Goal: Task Accomplishment & Management: Complete application form

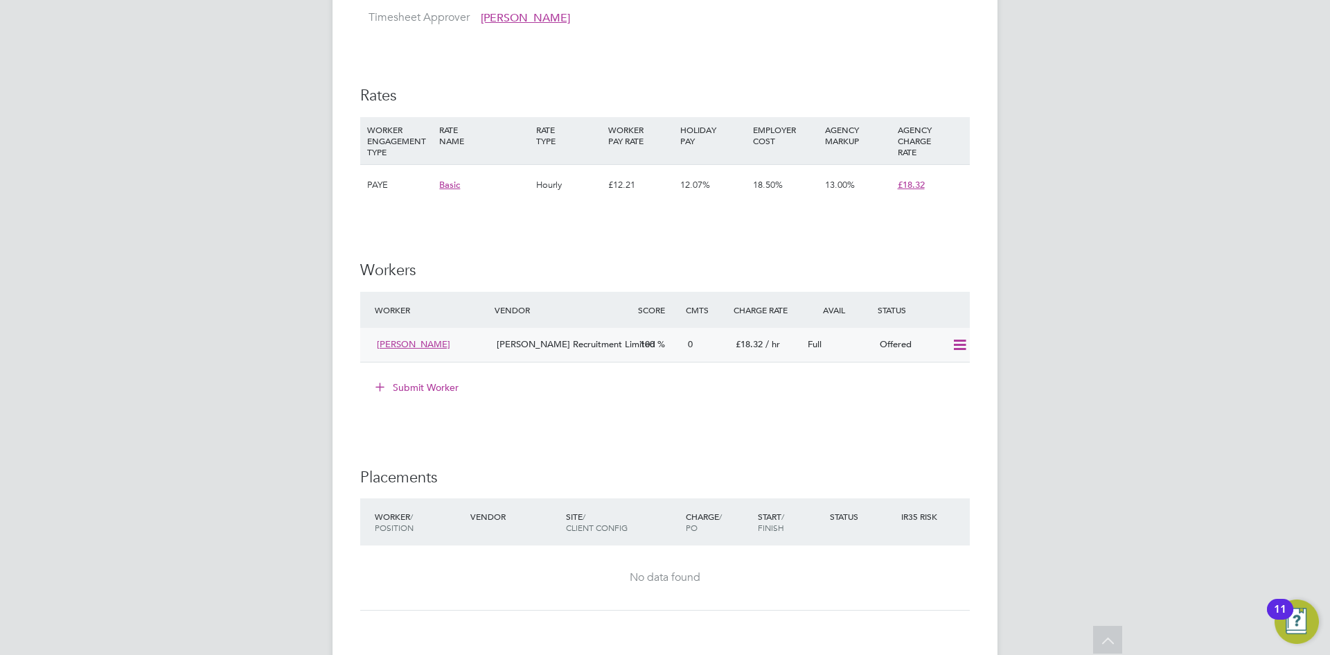
click at [951, 351] on icon at bounding box center [959, 344] width 17 height 11
click at [933, 409] on li "Cancel" at bounding box center [939, 408] width 53 height 19
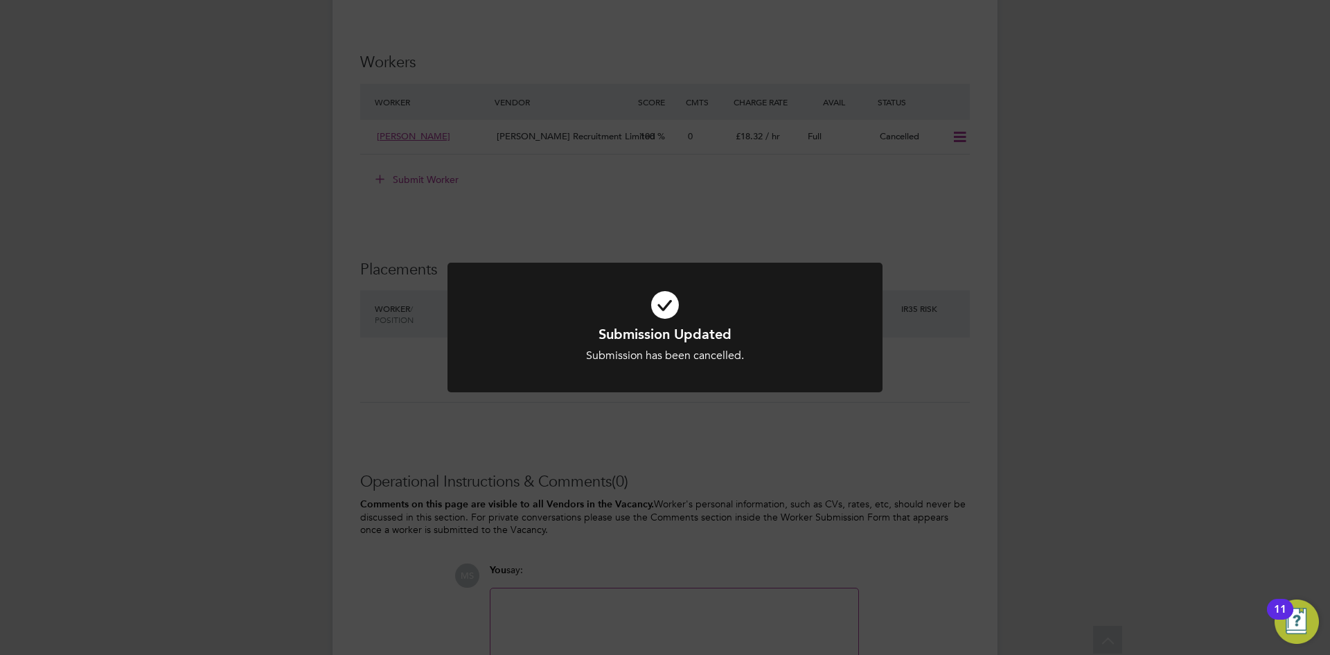
scroll to position [831, 0]
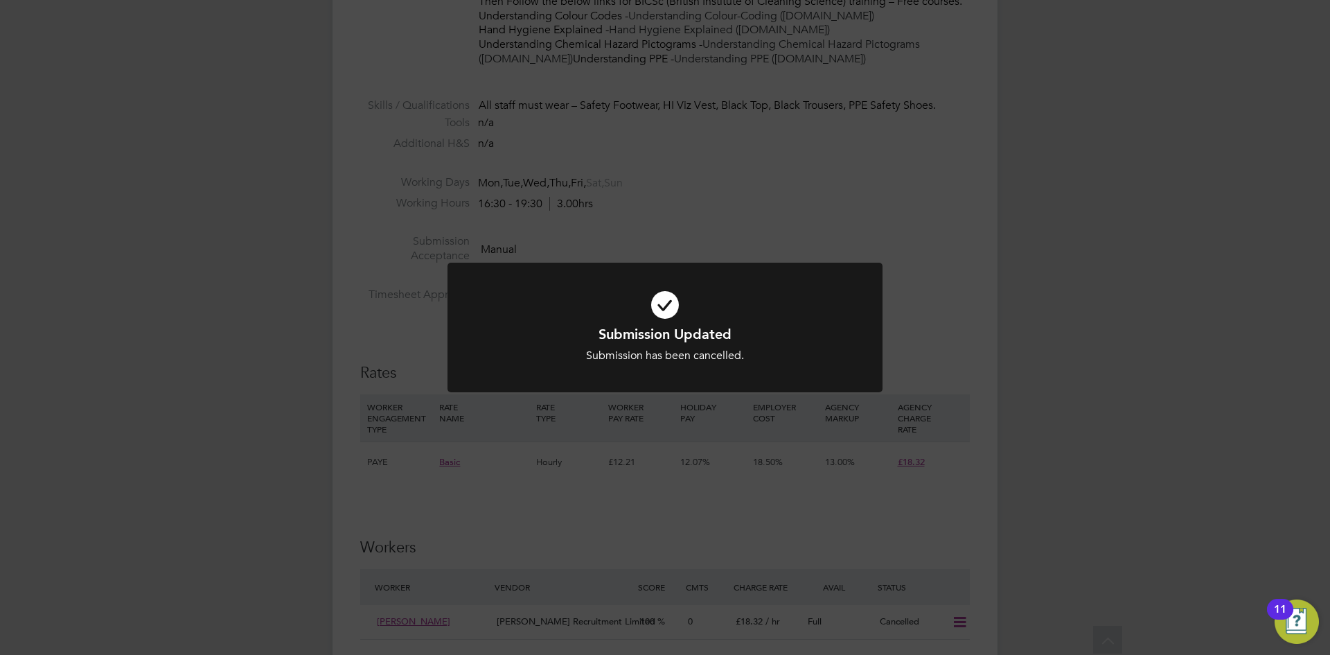
click at [1256, 292] on div "Submission Updated Submission has been cancelled. Cancel Okay" at bounding box center [665, 327] width 1330 height 655
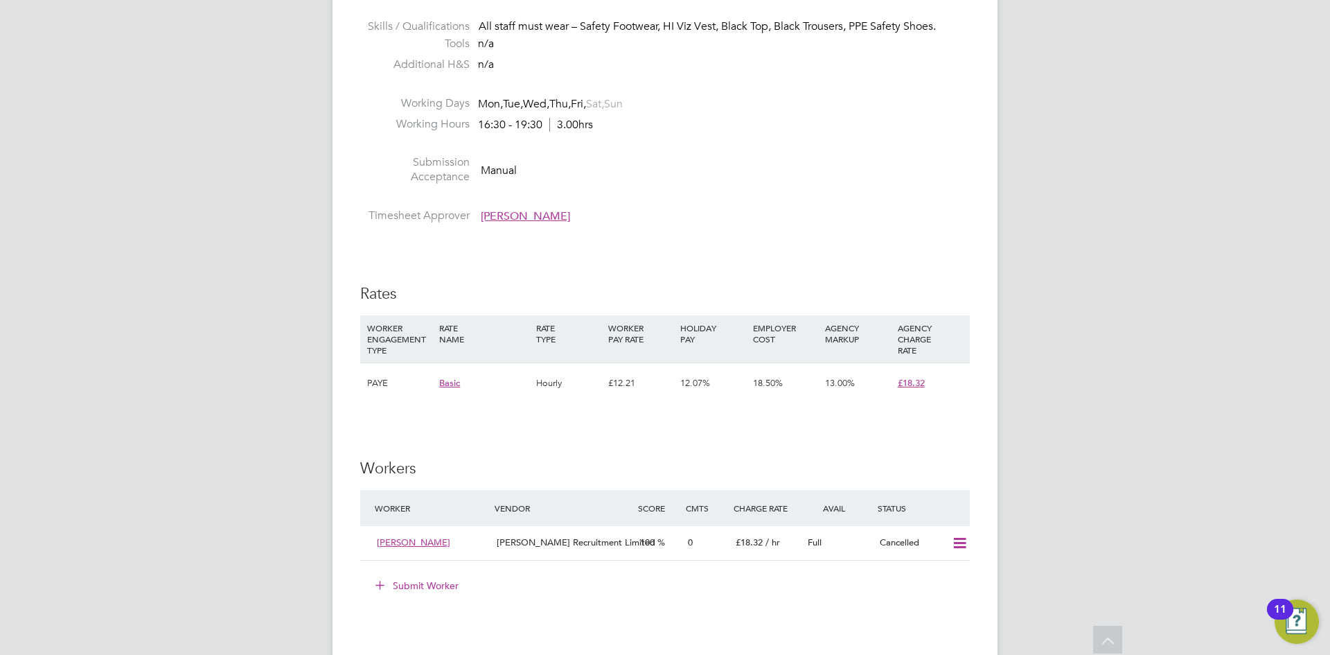
scroll to position [1108, 0]
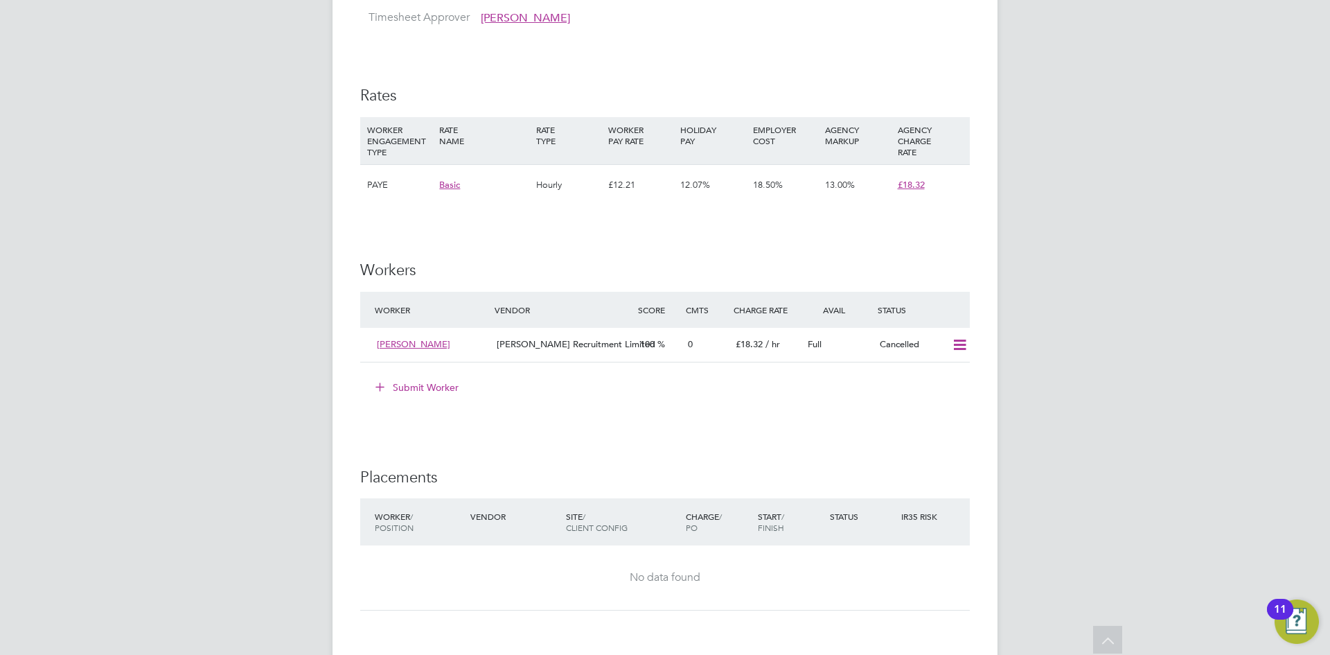
click at [411, 398] on button "Submit Worker" at bounding box center [418, 387] width 104 height 22
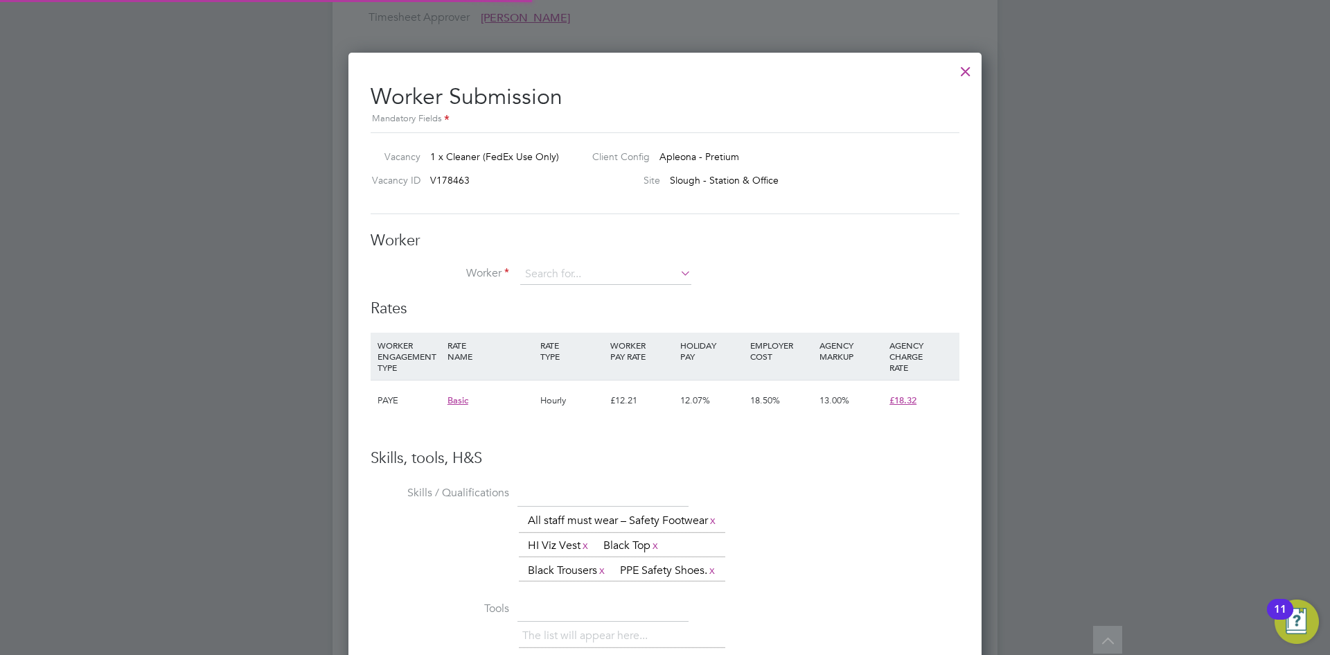
scroll to position [927, 634]
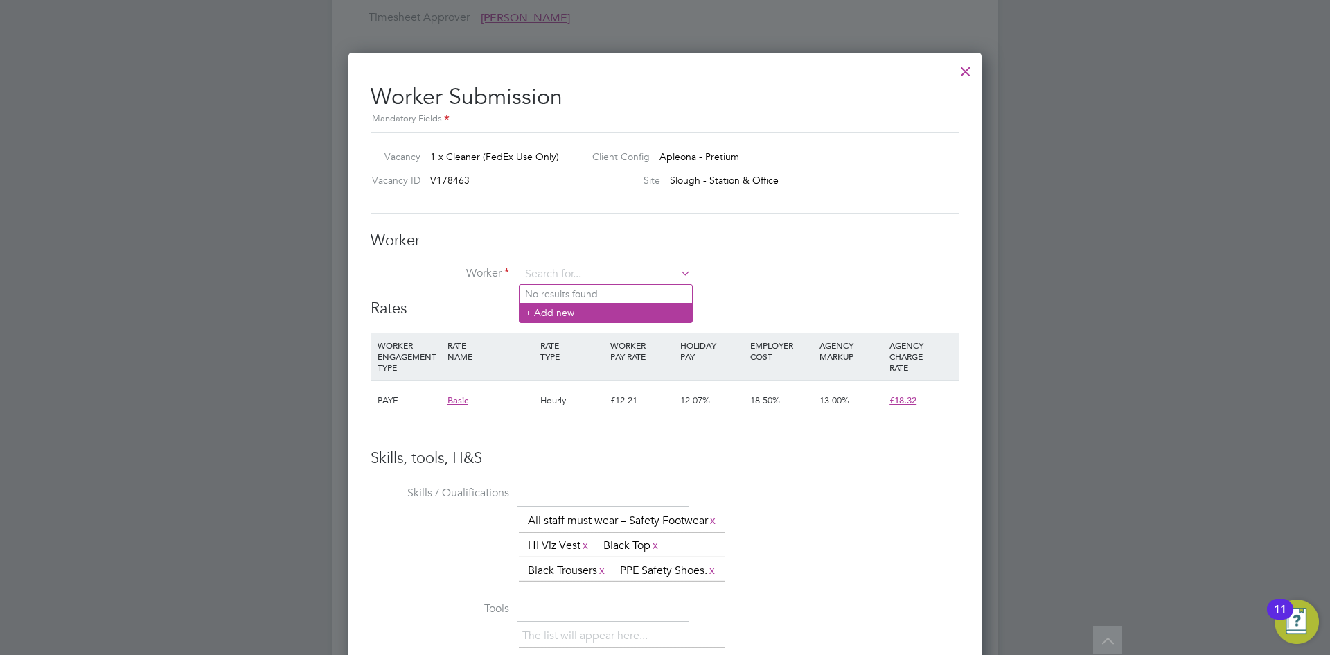
click at [554, 313] on li "+ Add new" at bounding box center [606, 312] width 172 height 19
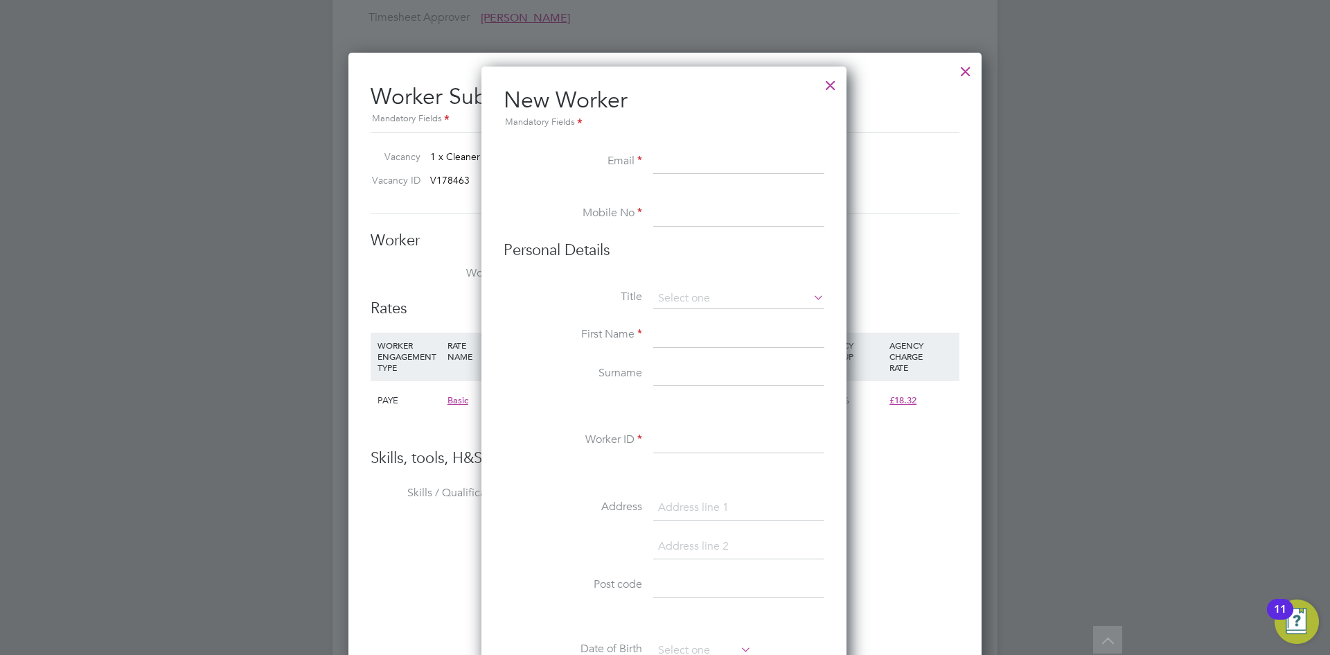
click at [702, 155] on input at bounding box center [738, 162] width 171 height 25
paste input "itsgurvindersingh2003@gmail.com"
type input "itsgurvindersingh2003@gmail.com"
click at [720, 218] on input at bounding box center [738, 214] width 171 height 25
click at [700, 216] on input at bounding box center [738, 214] width 171 height 25
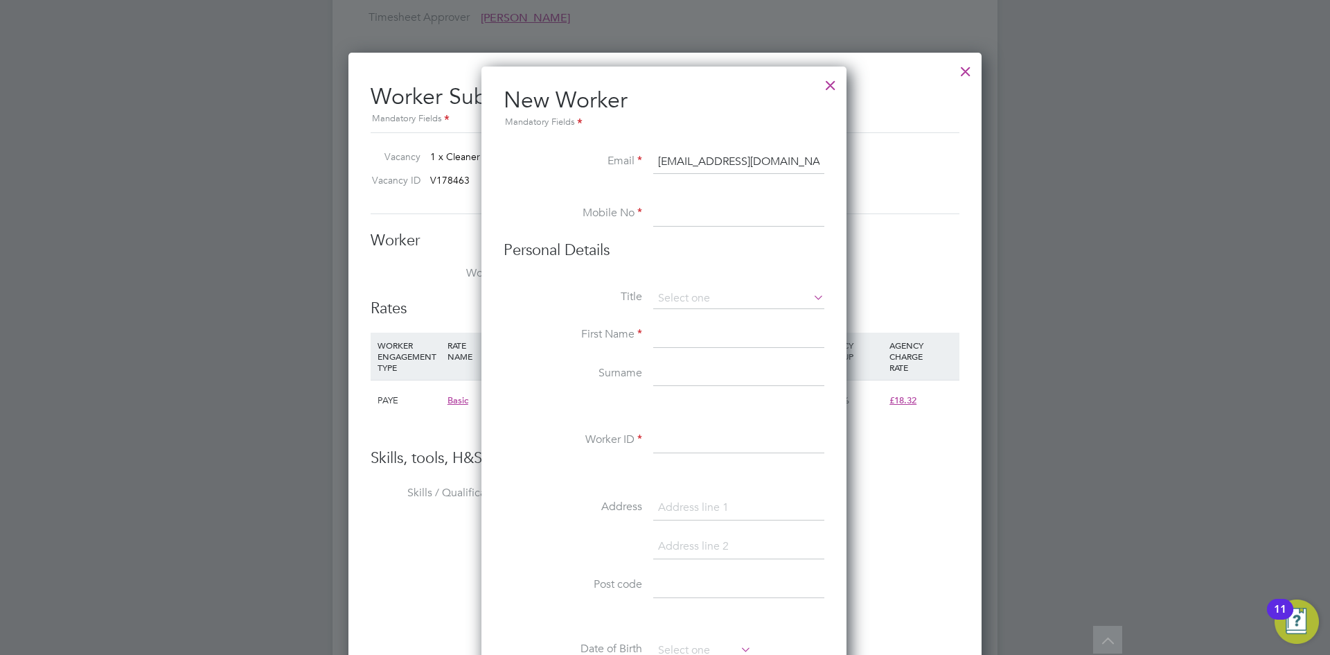
paste input "07467812217"
type input "07467812217"
click at [680, 303] on input at bounding box center [738, 298] width 171 height 21
click at [680, 320] on li "Mr" at bounding box center [739, 318] width 172 height 18
type input "Mr"
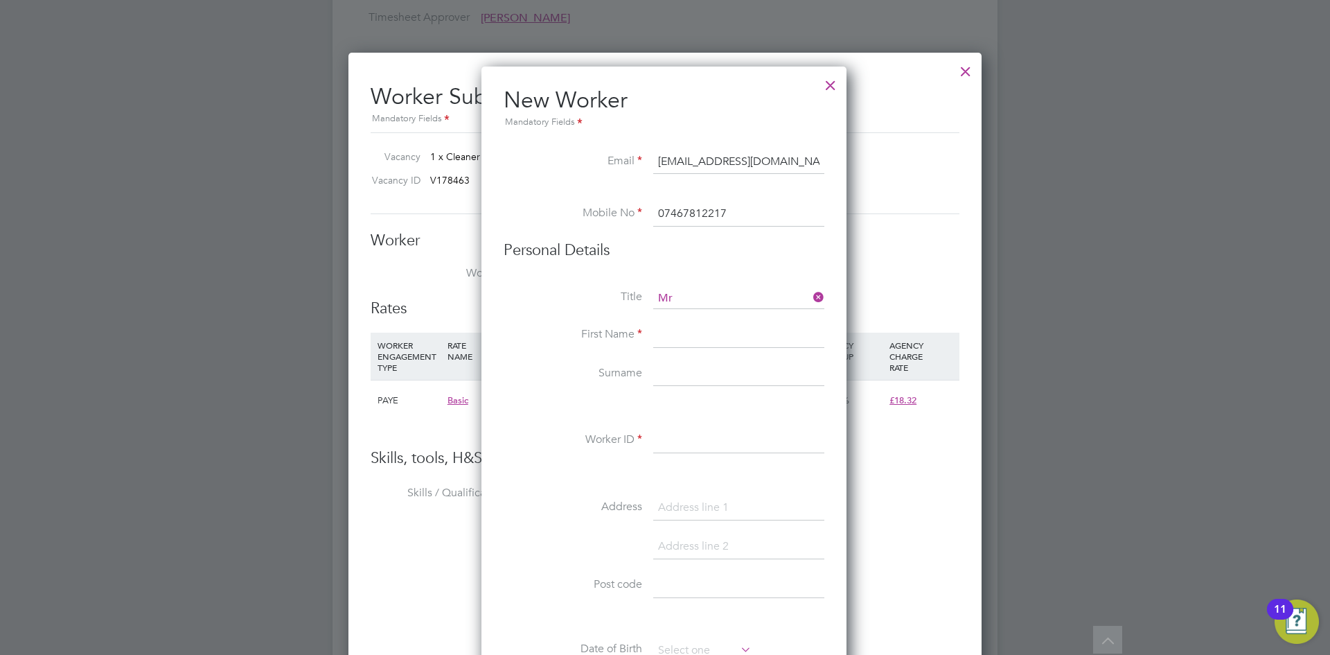
click at [740, 339] on input at bounding box center [738, 335] width 171 height 25
paste input "Gurvinder"
type input "Gurvinder"
click at [704, 378] on input at bounding box center [738, 374] width 171 height 25
paste input "Singh"
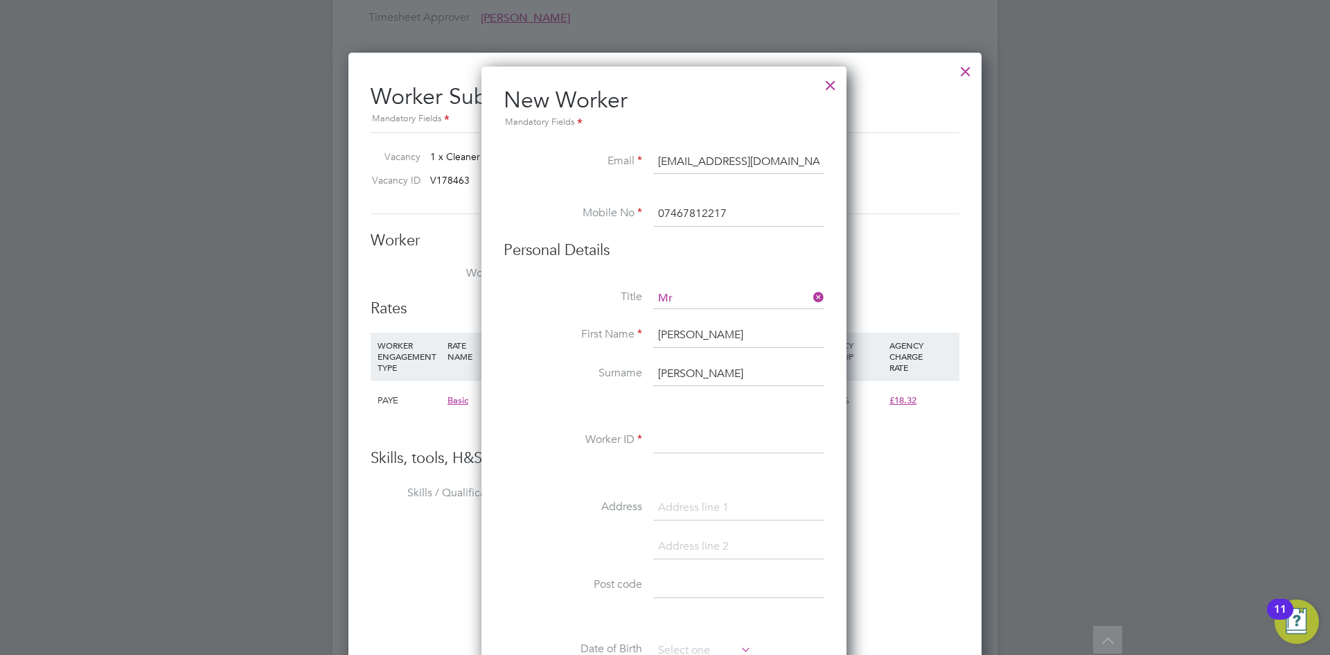
type input "Singh"
click at [719, 446] on input at bounding box center [738, 440] width 171 height 25
paste input "FR0095910"
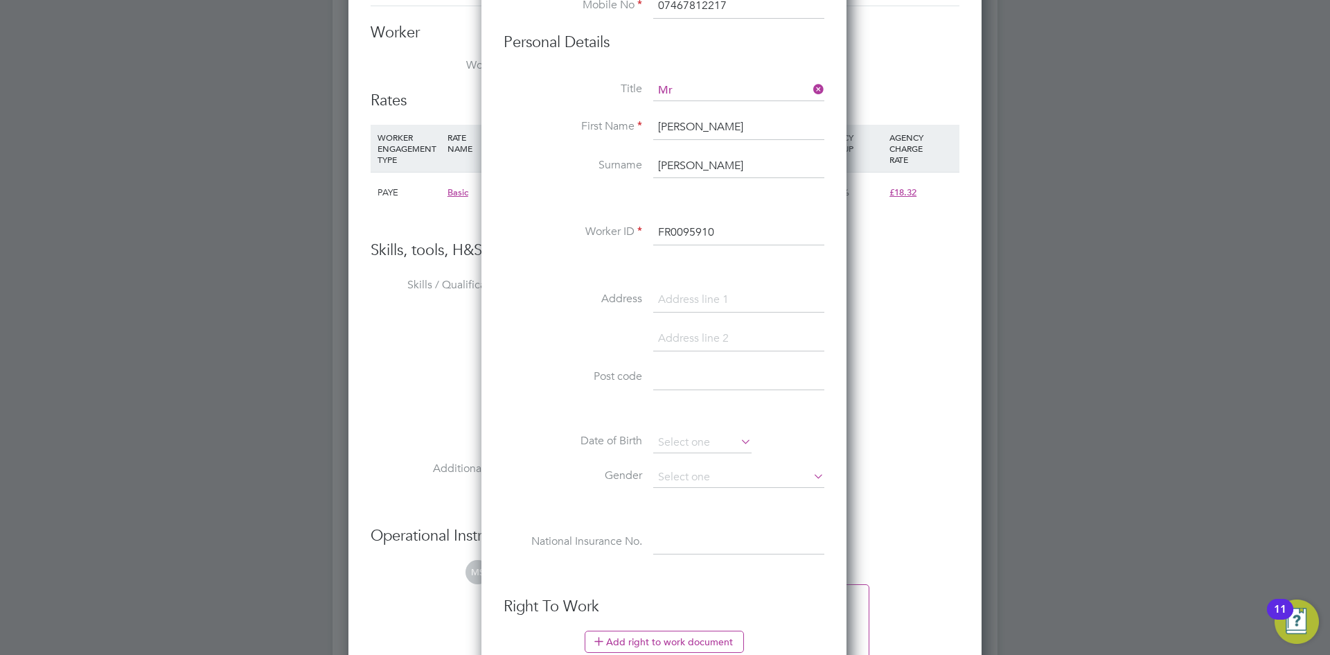
type input "FR0095910"
click at [738, 296] on input at bounding box center [738, 299] width 171 height 25
paste input "19 Beresford Avenue"
click at [683, 298] on input "19 Beresford Avenue" at bounding box center [738, 299] width 171 height 25
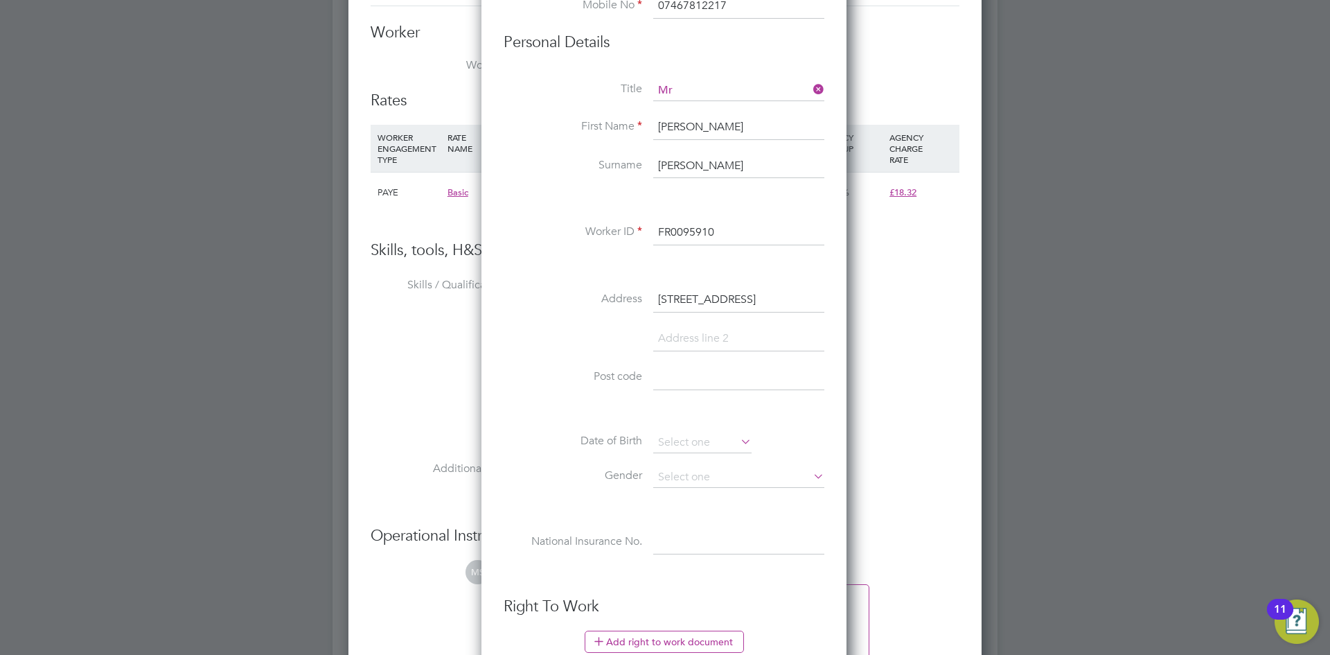
click at [683, 298] on input "19 Beresford Avenue" at bounding box center [738, 299] width 171 height 25
paste input "24hadley garden"
click at [667, 301] on input "24hadley garden" at bounding box center [738, 299] width 171 height 25
type input "24 hadley garden"
click at [704, 344] on input at bounding box center [738, 338] width 171 height 25
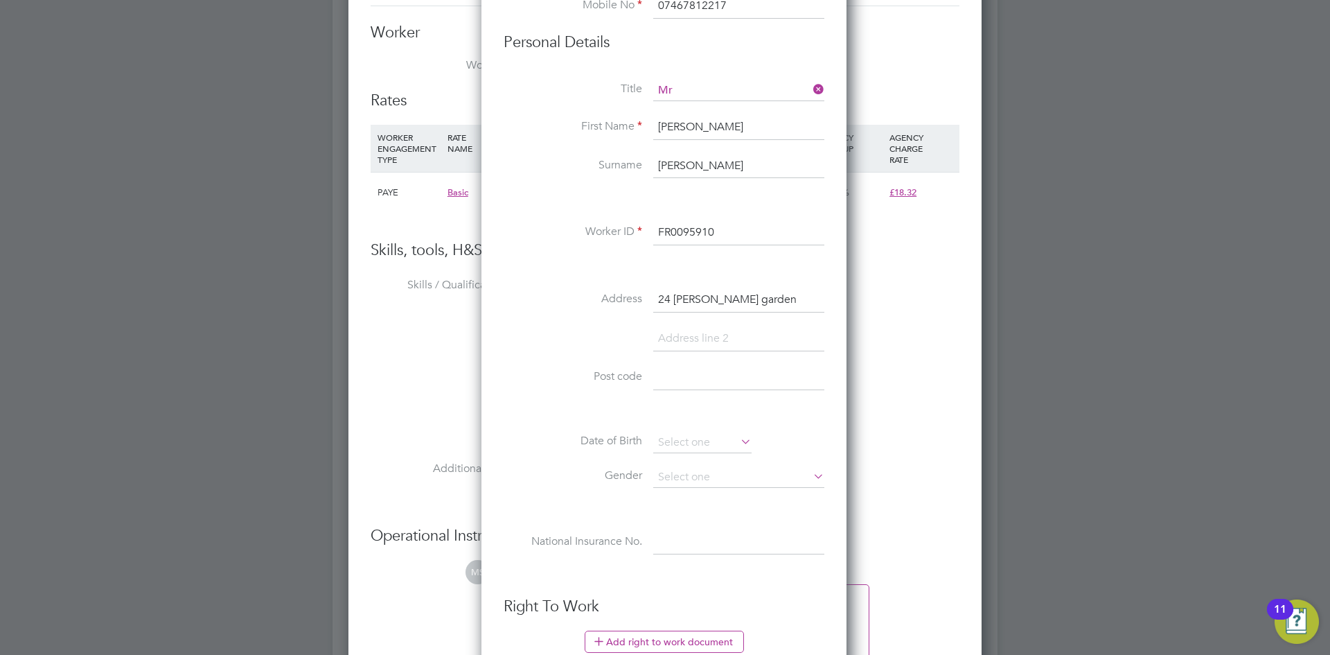
click at [701, 385] on input at bounding box center [738, 377] width 171 height 25
paste input "UB2 5SQ"
type input "UB2 5SQ"
click at [693, 444] on input at bounding box center [702, 442] width 98 height 21
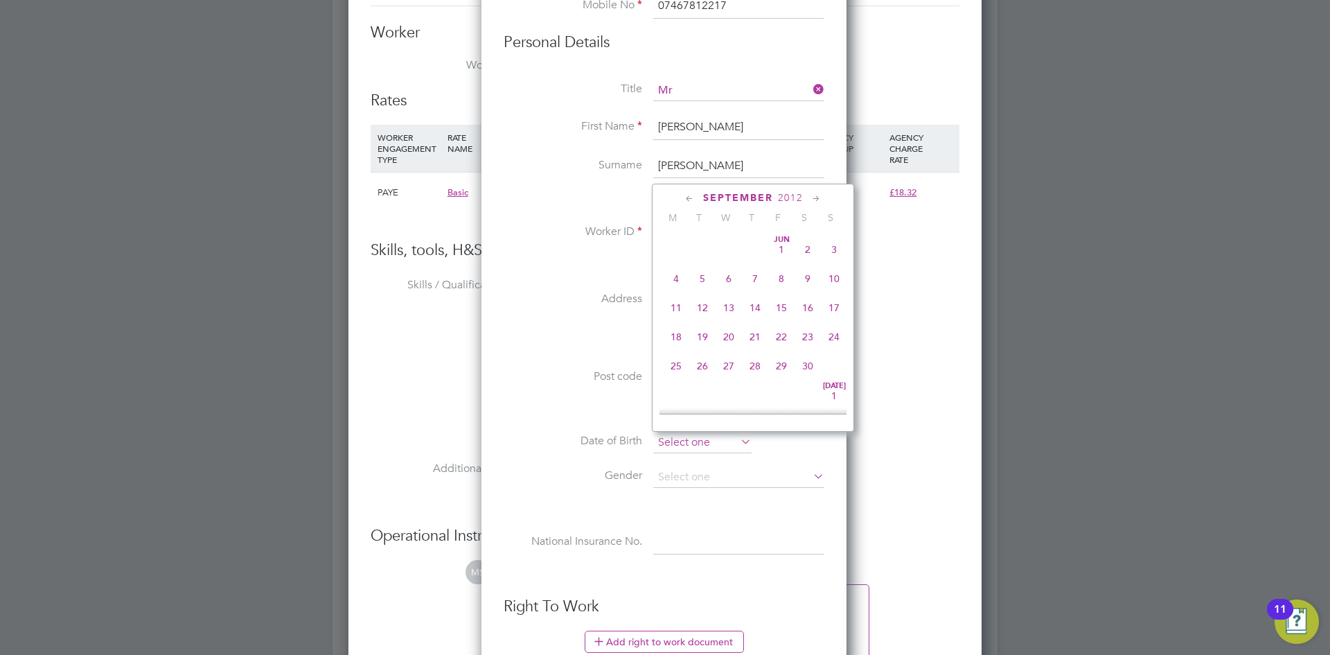
scroll to position [420, 0]
click at [780, 197] on span "2012" at bounding box center [790, 198] width 25 height 12
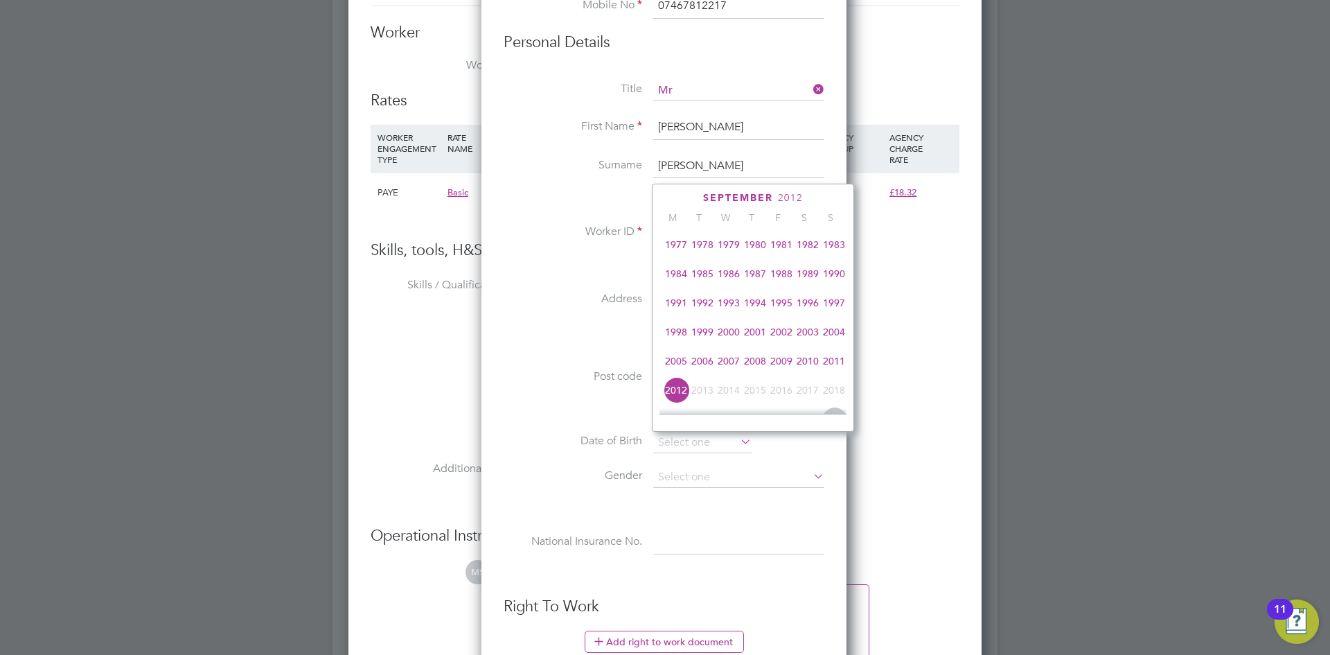
scroll to position [298, 0]
click at [809, 334] on span "2003" at bounding box center [808, 331] width 26 height 26
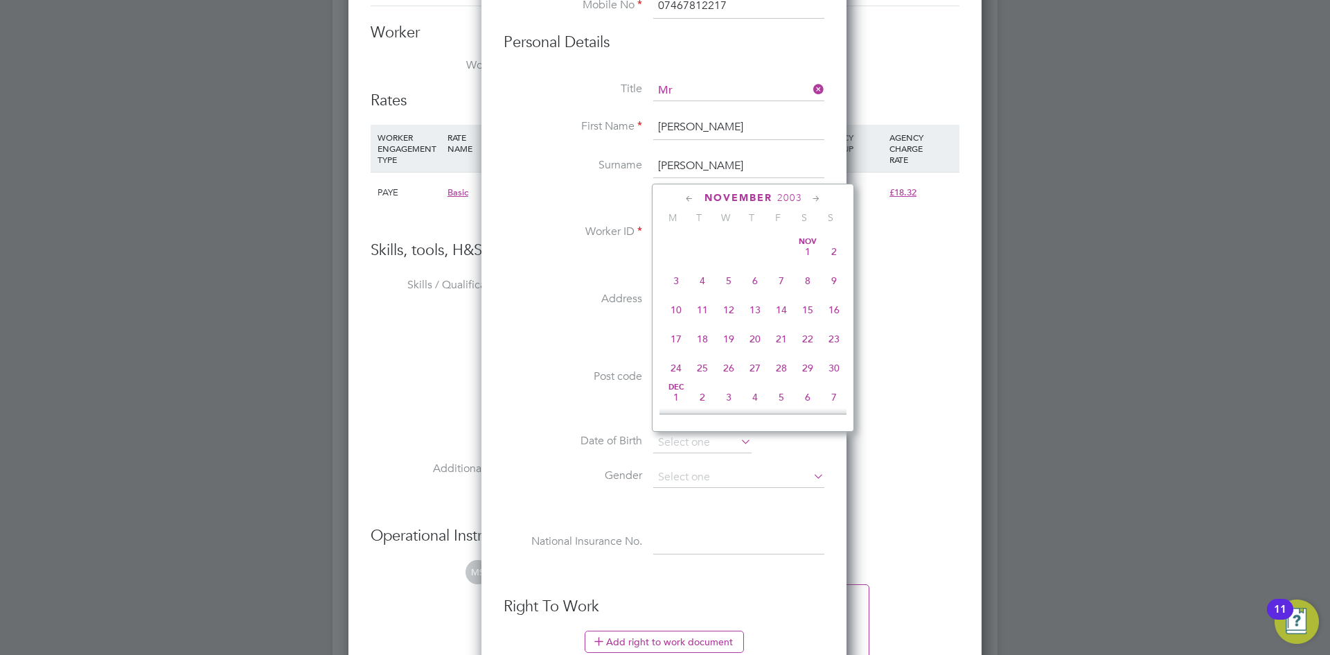
scroll to position [783, 0]
click at [779, 298] on span "14" at bounding box center [781, 285] width 26 height 26
type input "14 Nov 2003"
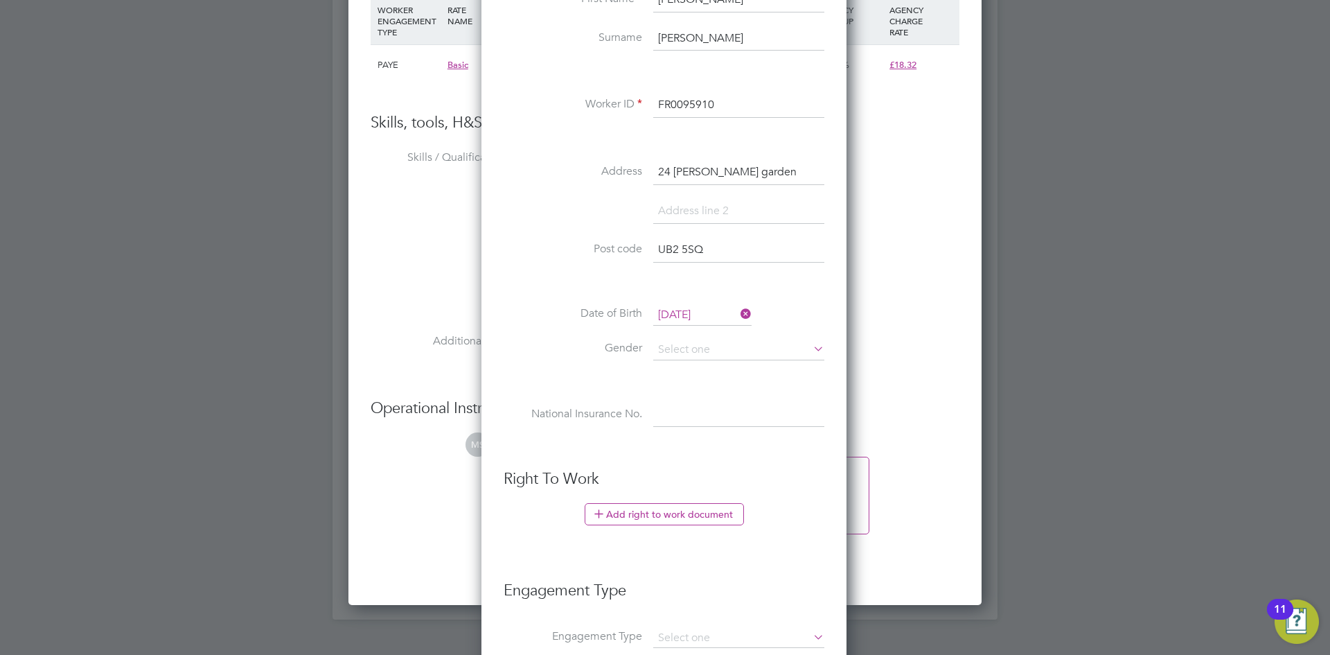
scroll to position [1455, 0]
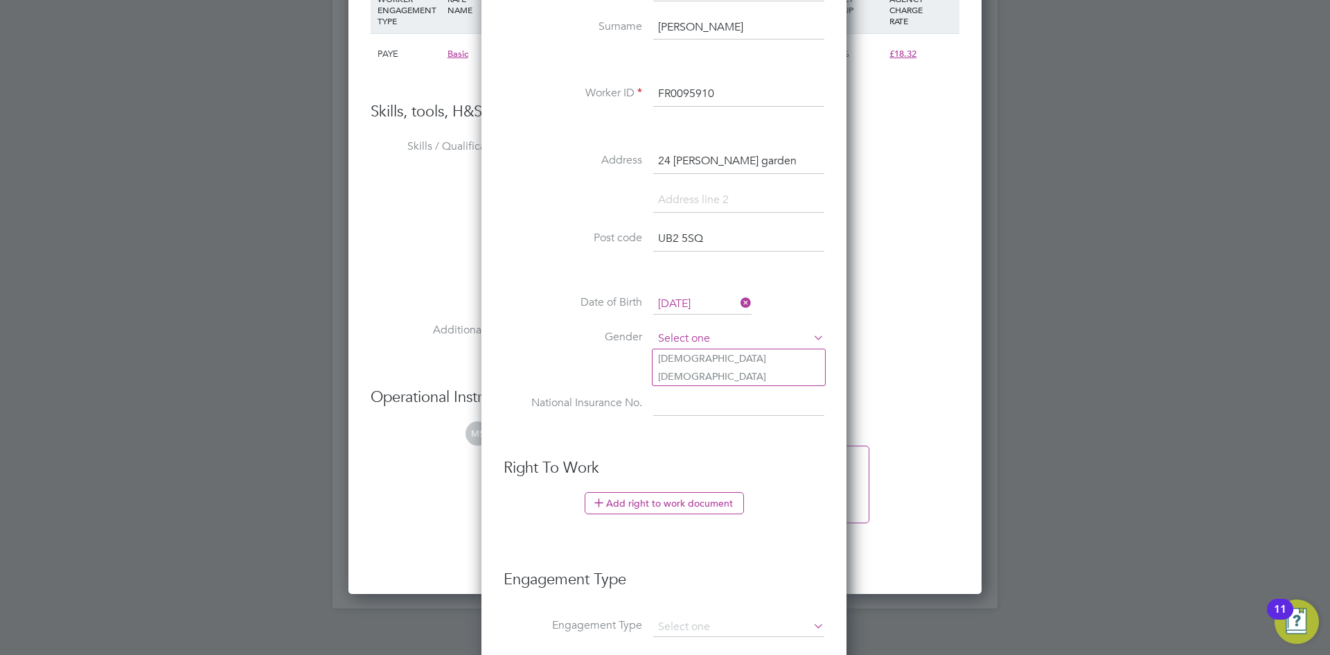
click at [736, 341] on input at bounding box center [738, 338] width 171 height 21
click at [711, 364] on li "Male" at bounding box center [739, 358] width 172 height 18
type input "Male"
drag, startPoint x: 705, startPoint y: 404, endPoint x: 718, endPoint y: 399, distance: 13.4
click at [705, 404] on input at bounding box center [738, 403] width 171 height 25
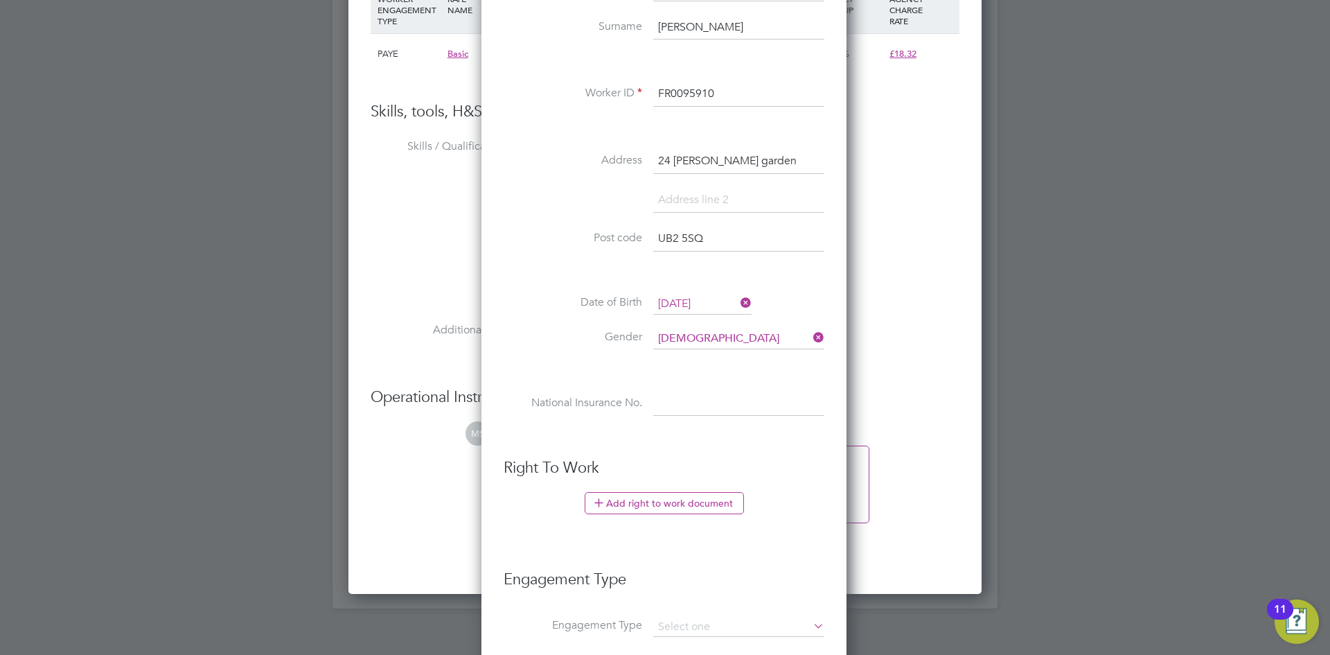
paste input "RY045908A"
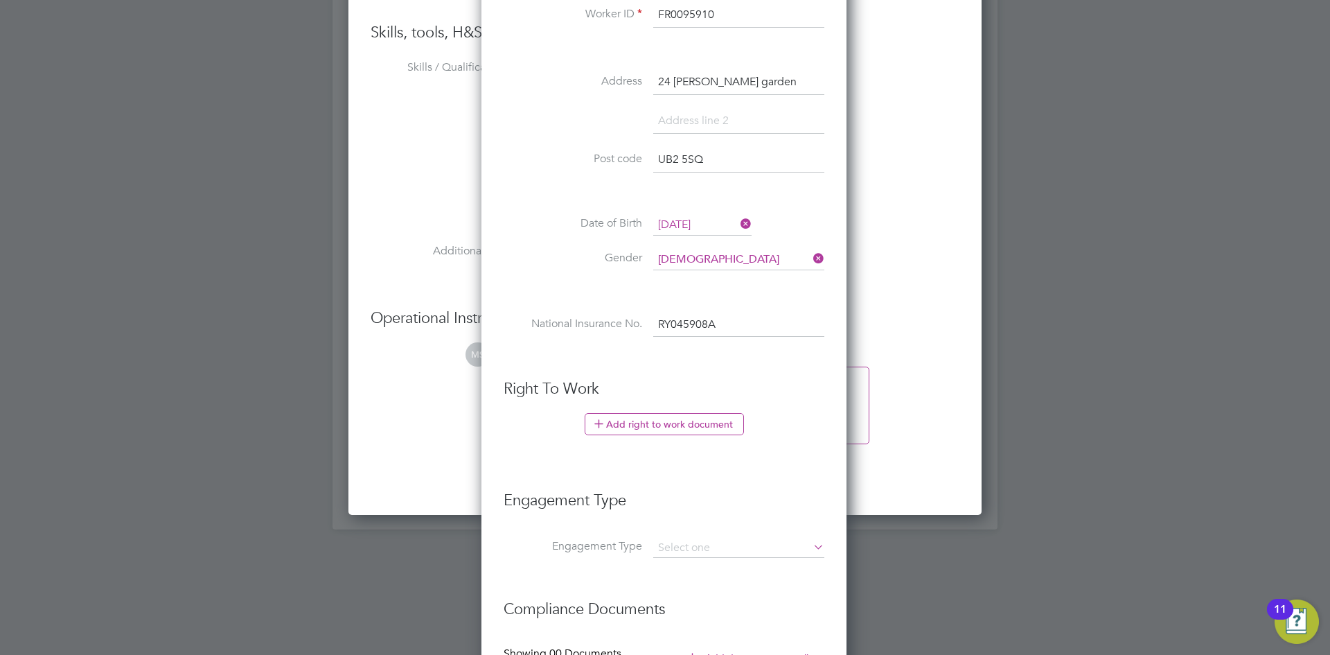
scroll to position [1662, 0]
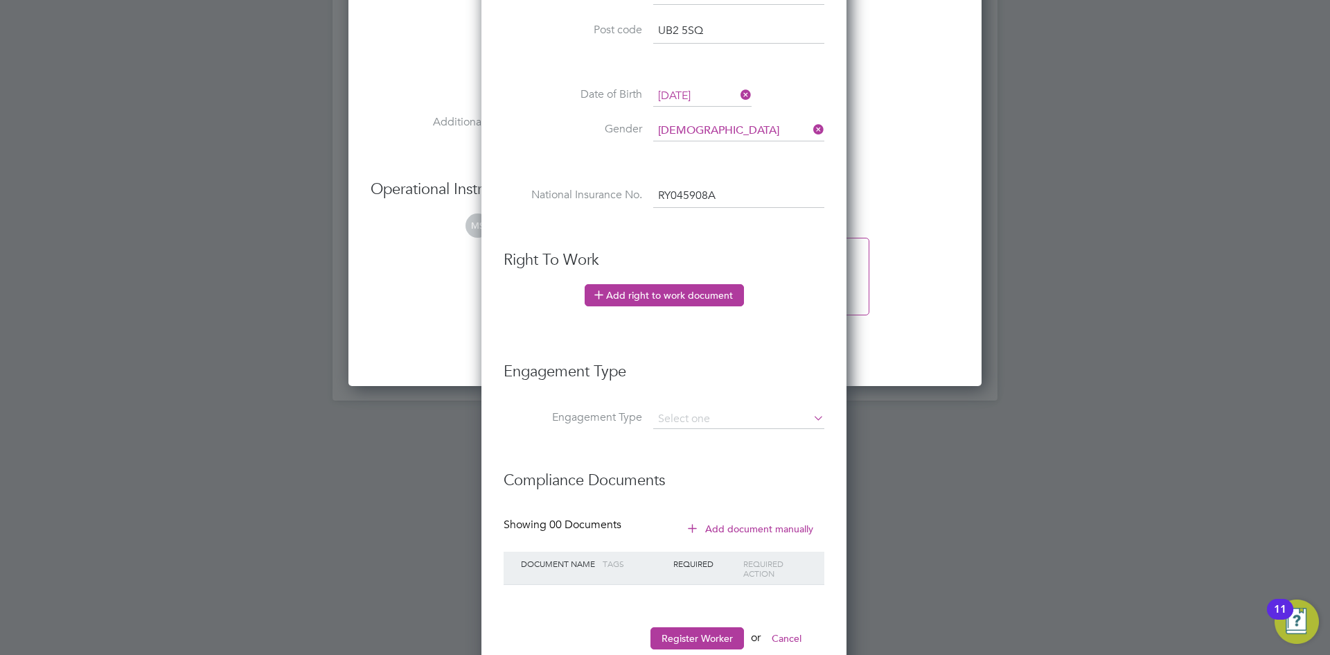
type input "RY 04 59 08 A"
click at [684, 293] on button "Add right to work document" at bounding box center [664, 295] width 159 height 22
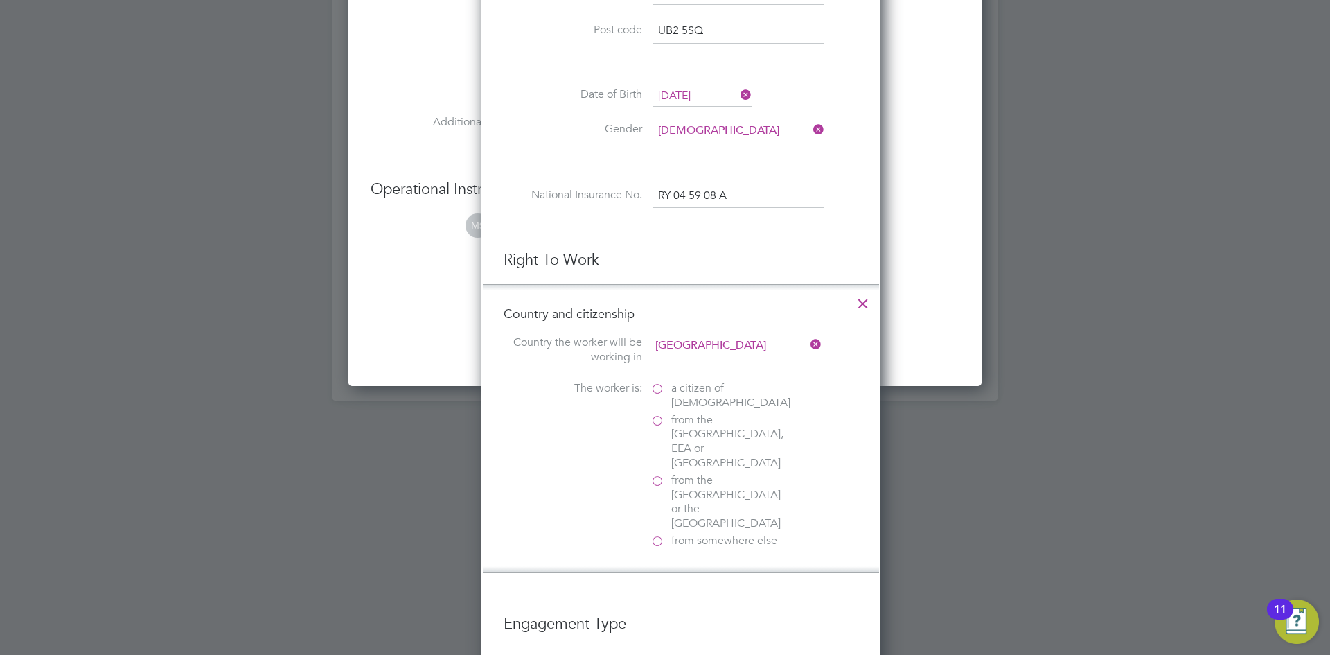
scroll to position [1387, 400]
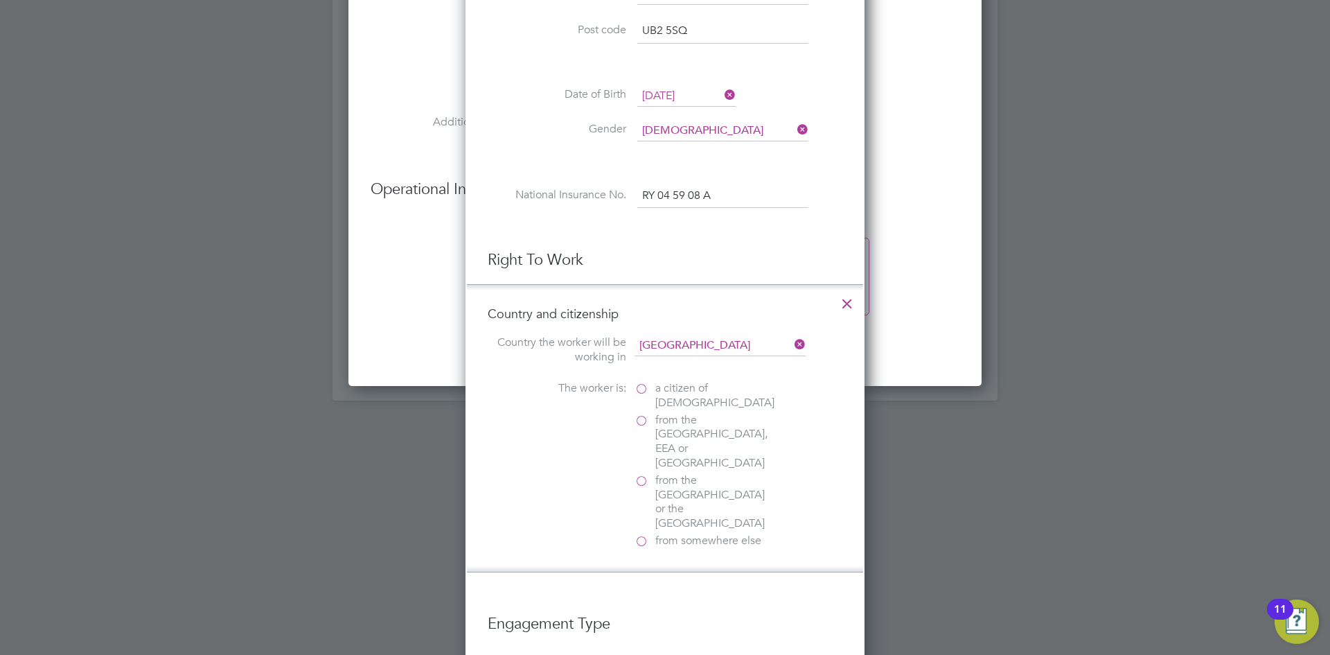
click at [691, 417] on span "from the EU, EEA or Switzerland" at bounding box center [714, 441] width 118 height 57
click at [0, 0] on input "from the EU, EEA or Switzerland" at bounding box center [0, 0] width 0 height 0
click at [641, 582] on label "No" at bounding box center [704, 589] width 139 height 15
click at [0, 0] on input "No" at bounding box center [0, 0] width 0 height 0
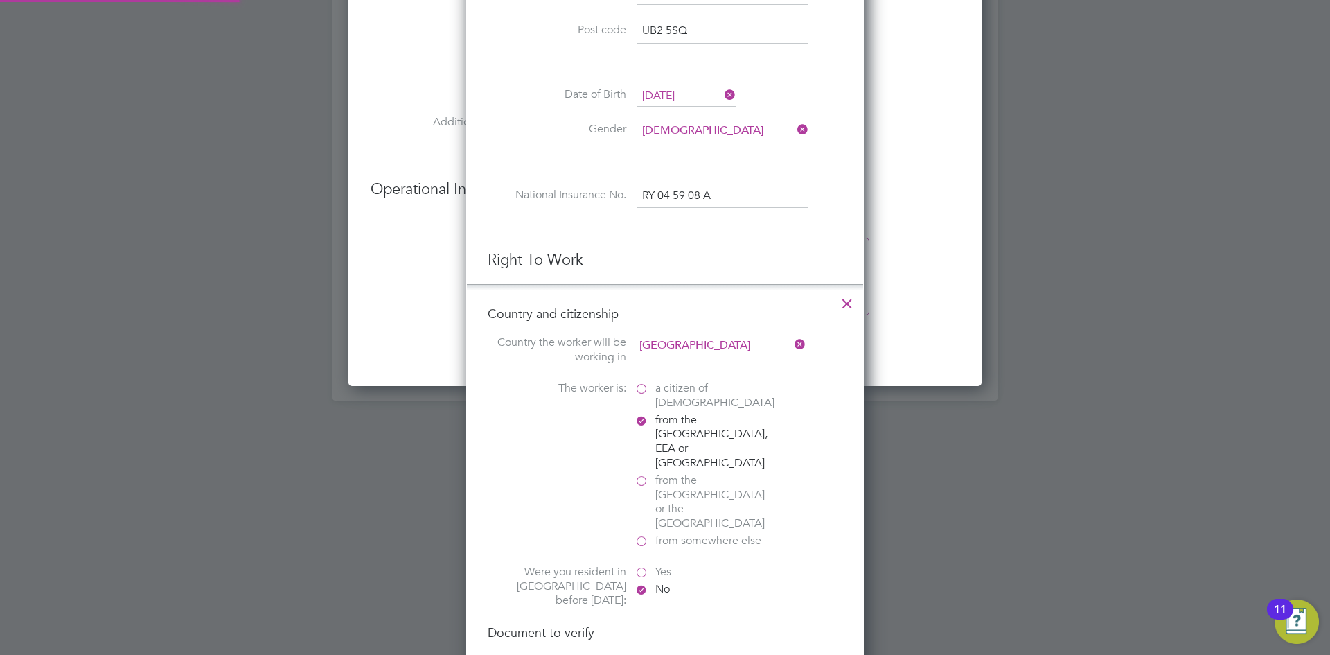
scroll to position [7, 7]
click at [640, 565] on label "Yes" at bounding box center [704, 572] width 139 height 15
click at [0, 0] on input "Yes" at bounding box center [0, 0] width 0 height 0
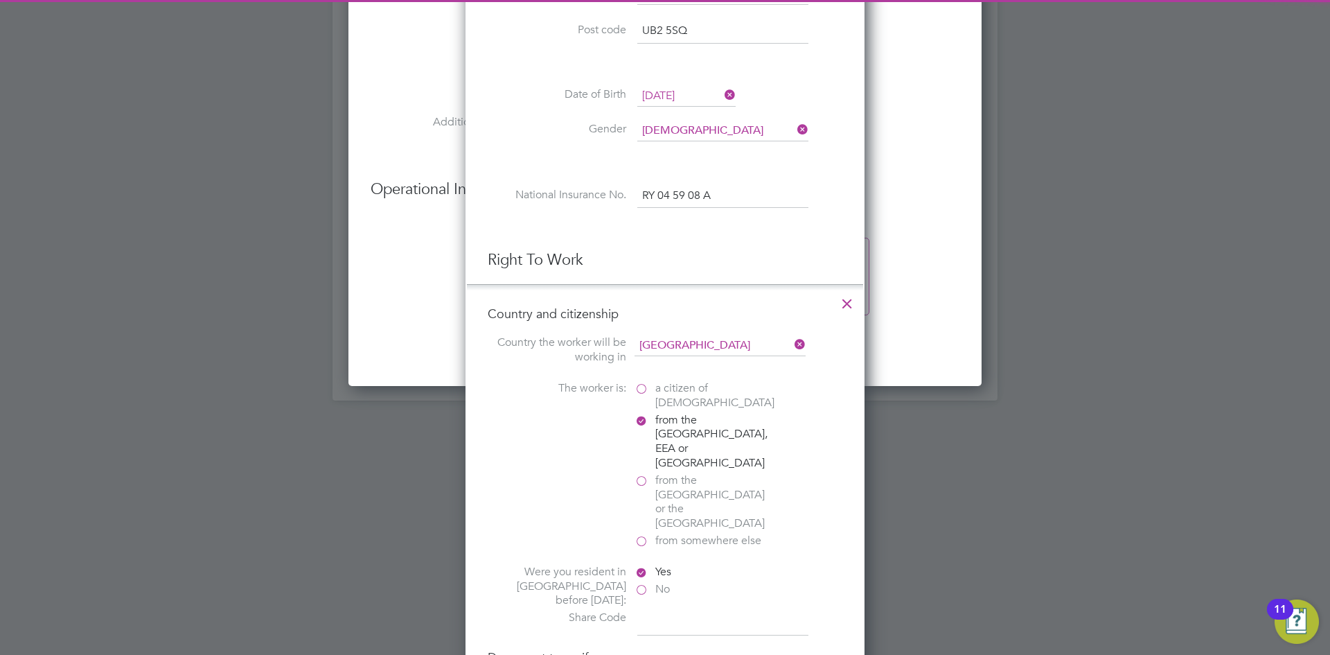
drag, startPoint x: 699, startPoint y: 563, endPoint x: 1085, endPoint y: 474, distance: 396.6
click at [699, 610] on input at bounding box center [722, 622] width 171 height 25
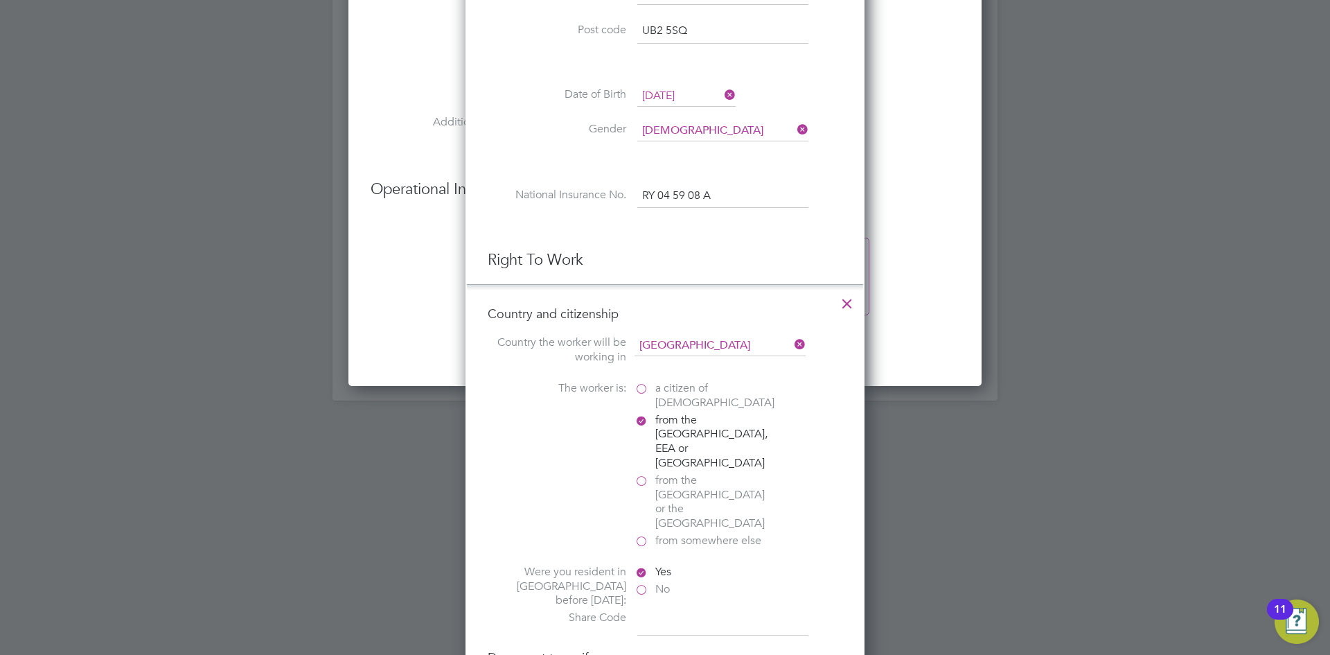
click at [701, 610] on input at bounding box center [722, 622] width 171 height 25
type input "WZL 4Z4 6TP"
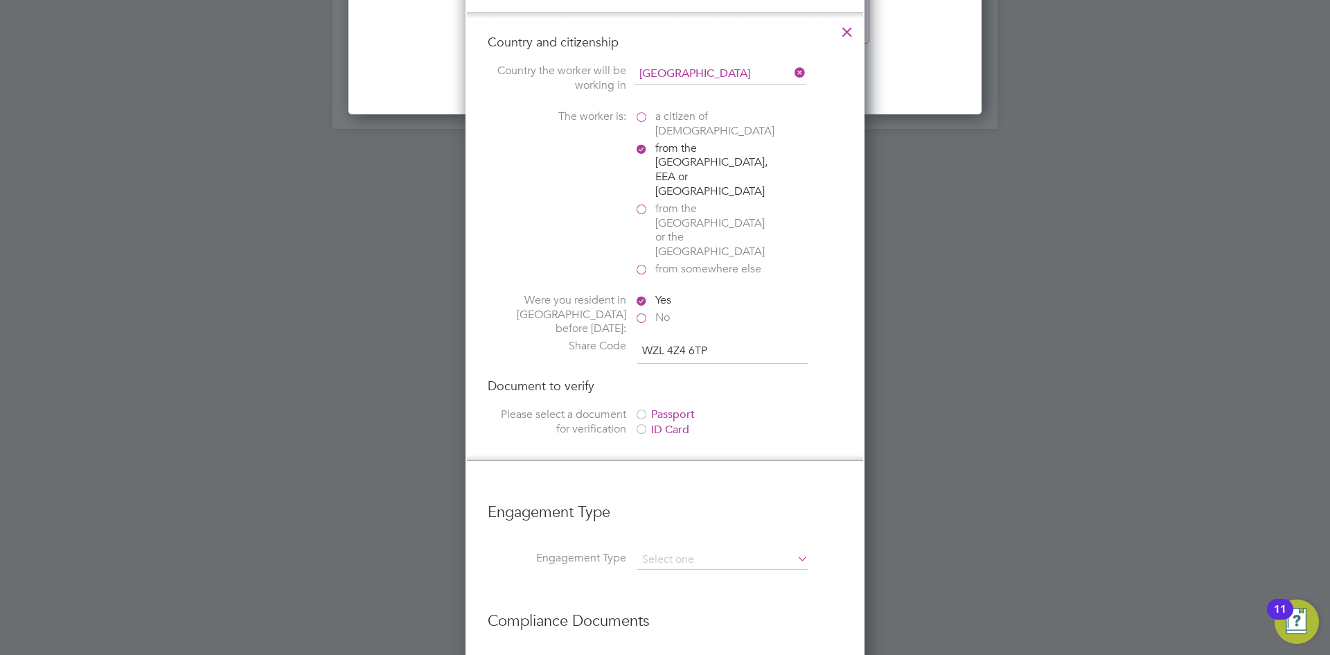
scroll to position [2009, 0]
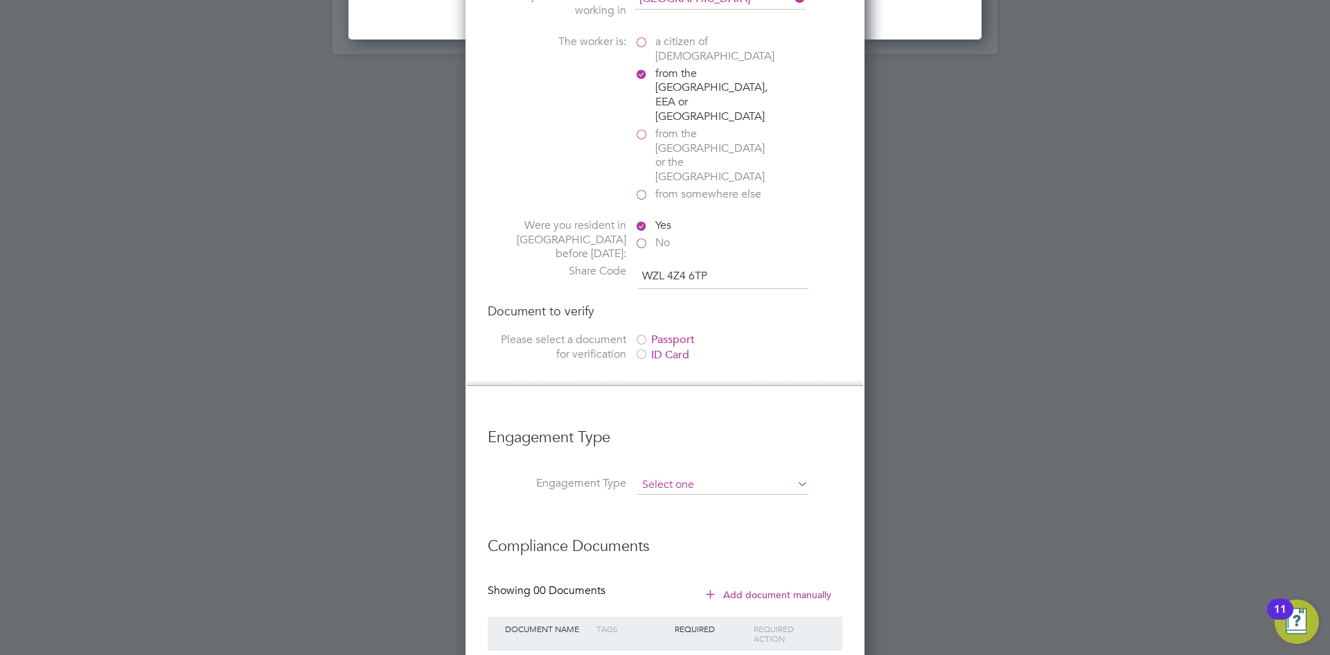
click at [706, 475] on input at bounding box center [722, 484] width 171 height 19
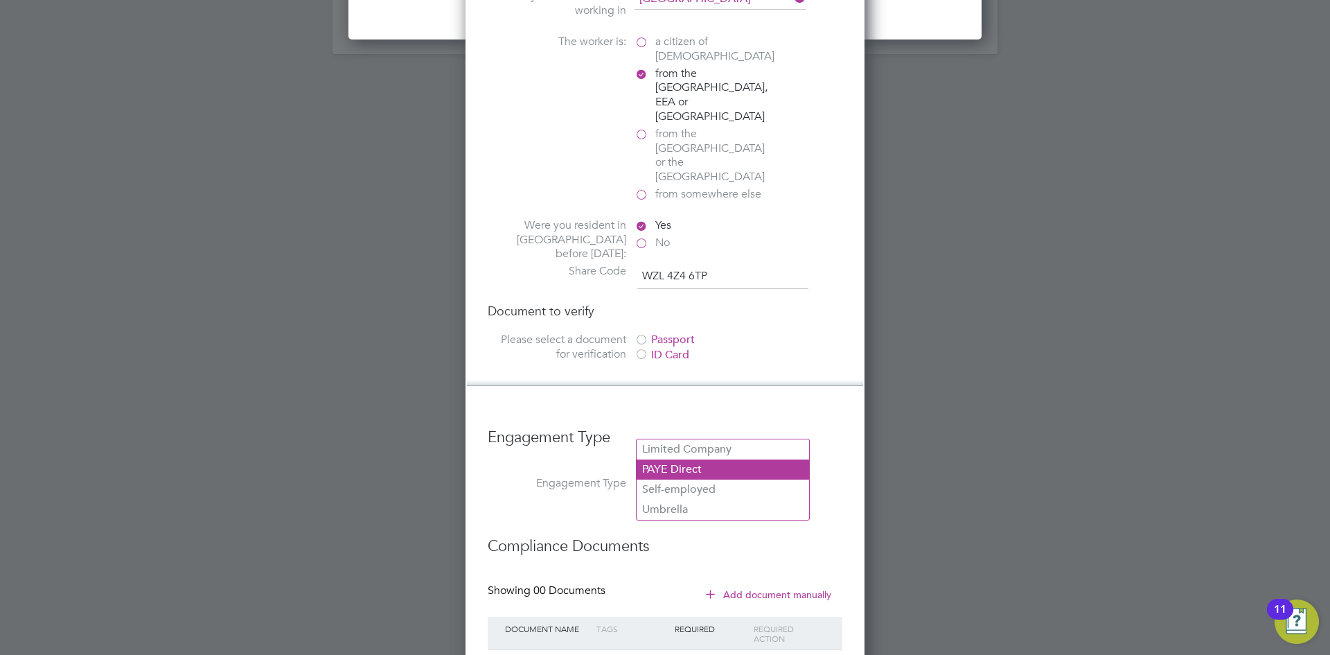
click at [710, 472] on li "PAYE Direct" at bounding box center [723, 469] width 172 height 20
type input "PAYE Direct"
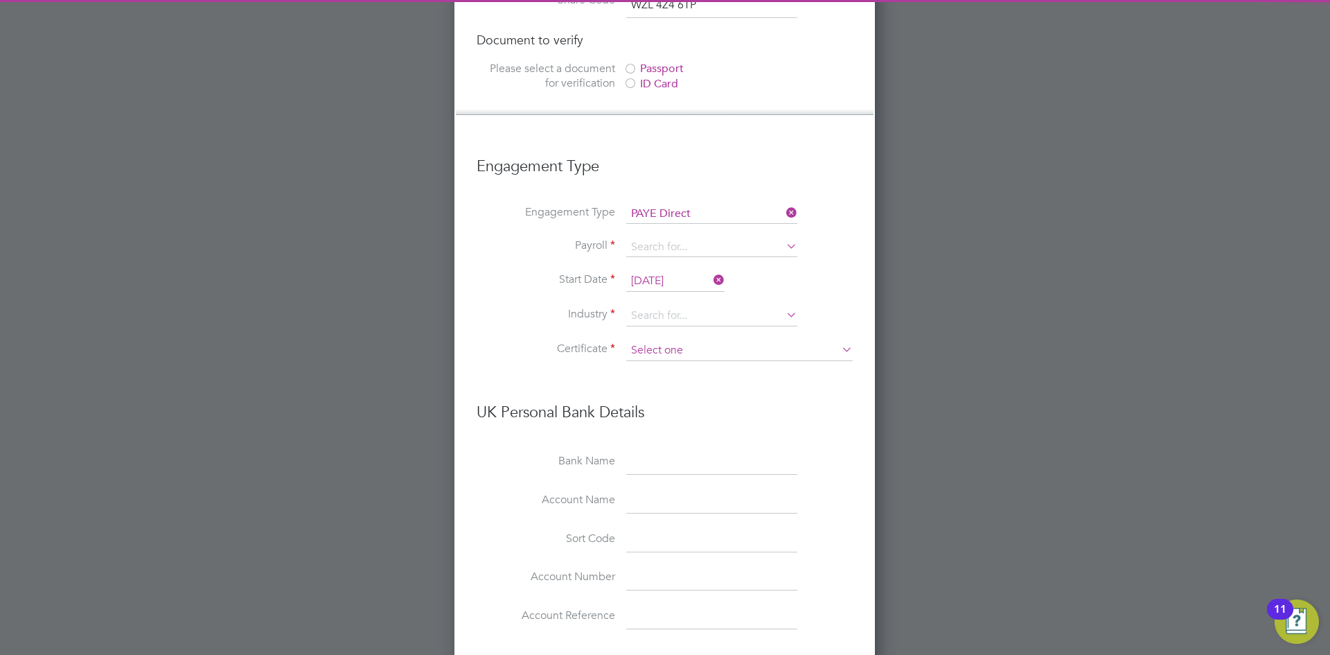
scroll to position [2286, 0]
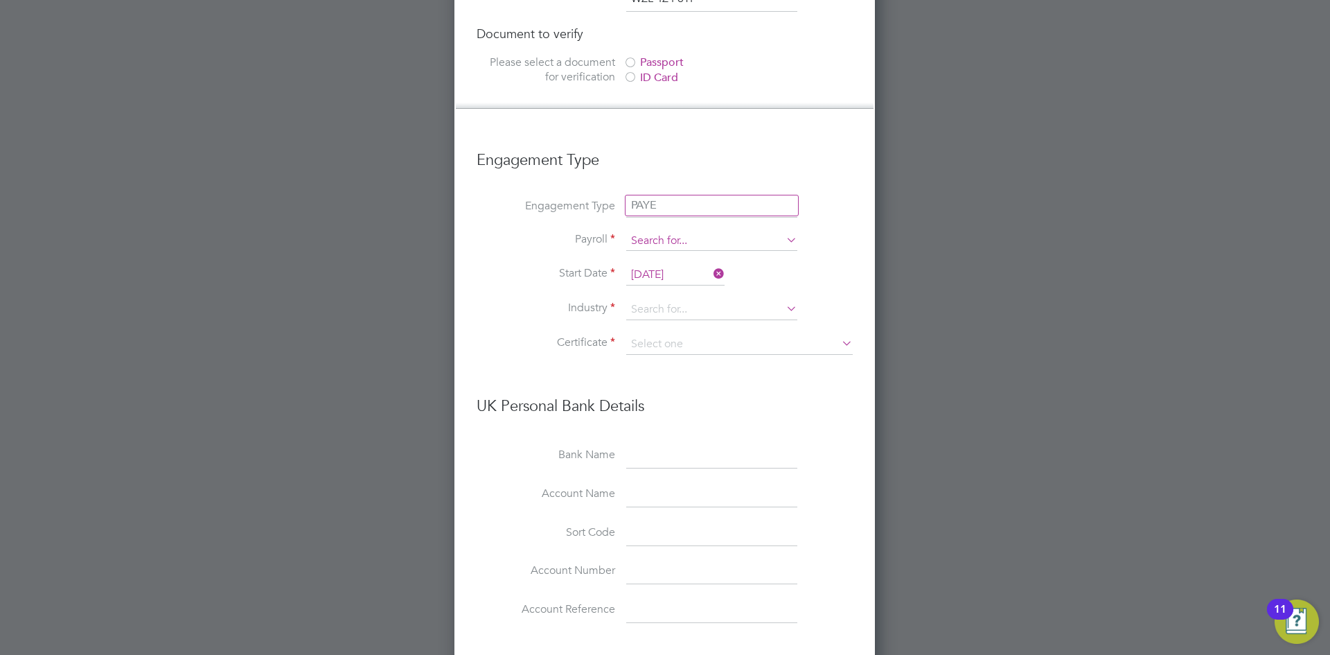
click at [689, 231] on input at bounding box center [711, 240] width 171 height 19
click at [677, 206] on li "PAYE" at bounding box center [712, 205] width 172 height 20
type input "PAYE"
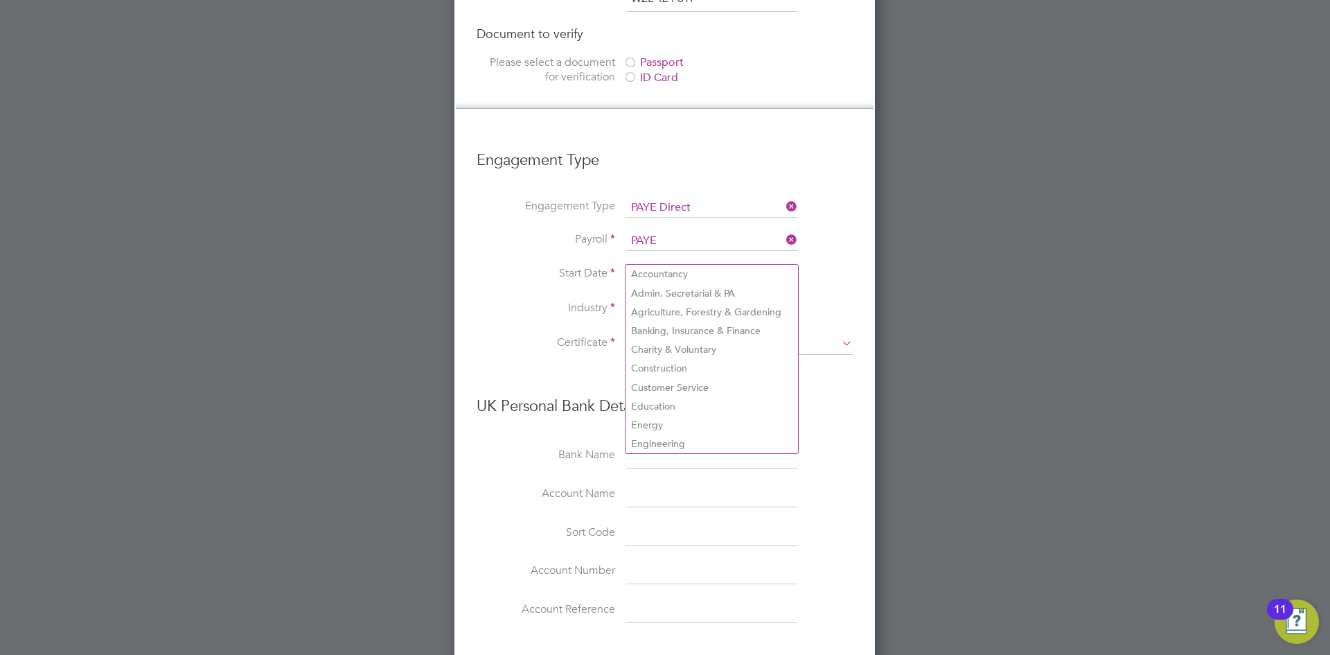
click at [686, 299] on input at bounding box center [711, 309] width 171 height 21
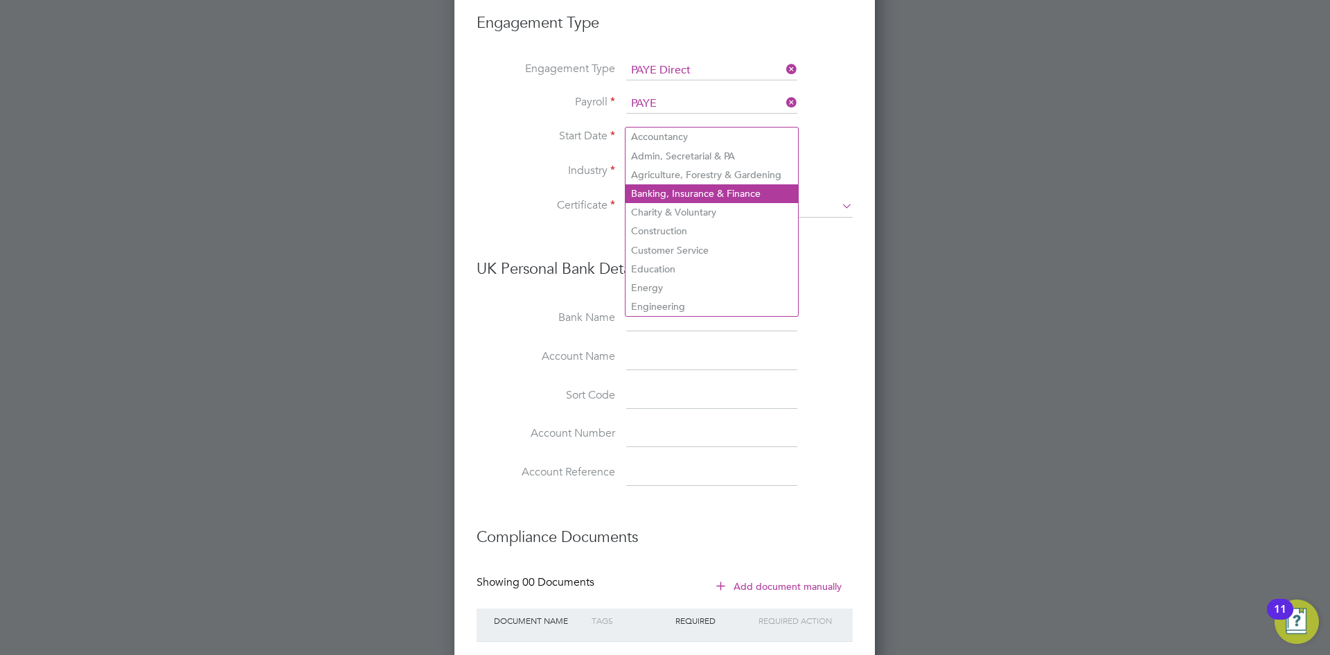
scroll to position [2424, 0]
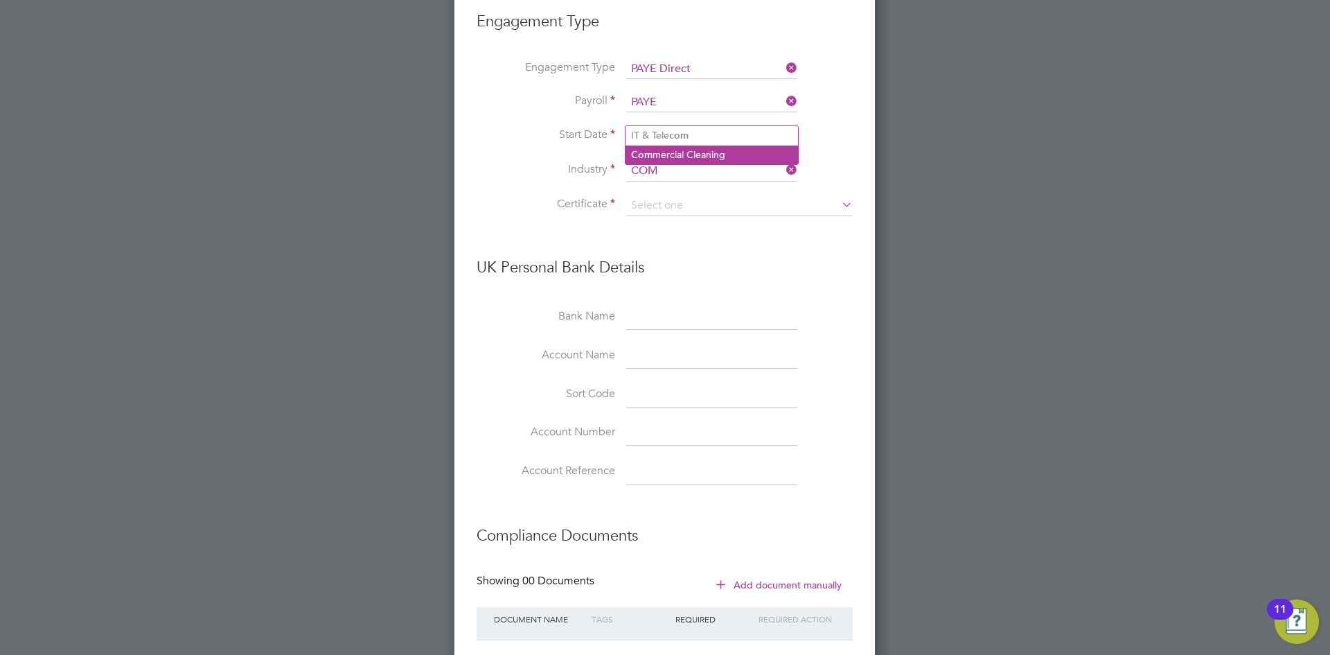
click at [708, 156] on li "Com mercial Cleaning" at bounding box center [712, 154] width 172 height 19
type input "Commercial Cleaning"
click at [732, 195] on input at bounding box center [739, 205] width 227 height 21
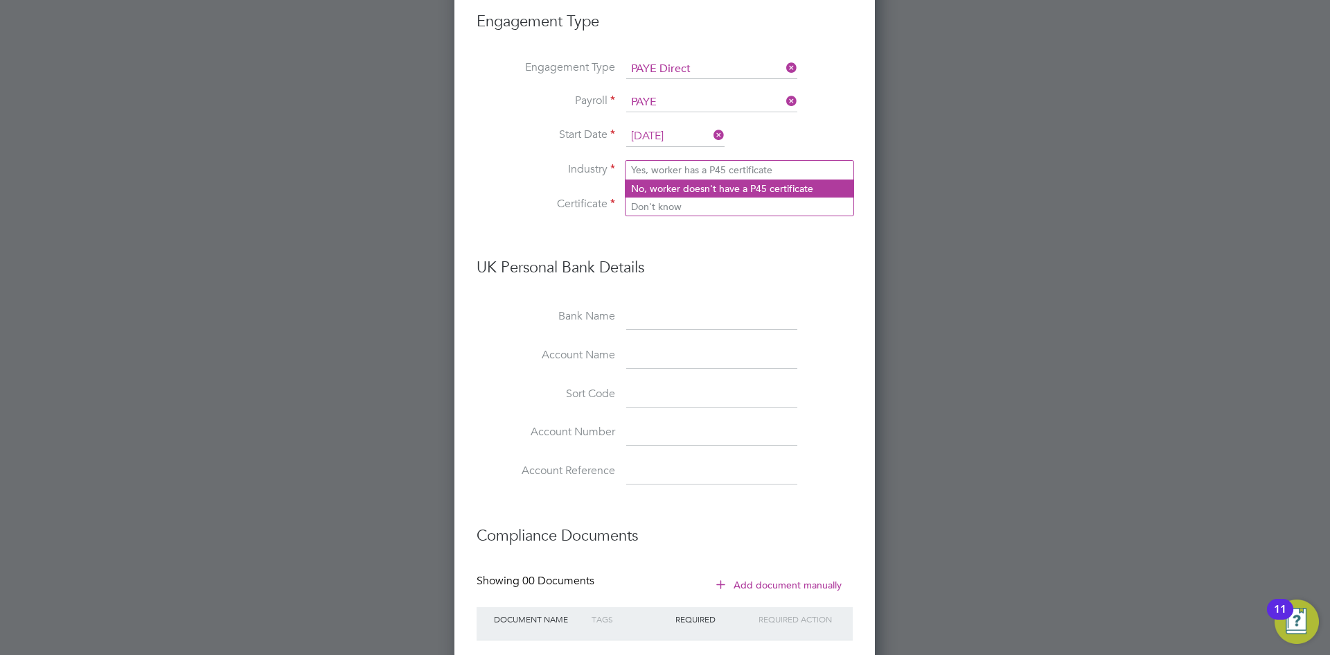
click at [717, 192] on li "No, worker doesn't have a P45 certificate" at bounding box center [740, 188] width 228 height 18
type input "No, worker doesn't have a P45 certificate"
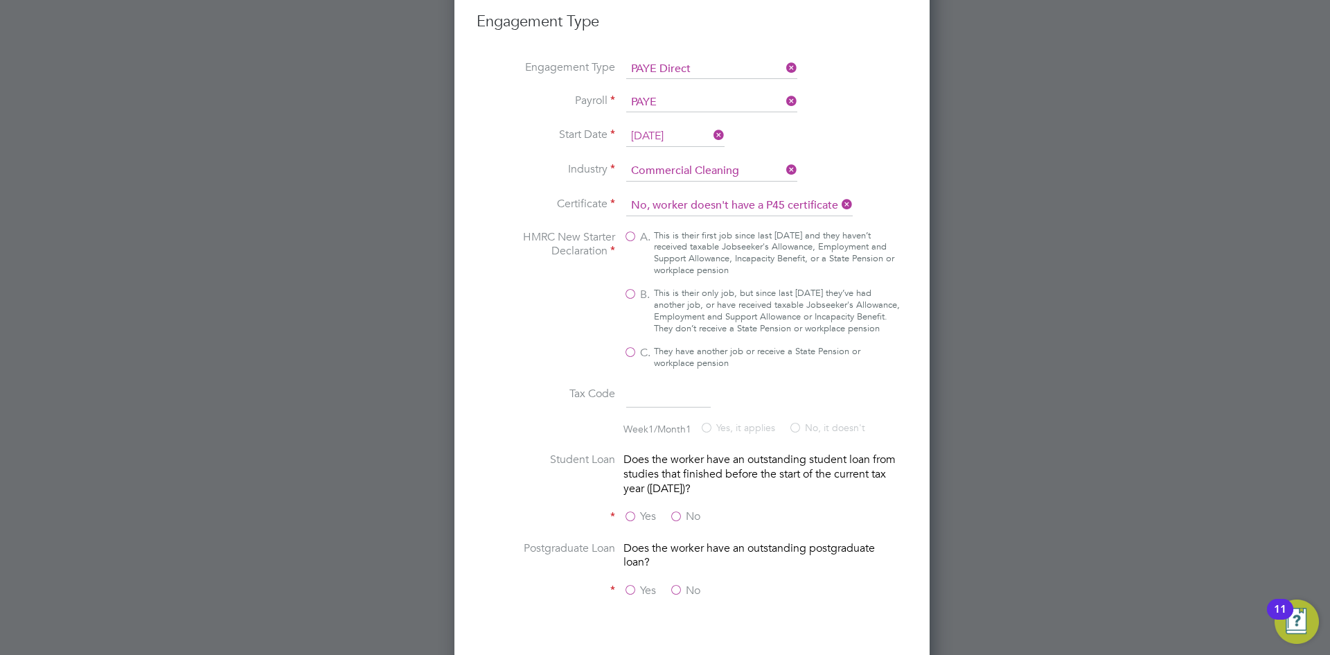
scroll to position [2352, 475]
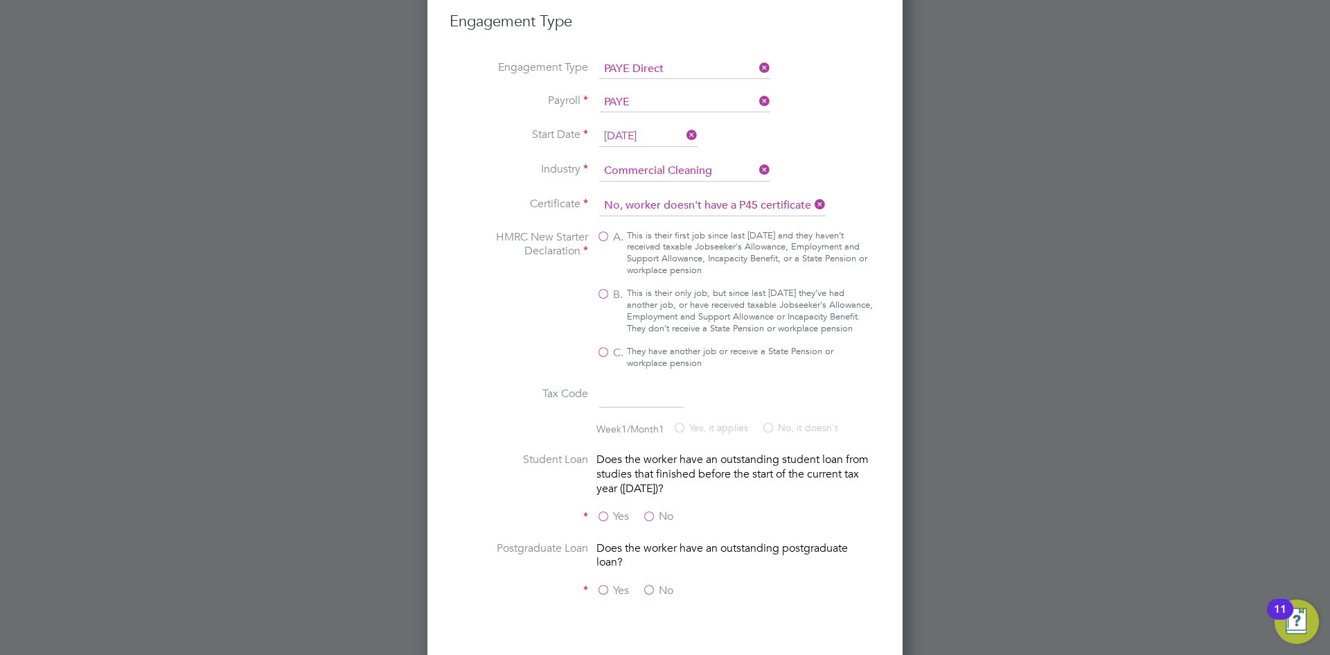
click at [604, 230] on label "A. This is their first job since last 6 April and they haven’t received taxable…" at bounding box center [734, 253] width 277 height 47
click at [0, 0] on input "A. This is their first job since last 6 April and they haven’t received taxable…" at bounding box center [0, 0] width 0 height 0
type input "1257L"
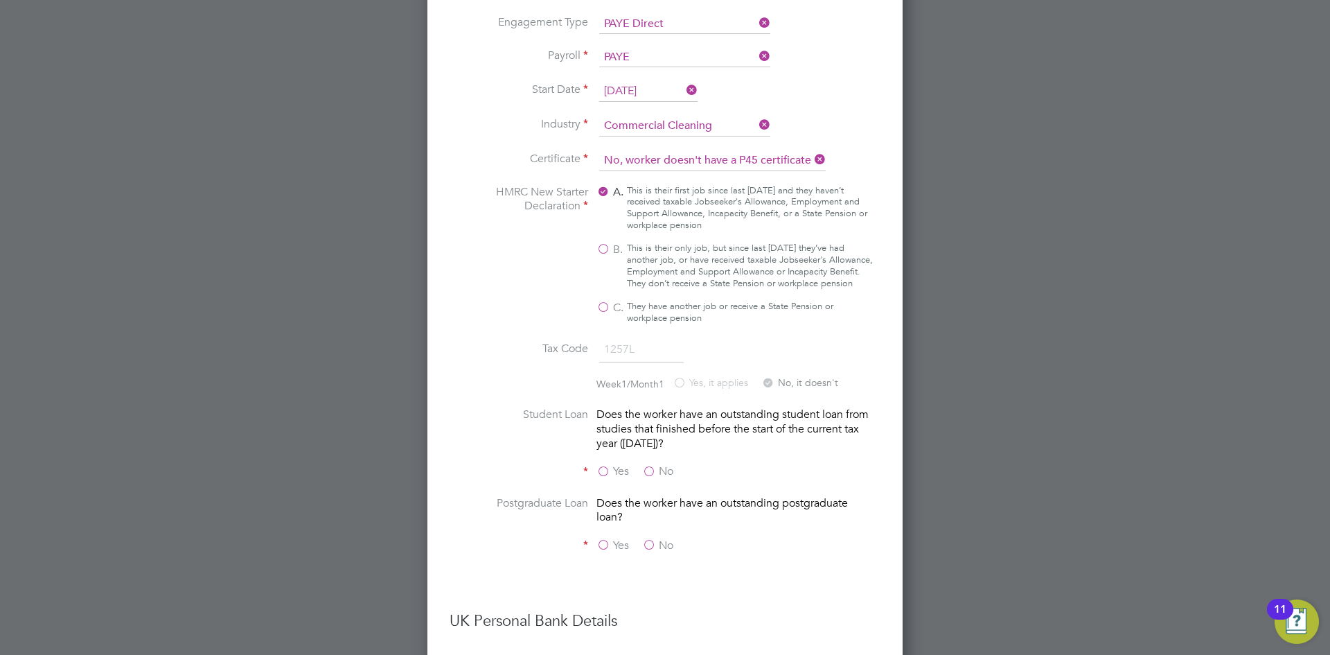
scroll to position [2494, 0]
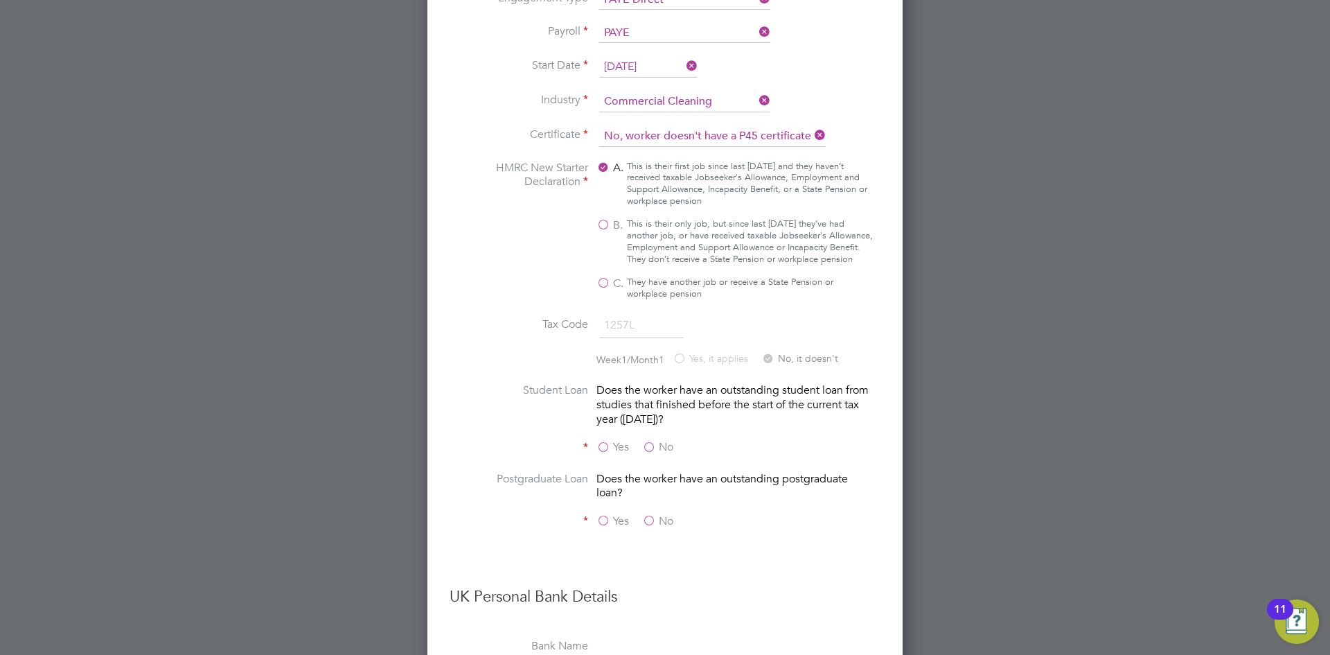
click at [649, 440] on label "No" at bounding box center [657, 447] width 31 height 15
click at [0, 0] on input "No" at bounding box center [0, 0] width 0 height 0
click at [657, 514] on label "No" at bounding box center [657, 521] width 31 height 15
click at [0, 0] on input "No" at bounding box center [0, 0] width 0 height 0
click at [607, 440] on label "Yes" at bounding box center [612, 447] width 33 height 15
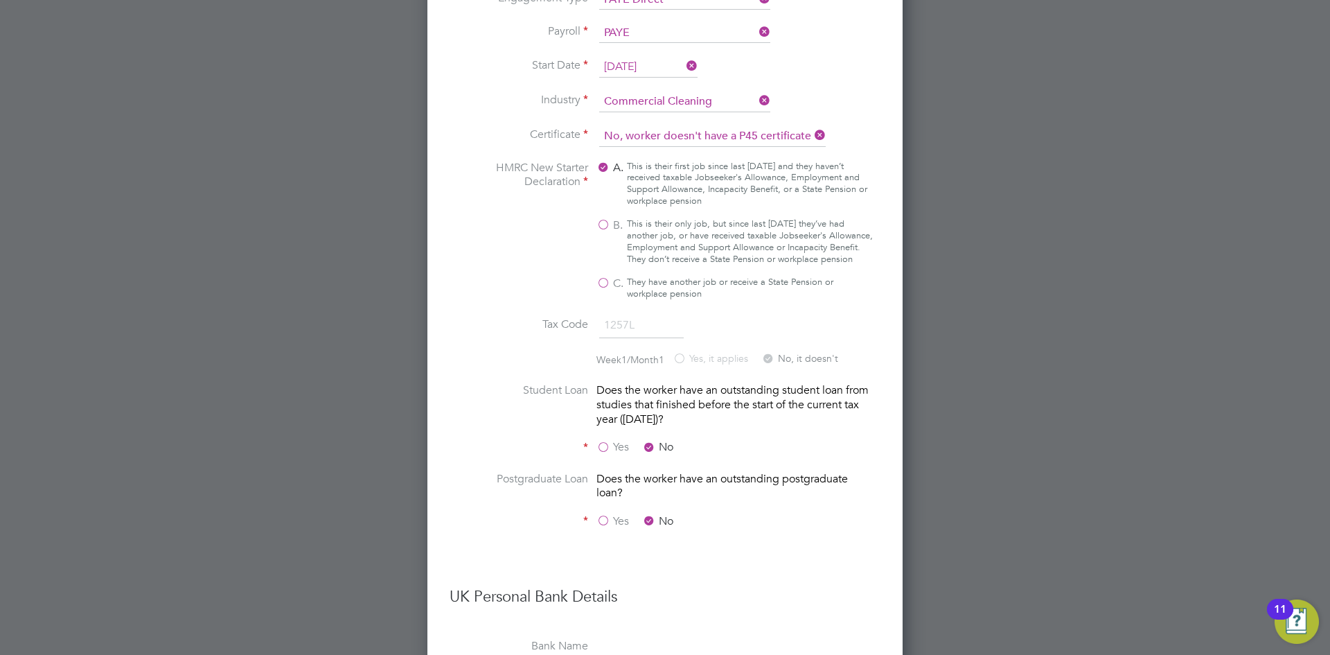
click at [0, 0] on input "Yes" at bounding box center [0, 0] width 0 height 0
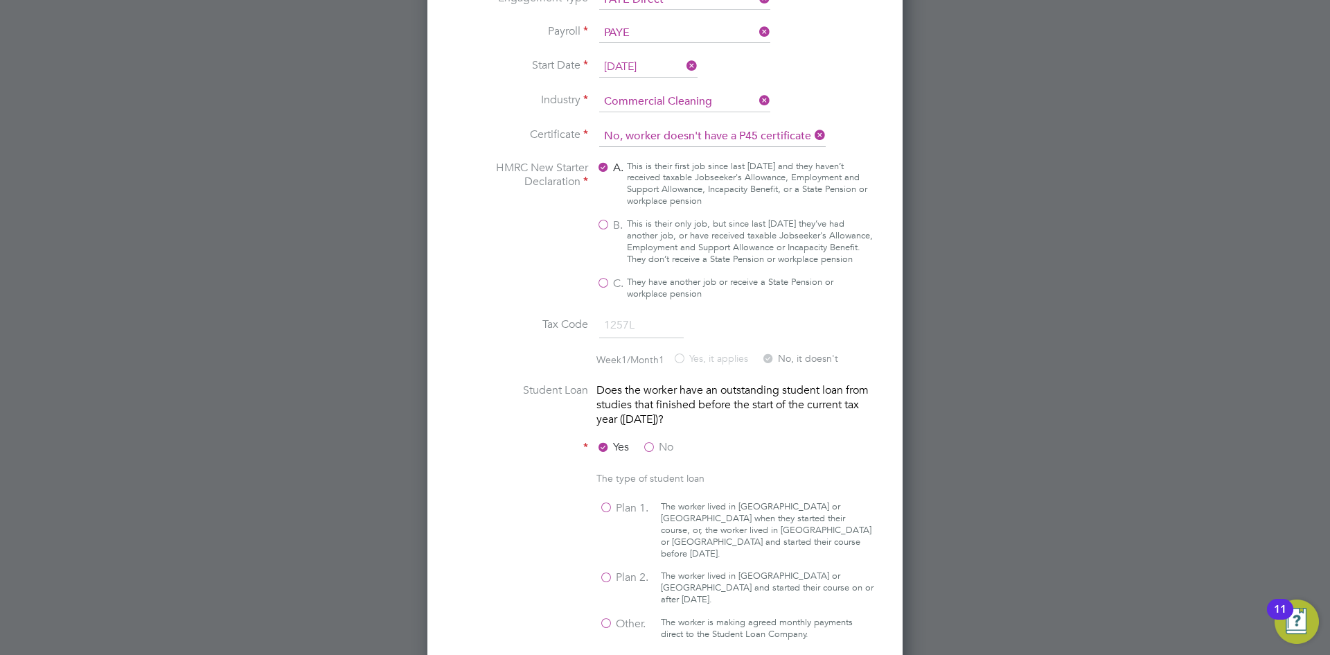
click at [654, 440] on label "No" at bounding box center [657, 447] width 31 height 15
click at [0, 0] on input "No" at bounding box center [0, 0] width 0 height 0
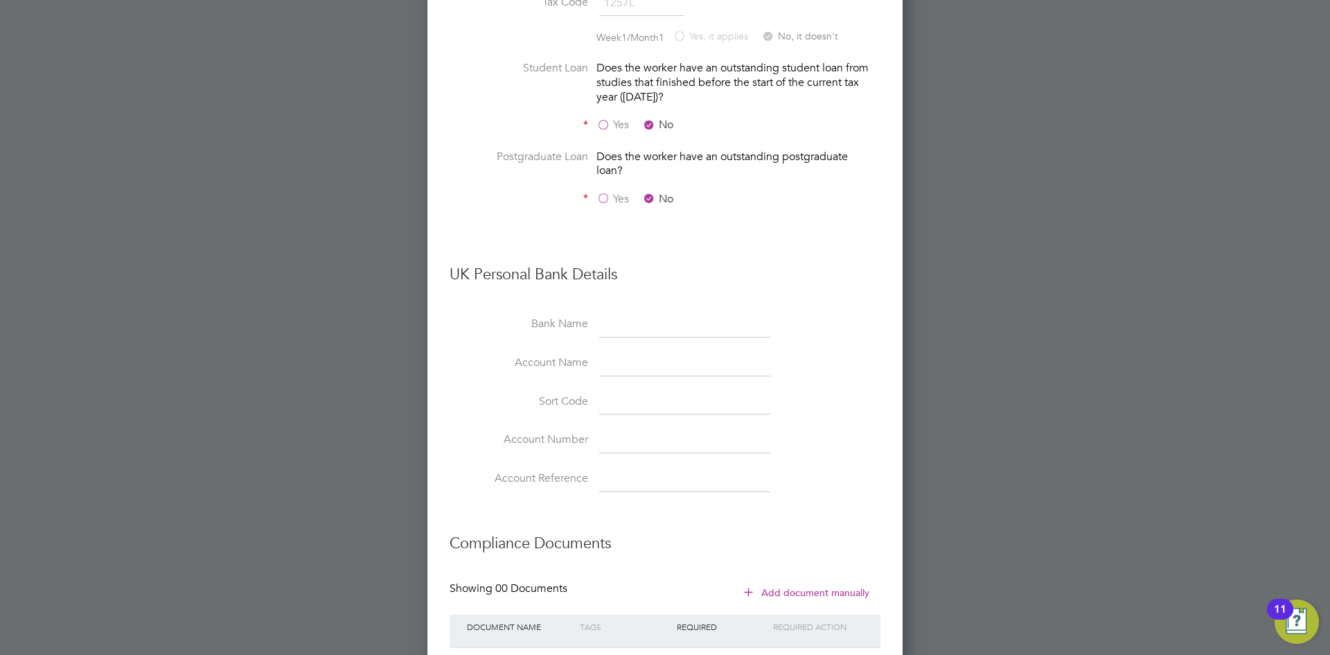
scroll to position [2840, 0]
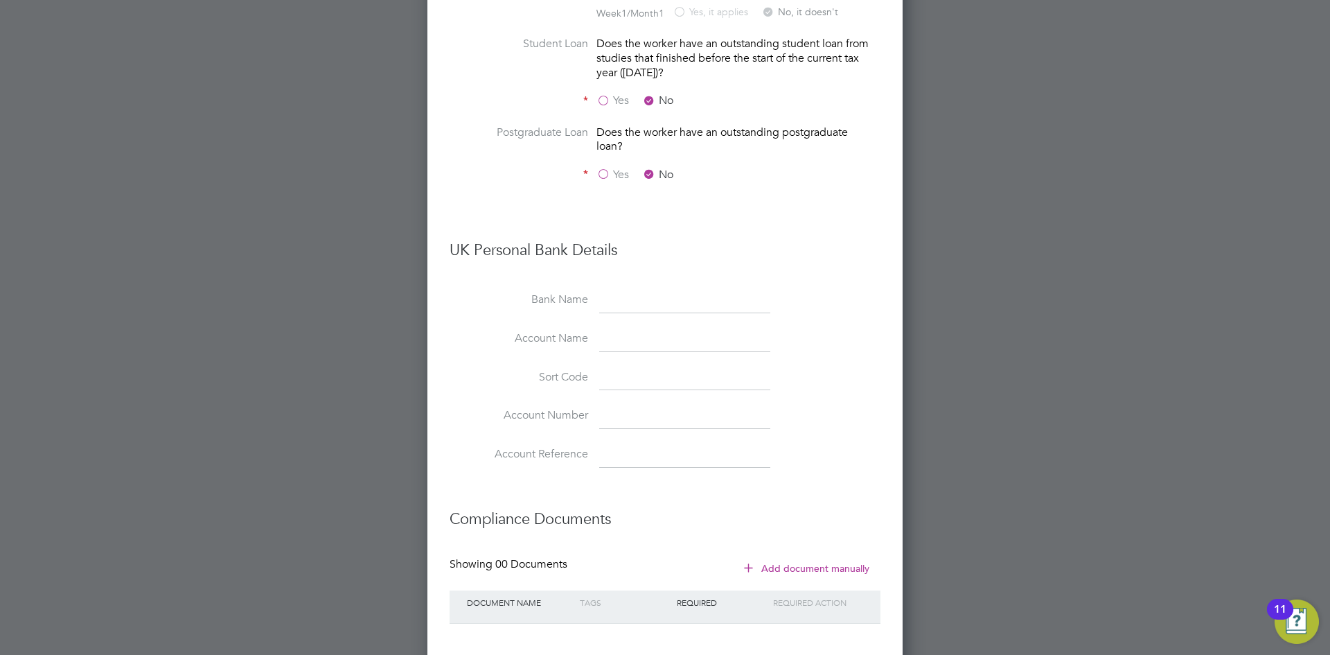
click at [664, 288] on input at bounding box center [684, 300] width 171 height 25
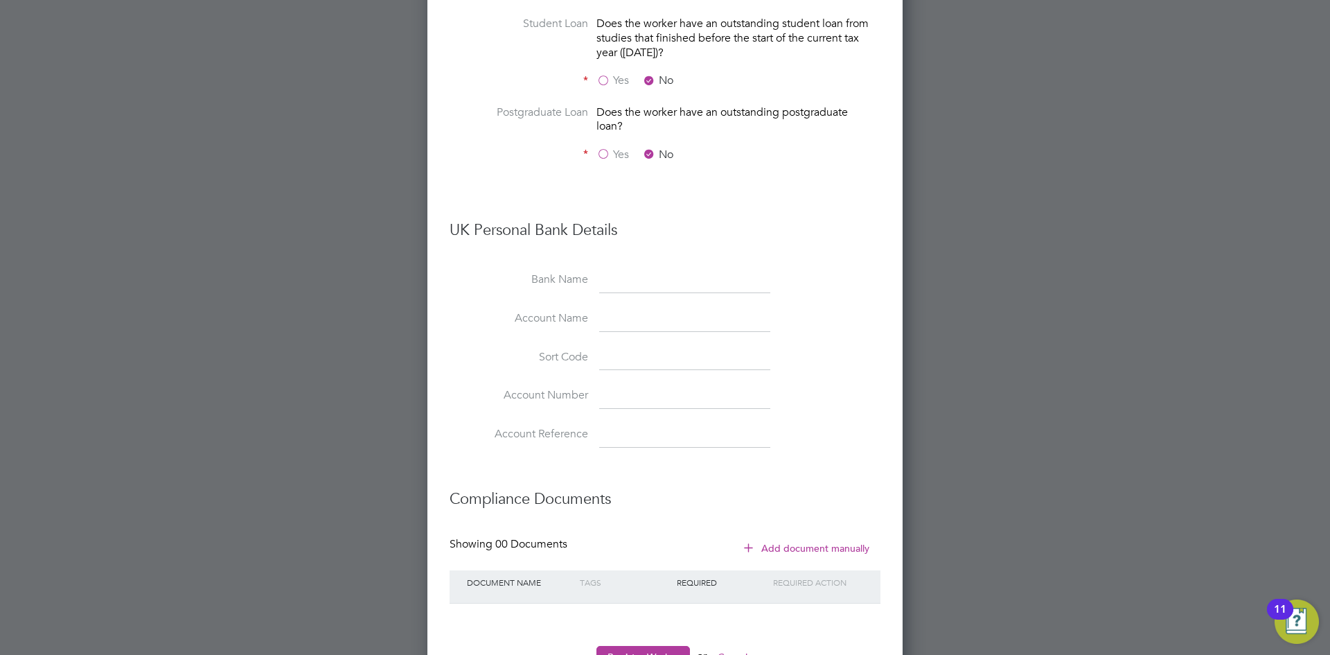
scroll to position [2871, 0]
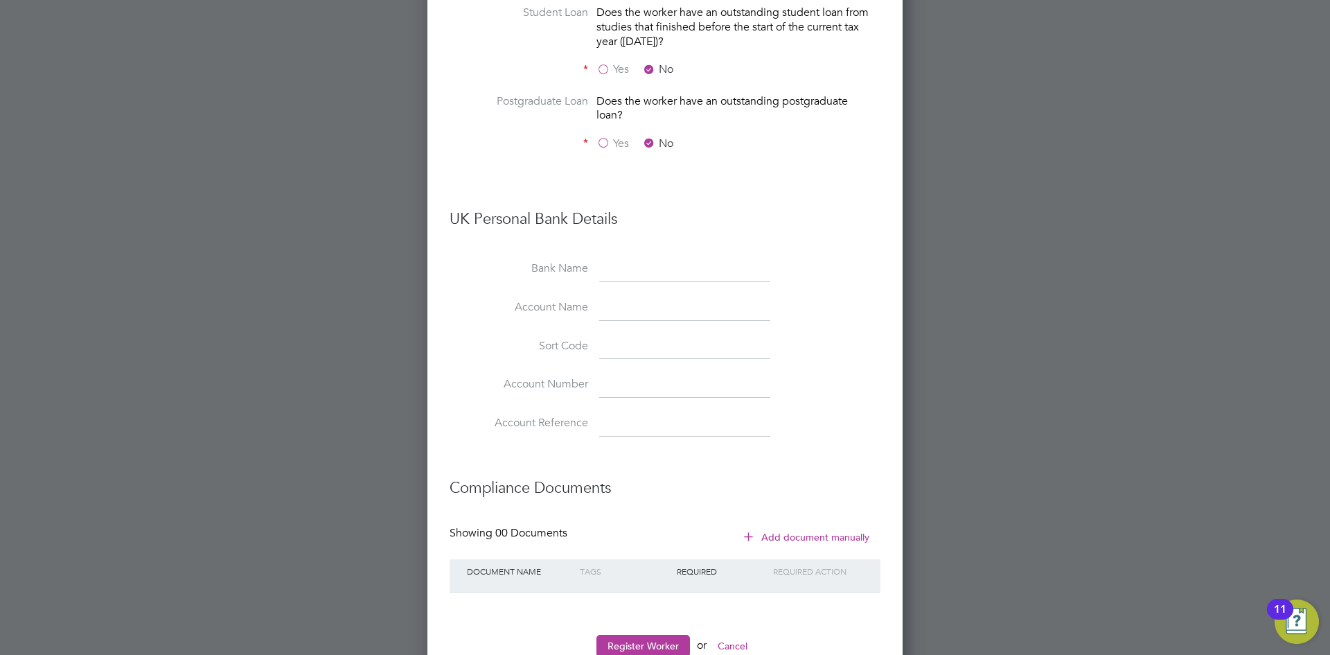
click at [605, 257] on input at bounding box center [684, 269] width 171 height 25
type input "hsbc"
click at [635, 296] on input at bounding box center [684, 308] width 171 height 25
click at [642, 296] on input at bounding box center [684, 308] width 171 height 25
paste input "Gurvinder Singh"
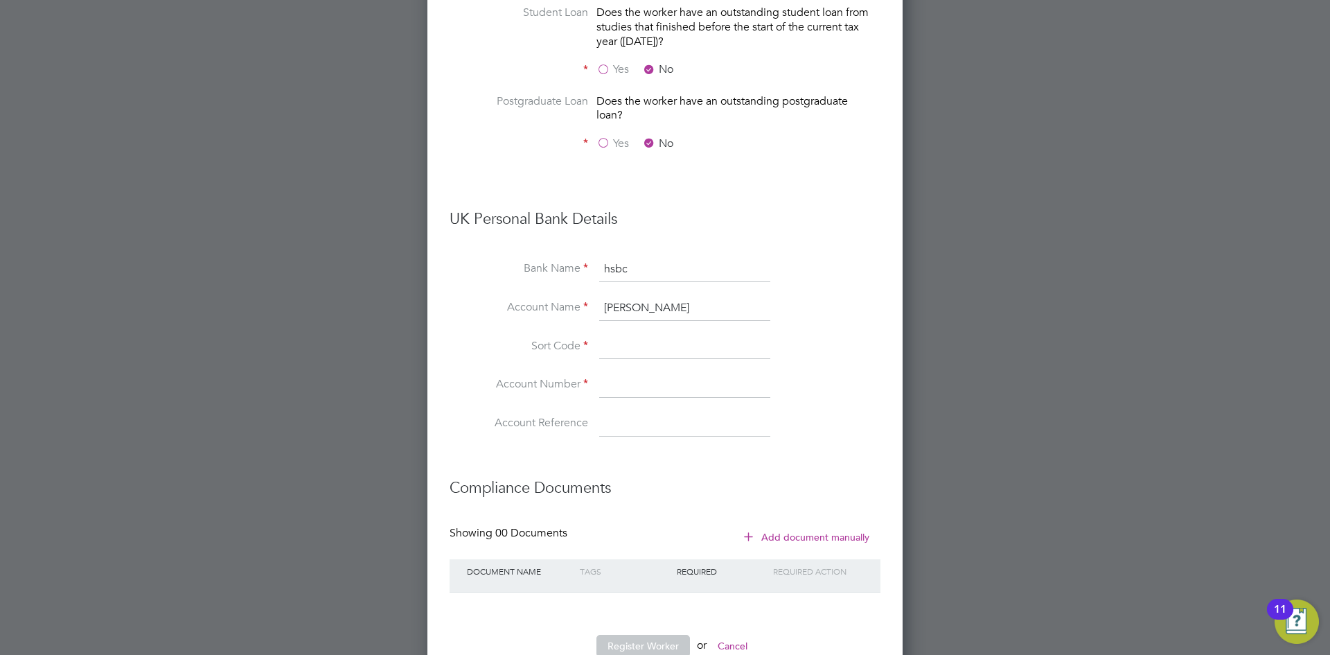
type input "Gurvinder Singh"
click at [639, 335] on input at bounding box center [684, 347] width 171 height 25
click at [630, 335] on input at bounding box center [684, 347] width 171 height 25
paste input "401664"
type input "40-16-64"
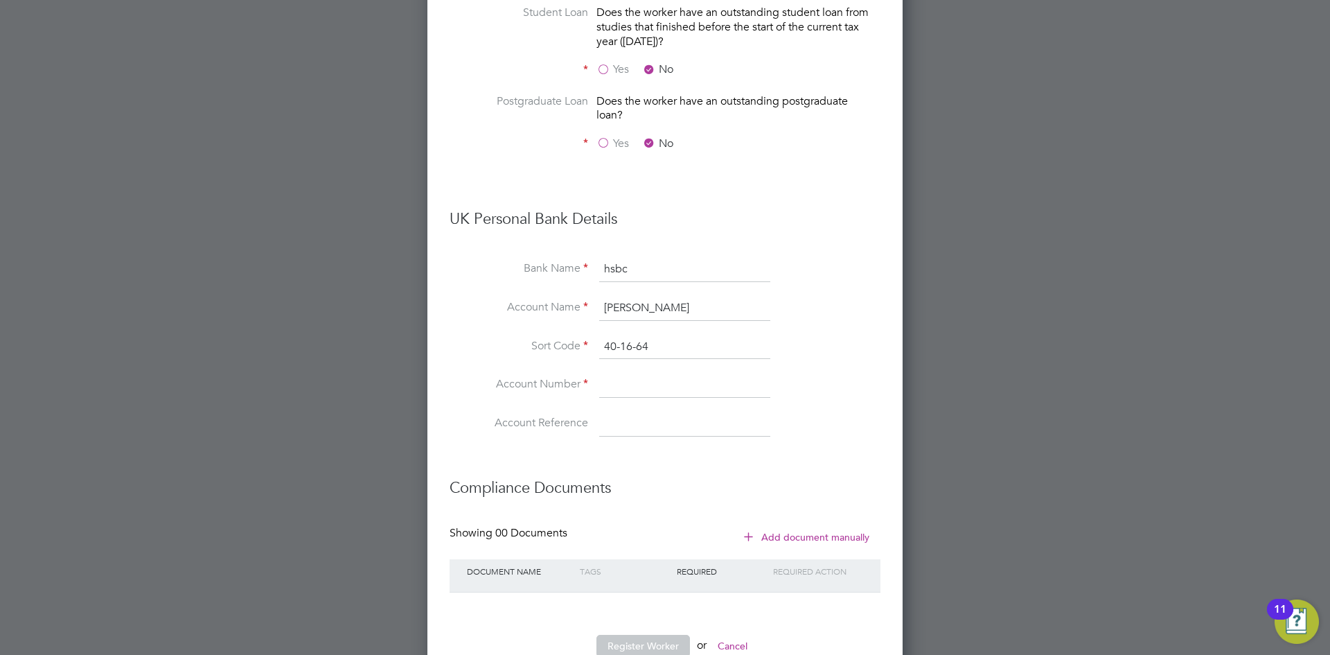
click at [686, 373] on input at bounding box center [684, 385] width 171 height 25
paste input "72397315"
type input "72397315"
click at [815, 526] on button "Add document manually" at bounding box center [807, 537] width 146 height 22
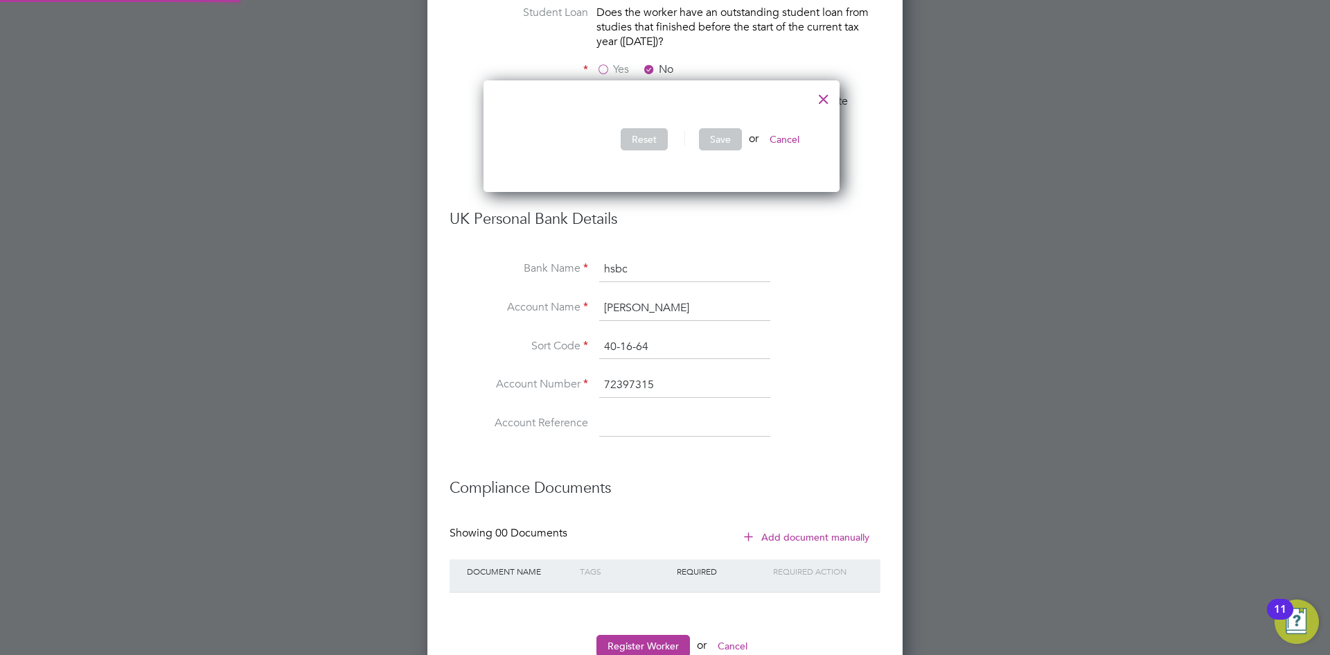
scroll to position [112, 364]
click at [827, 98] on div at bounding box center [823, 95] width 25 height 25
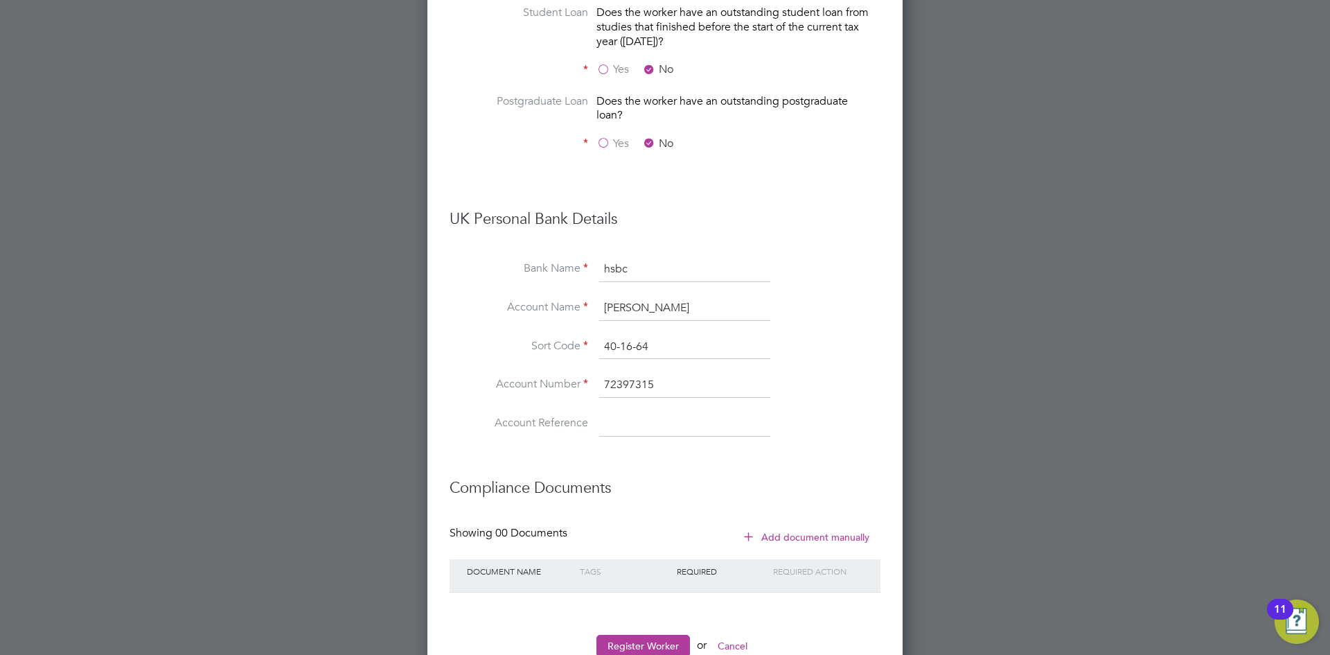
click at [754, 531] on icon at bounding box center [748, 536] width 10 height 10
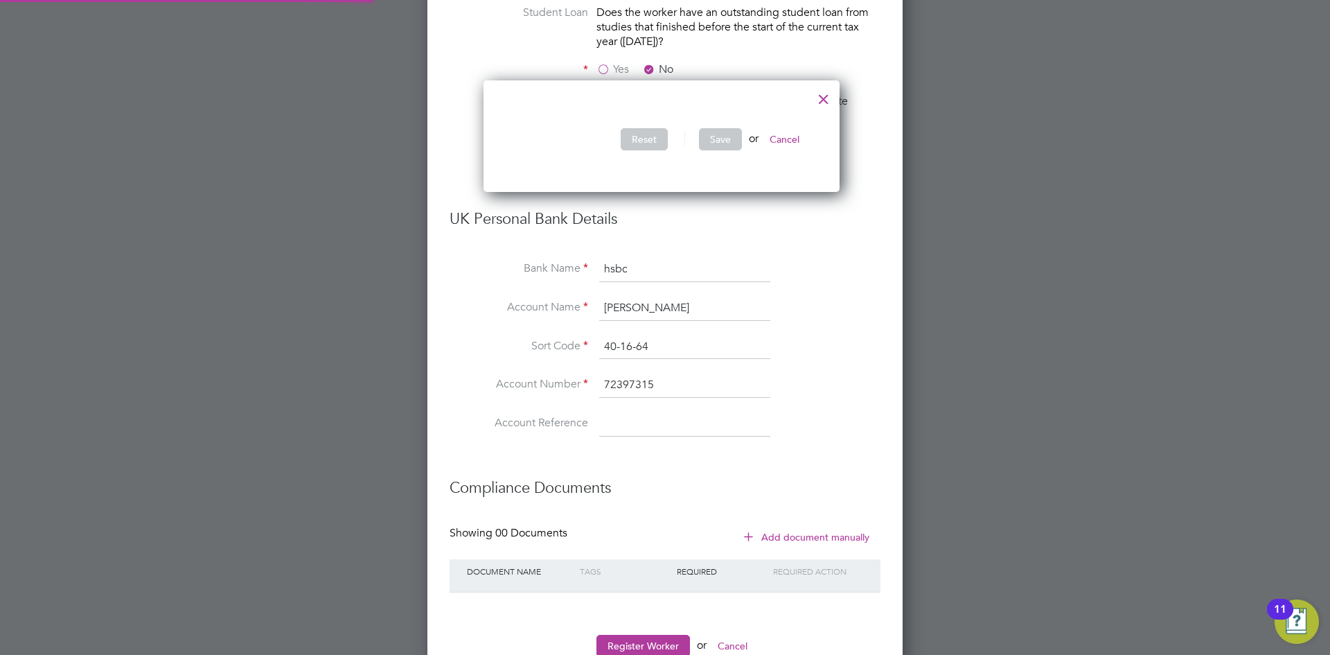
click at [804, 526] on button "Add document manually" at bounding box center [807, 537] width 146 height 22
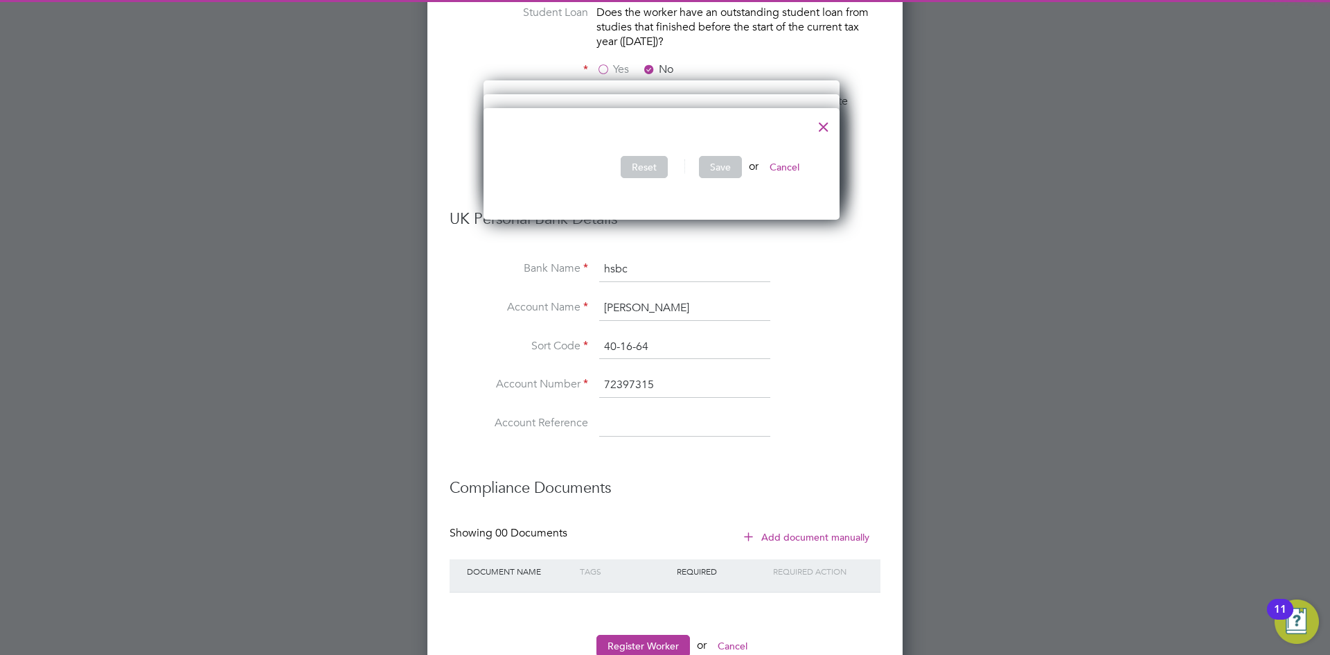
click at [795, 167] on button "Cancel" at bounding box center [784, 167] width 52 height 22
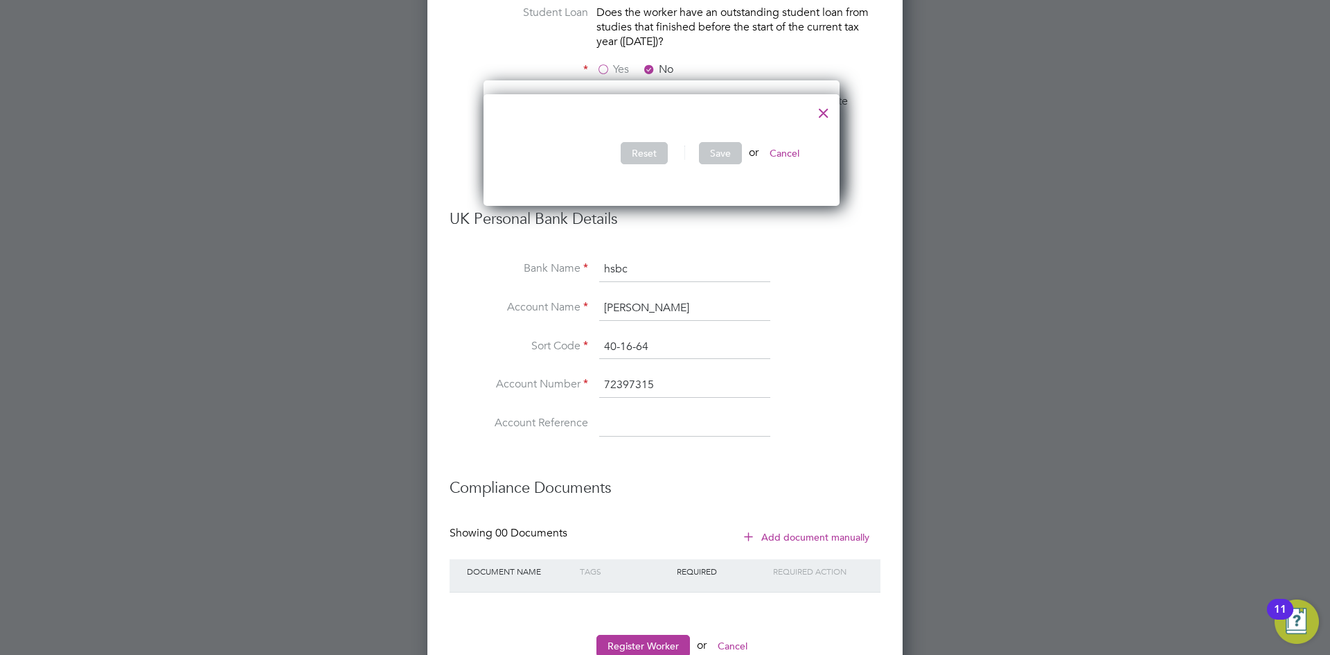
click at [817, 121] on div at bounding box center [823, 109] width 25 height 25
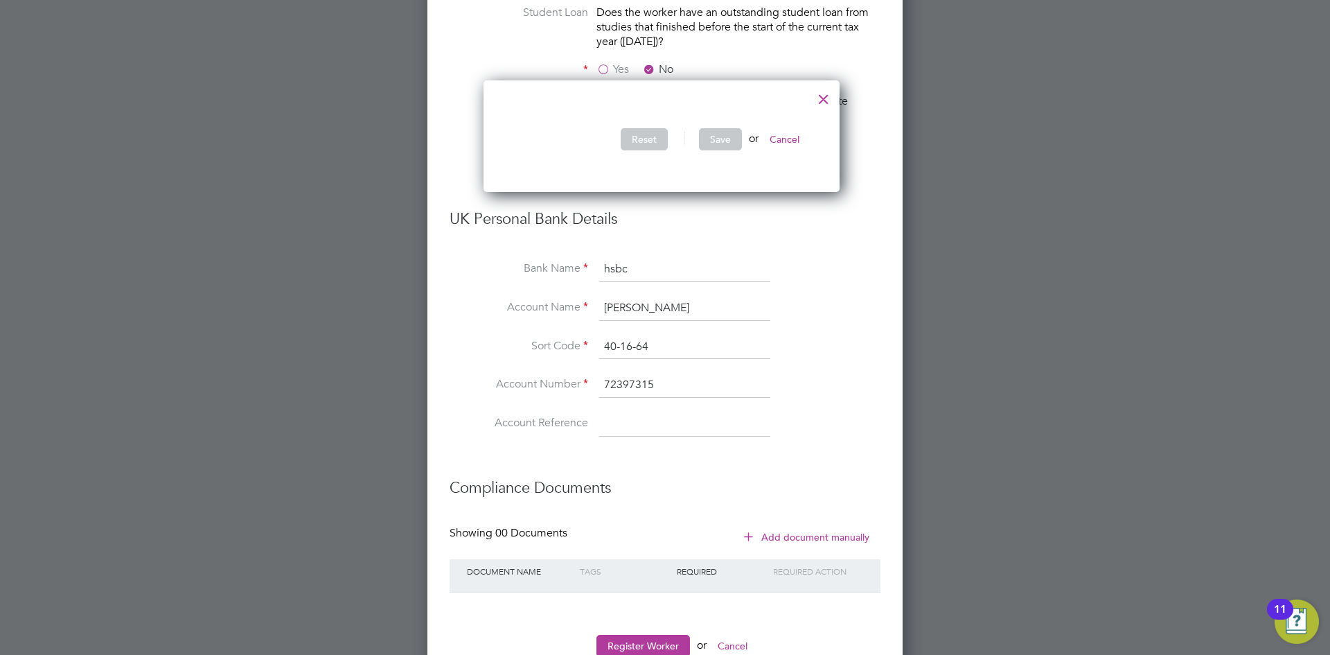
click at [830, 94] on div at bounding box center [823, 95] width 25 height 25
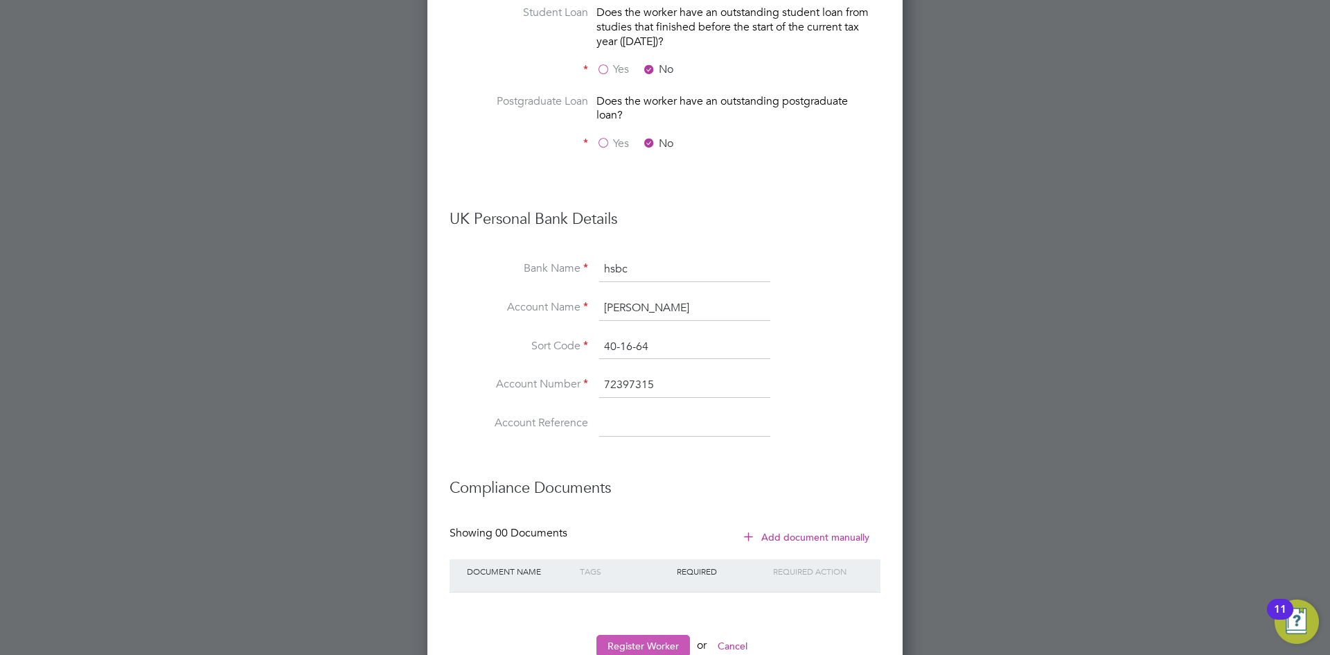
click at [660, 635] on button "Register Worker" at bounding box center [643, 646] width 94 height 22
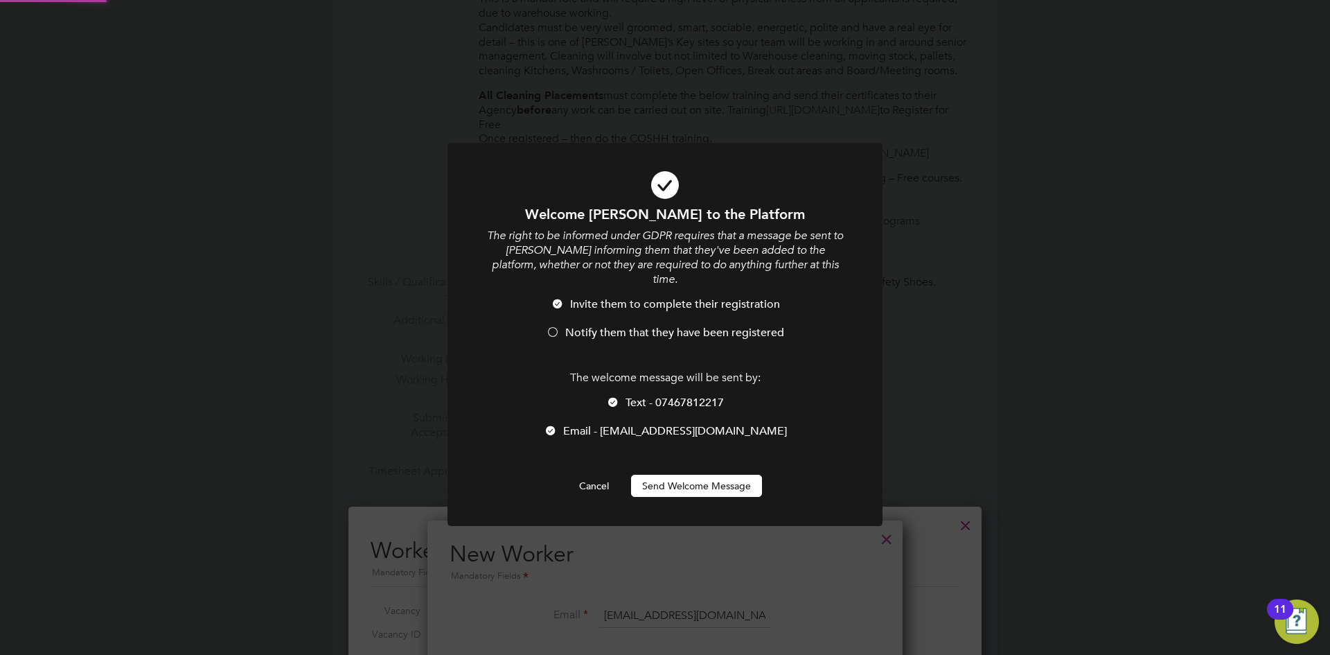
scroll to position [0, 0]
click at [718, 474] on button "Send Welcome Message" at bounding box center [696, 485] width 131 height 22
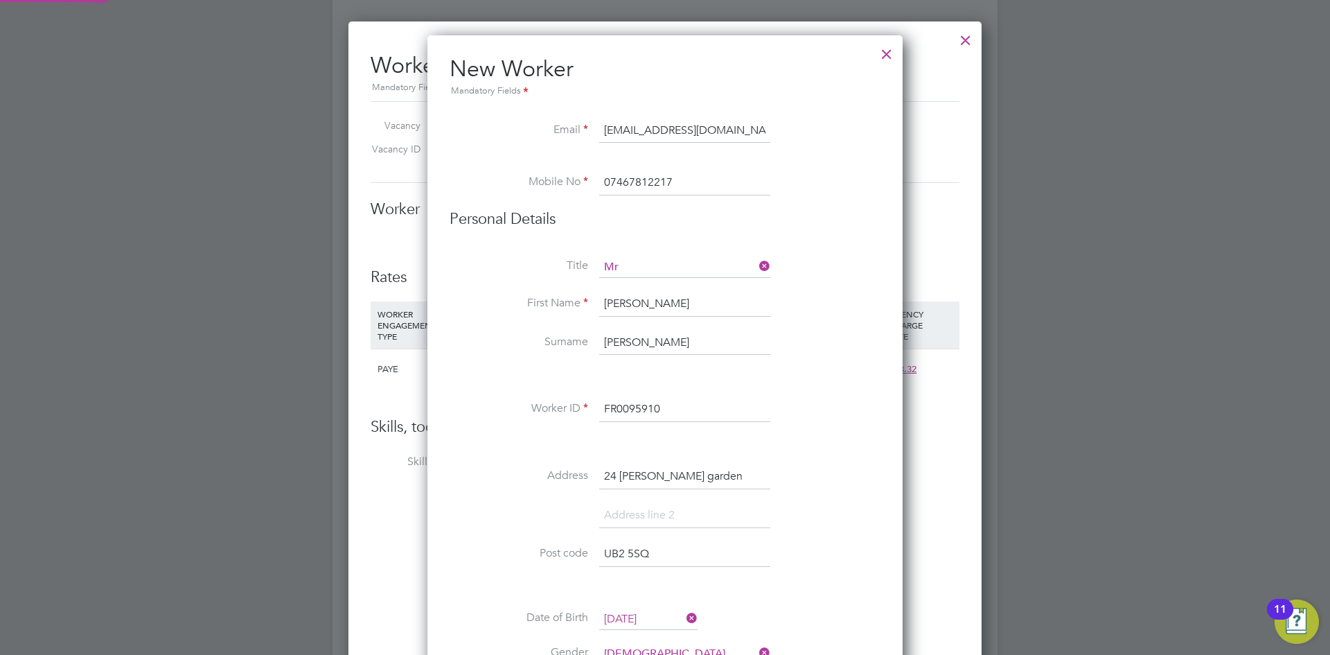
type input "Gurvinder Singh (FR0095910)"
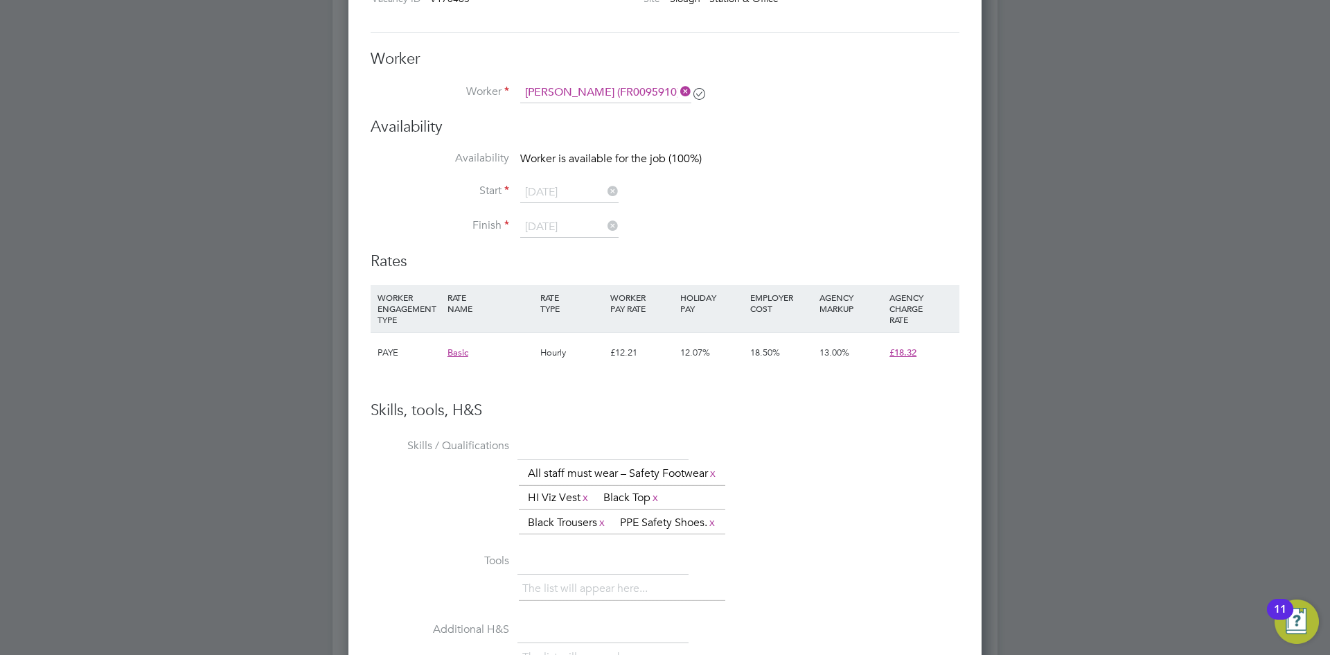
scroll to position [1151, 0]
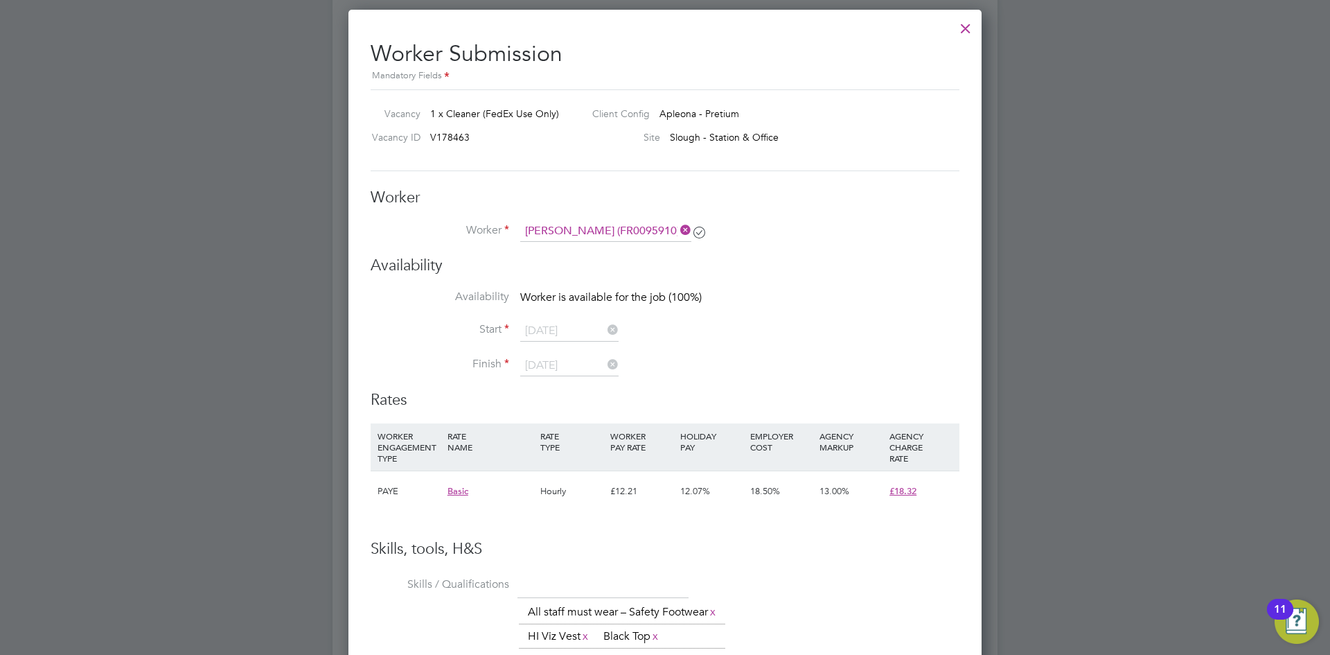
click at [695, 237] on icon at bounding box center [699, 232] width 10 height 10
click at [700, 233] on icon at bounding box center [699, 232] width 10 height 10
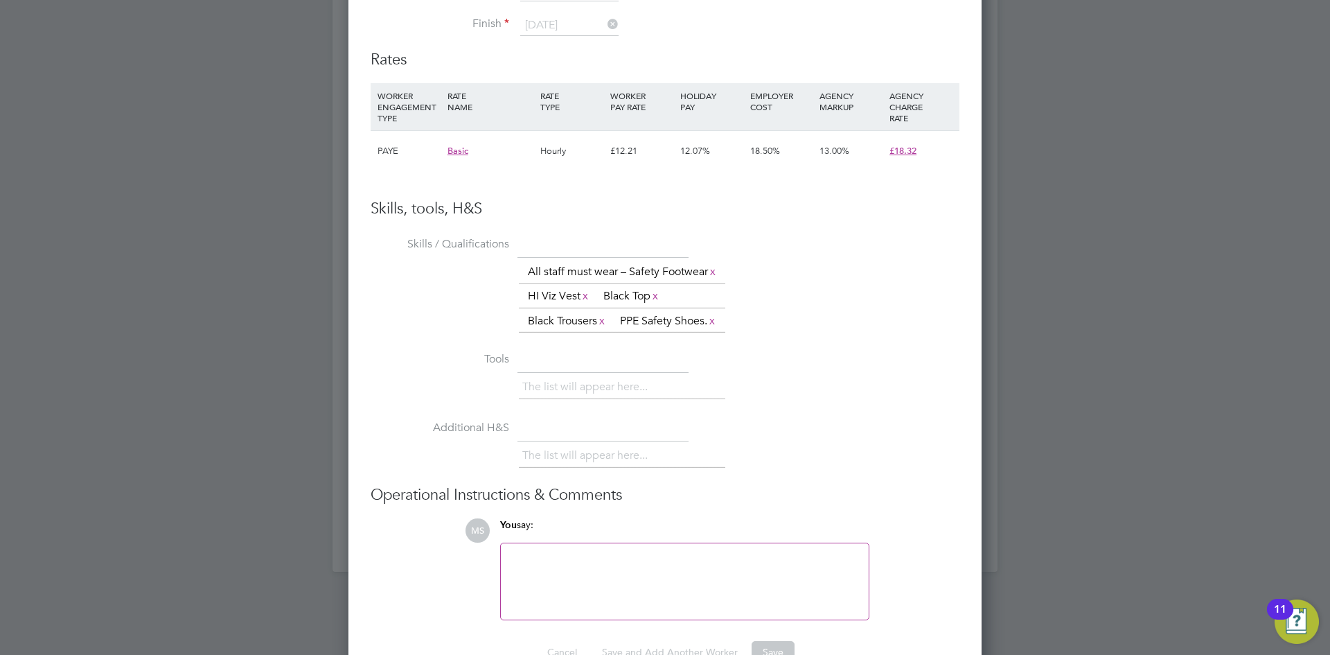
scroll to position [1567, 0]
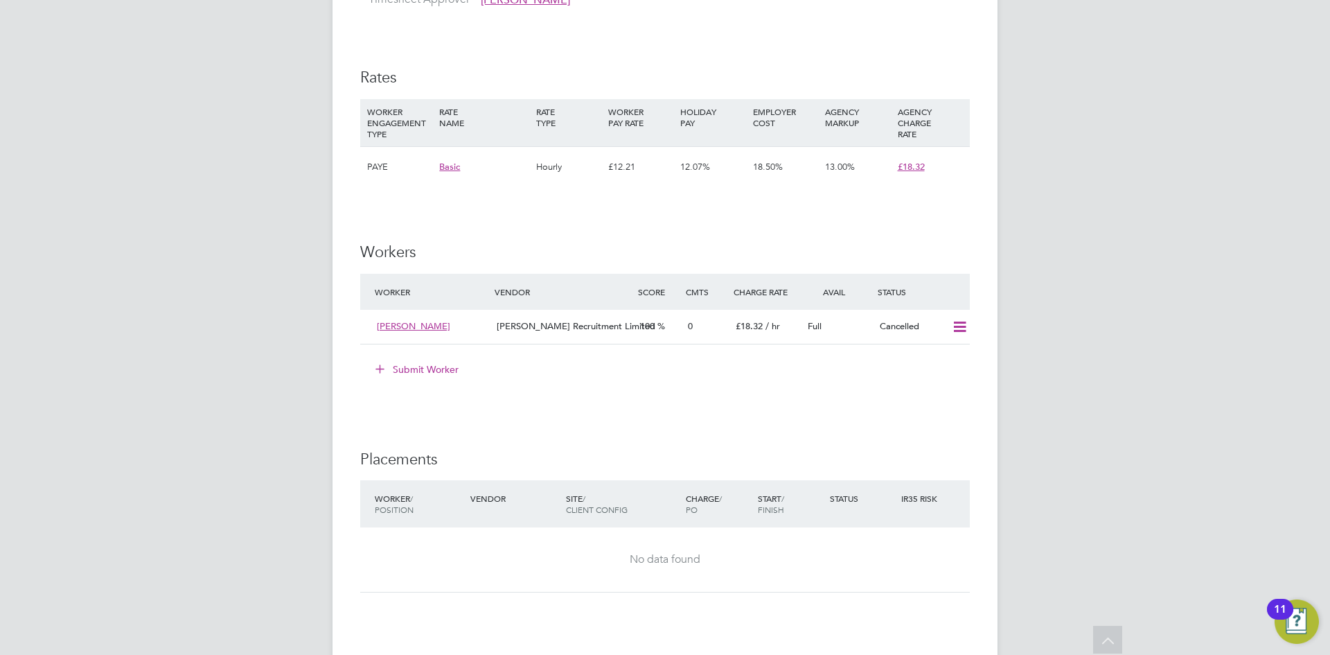
click at [429, 379] on button "Submit Worker" at bounding box center [418, 369] width 104 height 22
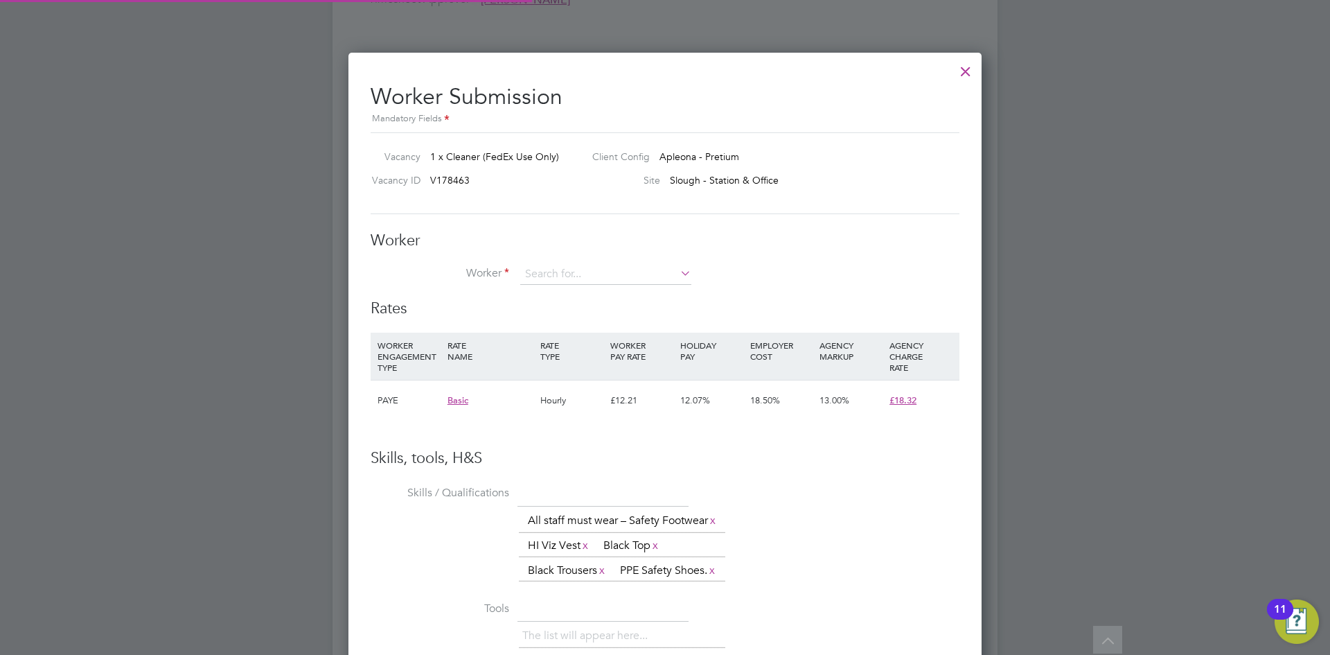
scroll to position [927, 634]
click at [567, 323] on li "Gur vinder Singh (FR0095910)" at bounding box center [606, 332] width 172 height 19
type input "Gurvinder Singh (FR0095910)"
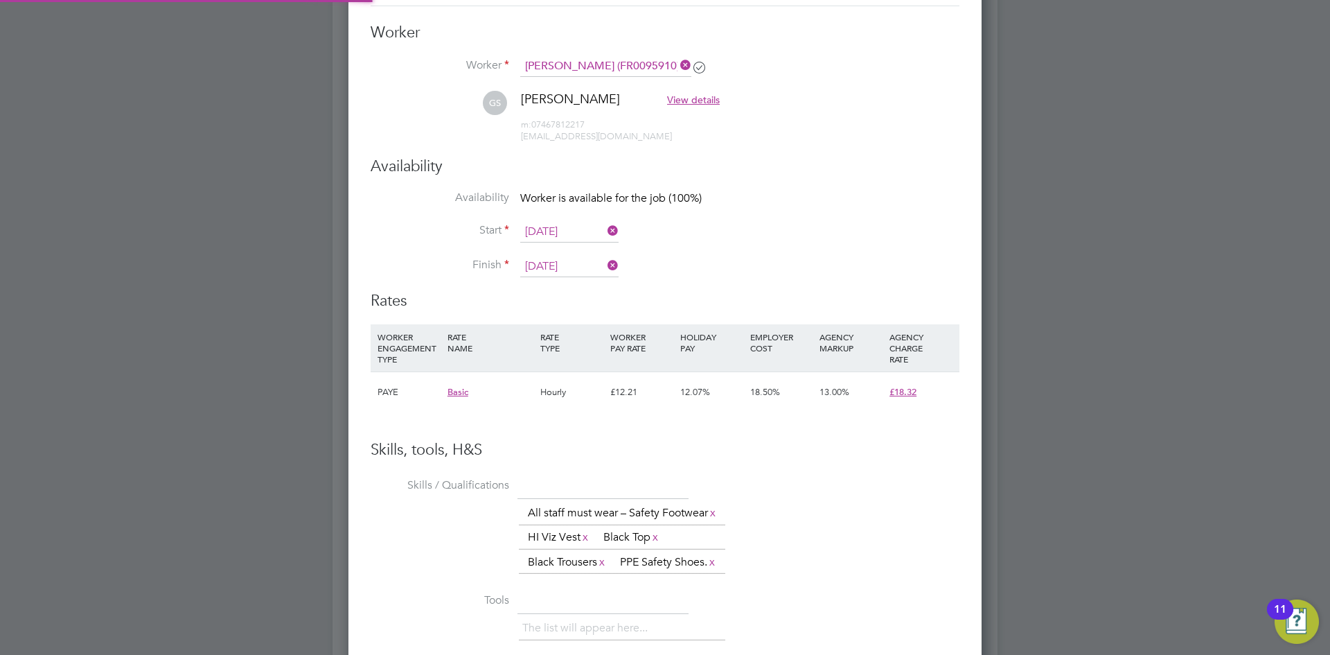
scroll to position [6, 7]
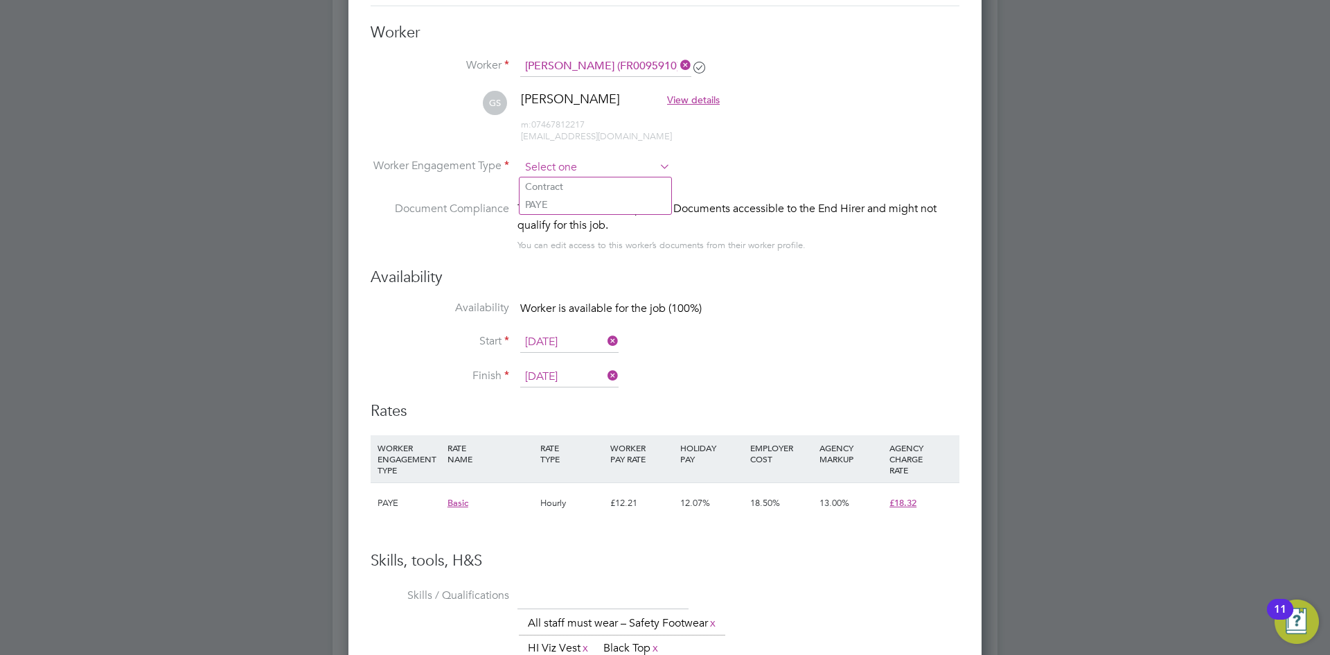
click at [609, 159] on input at bounding box center [595, 167] width 150 height 21
click at [587, 202] on li "PAYE" at bounding box center [596, 204] width 152 height 18
type input "PAYE"
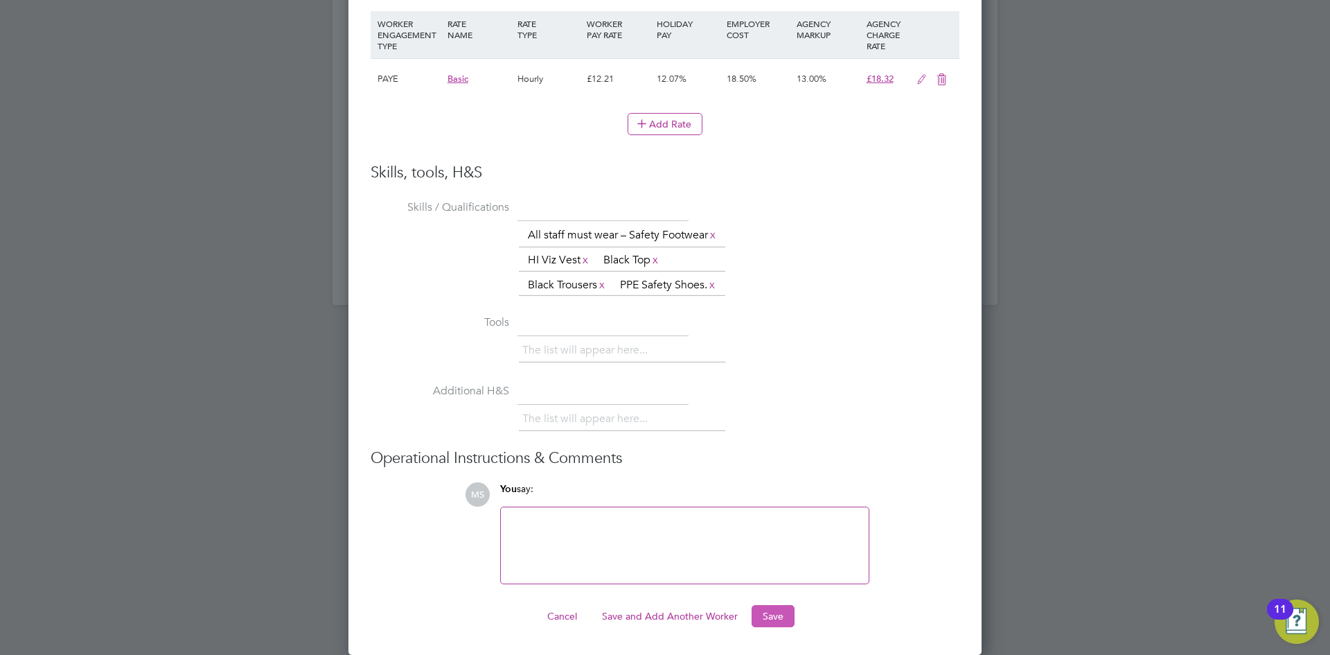
click at [783, 614] on button "Save" at bounding box center [773, 616] width 43 height 22
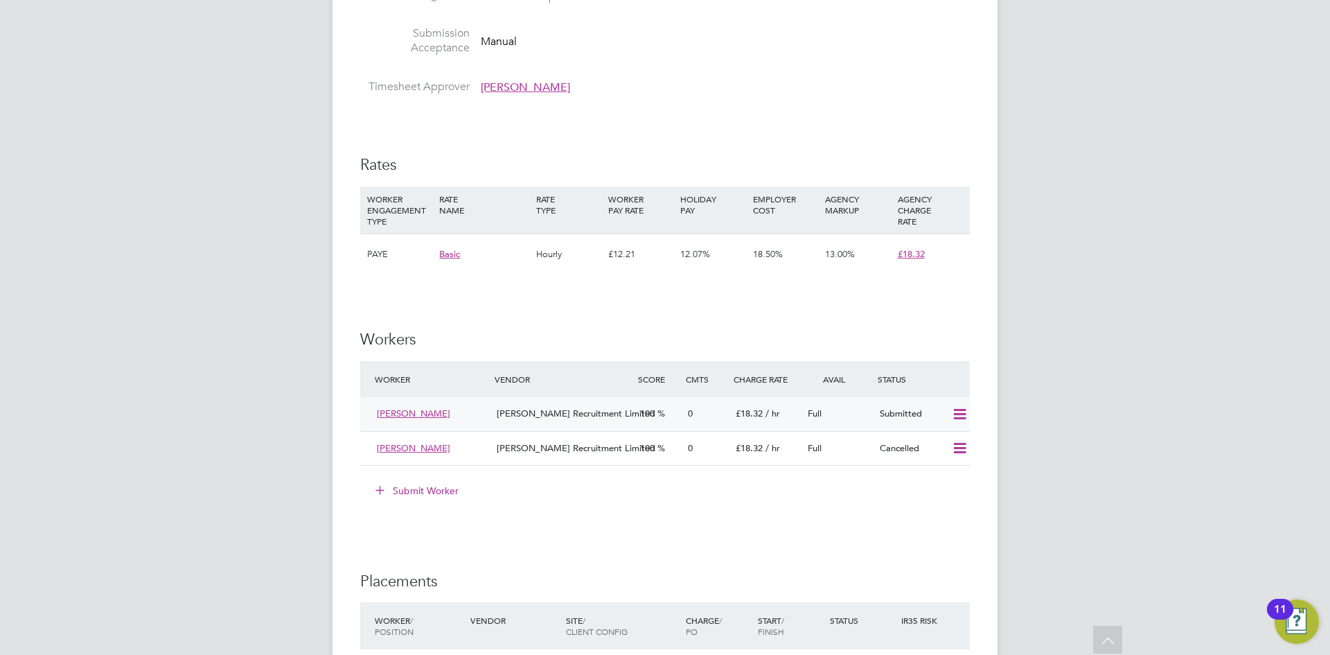
click at [400, 419] on span "Gurvinder Singh" at bounding box center [413, 413] width 73 height 12
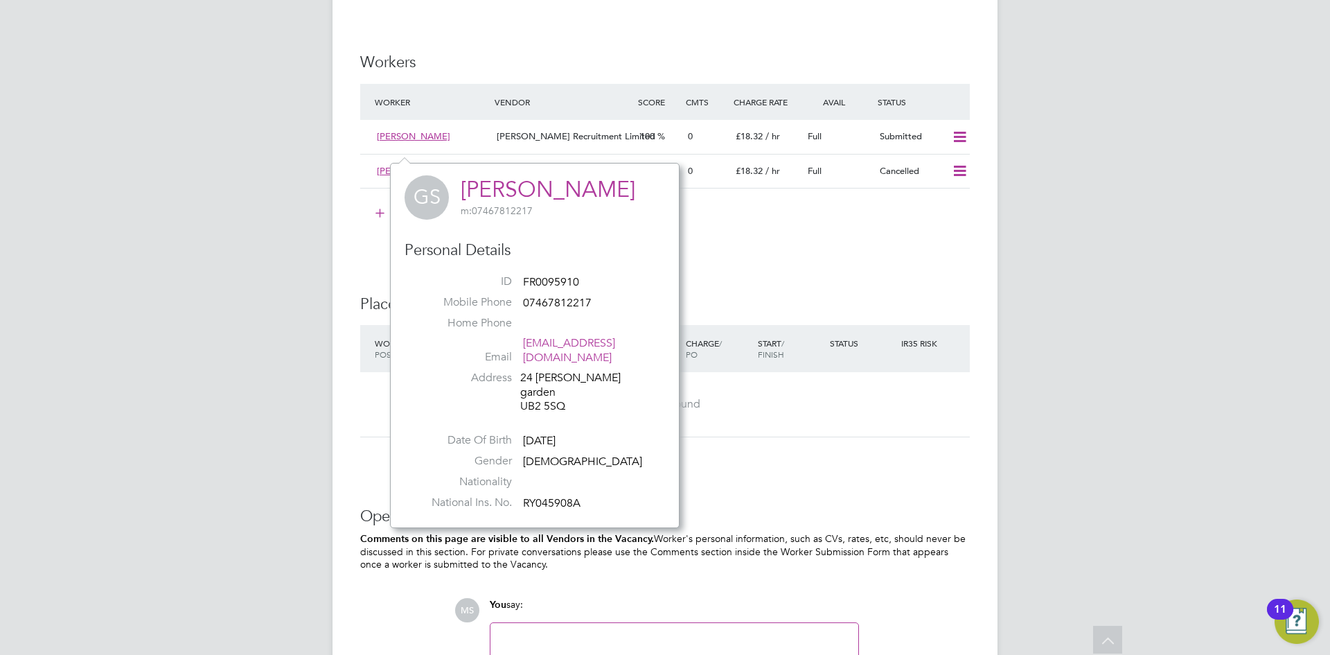
click at [542, 192] on link "Gurvinder Singh" at bounding box center [548, 189] width 175 height 27
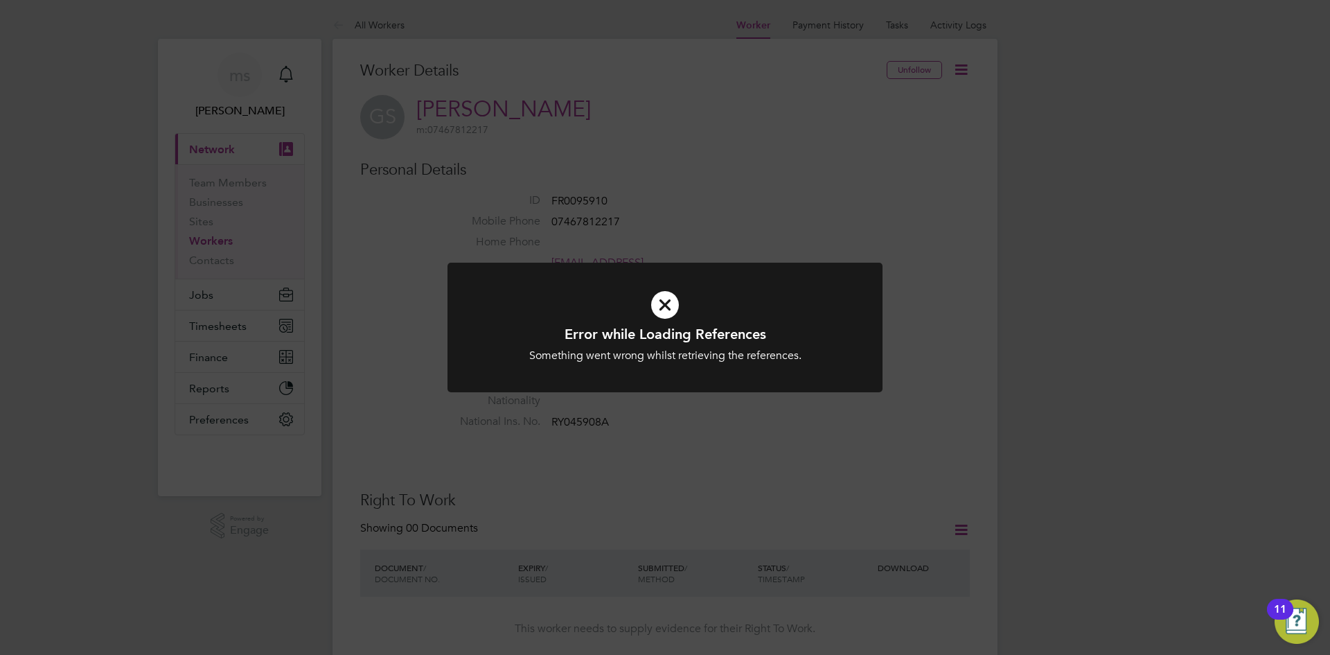
click at [664, 301] on icon at bounding box center [665, 305] width 360 height 54
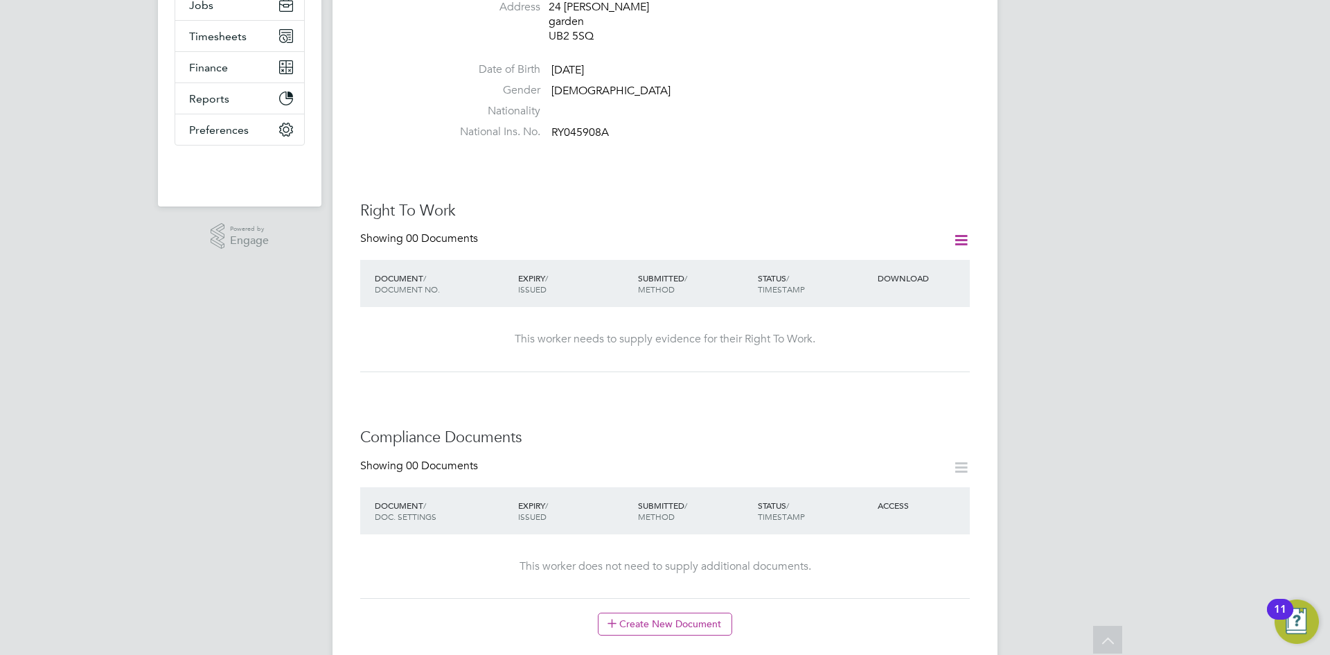
scroll to position [554, 0]
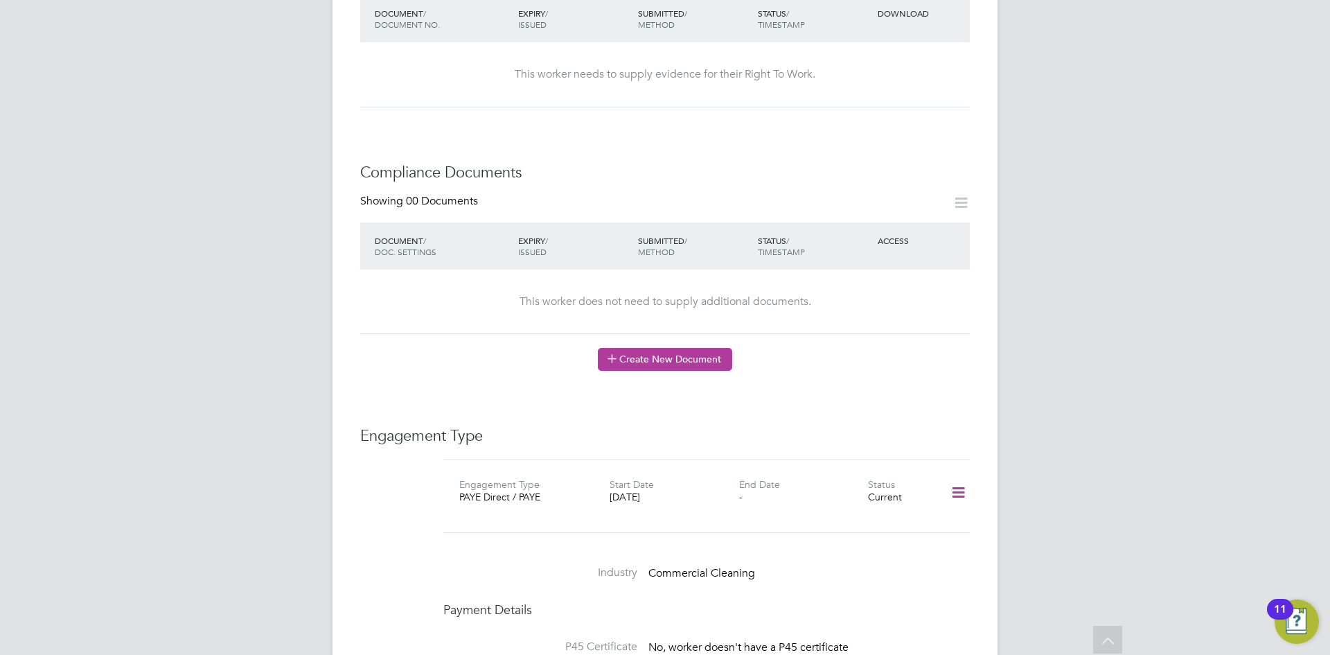
click at [719, 348] on button "Create New Document" at bounding box center [665, 359] width 134 height 22
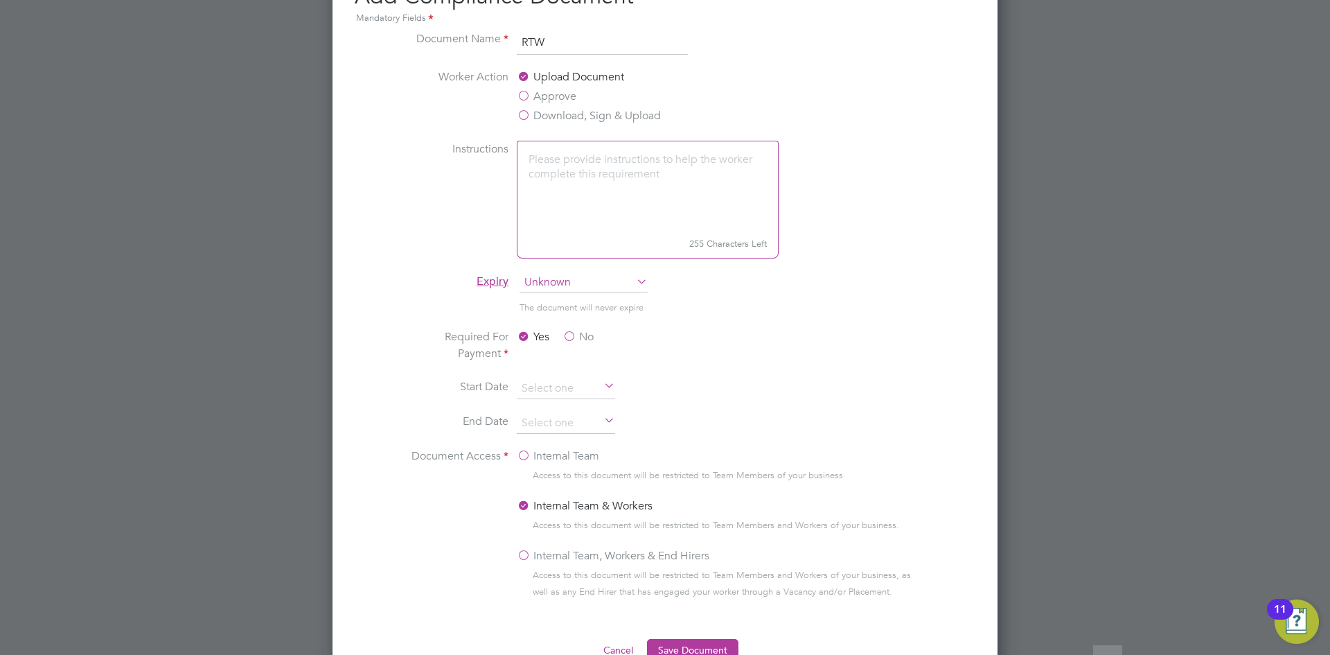
scroll to position [762, 0]
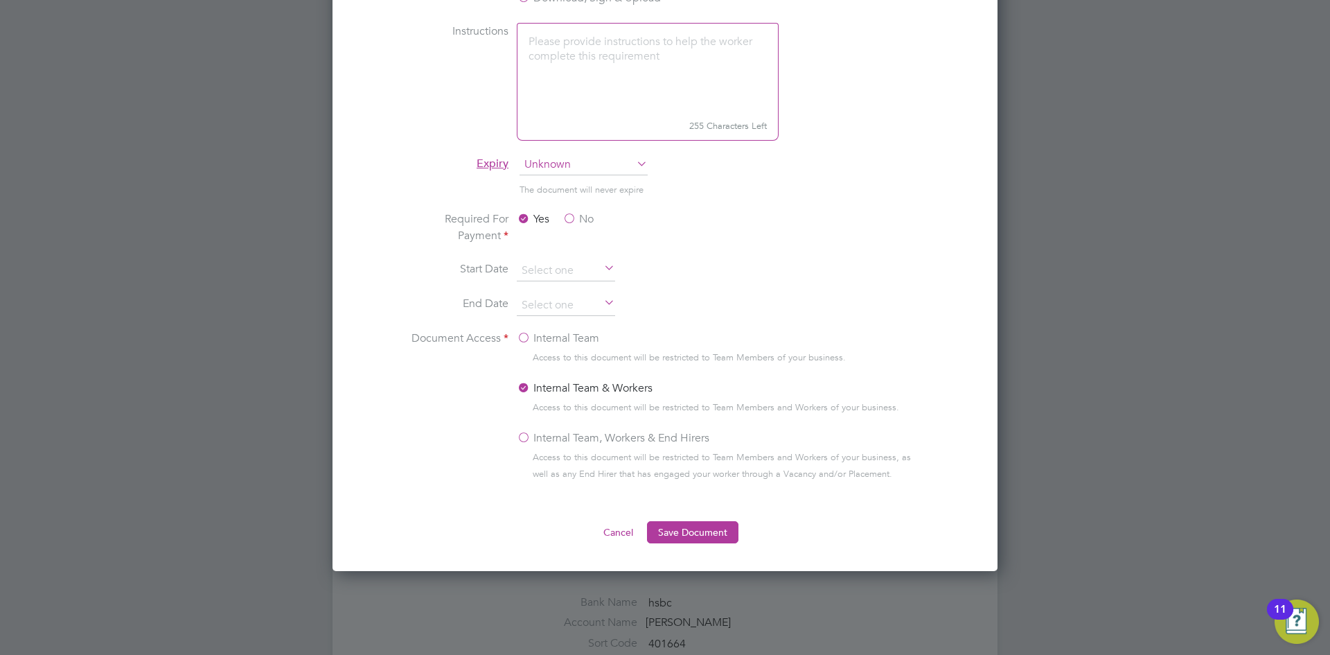
type input "RTW"
click at [583, 159] on span "Unknown" at bounding box center [584, 164] width 128 height 21
click at [704, 203] on li "The document will never expire" at bounding box center [665, 196] width 521 height 28
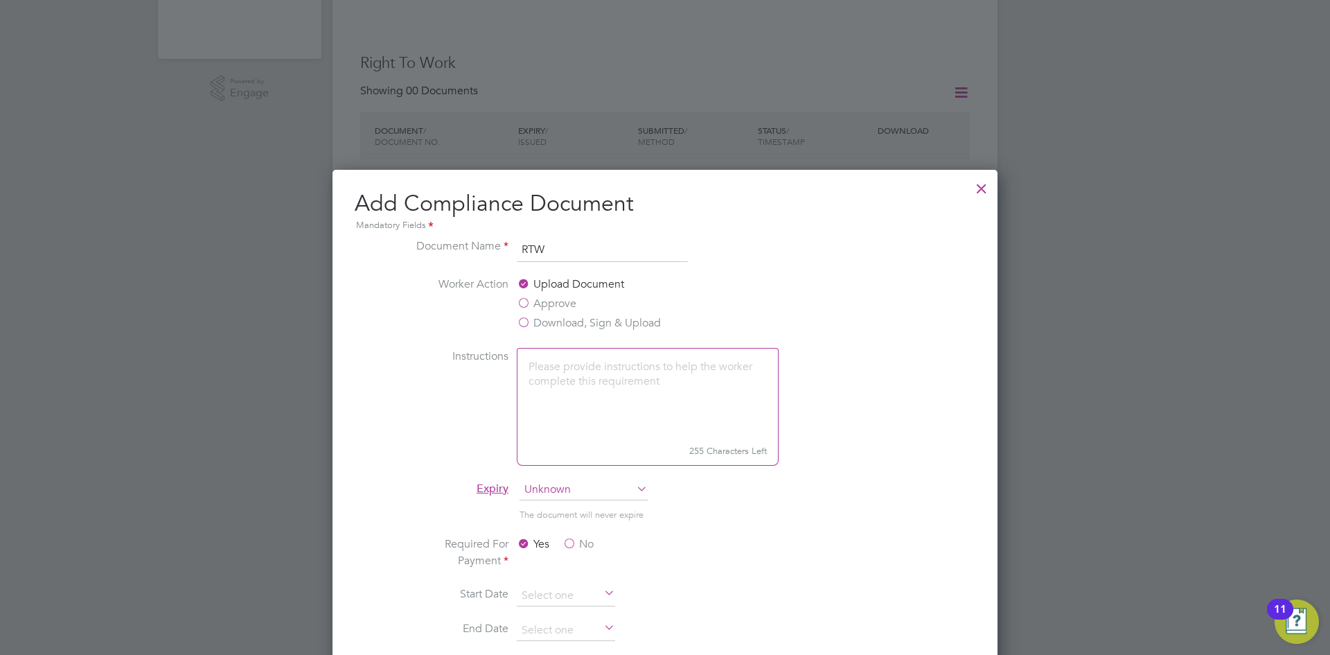
scroll to position [416, 0]
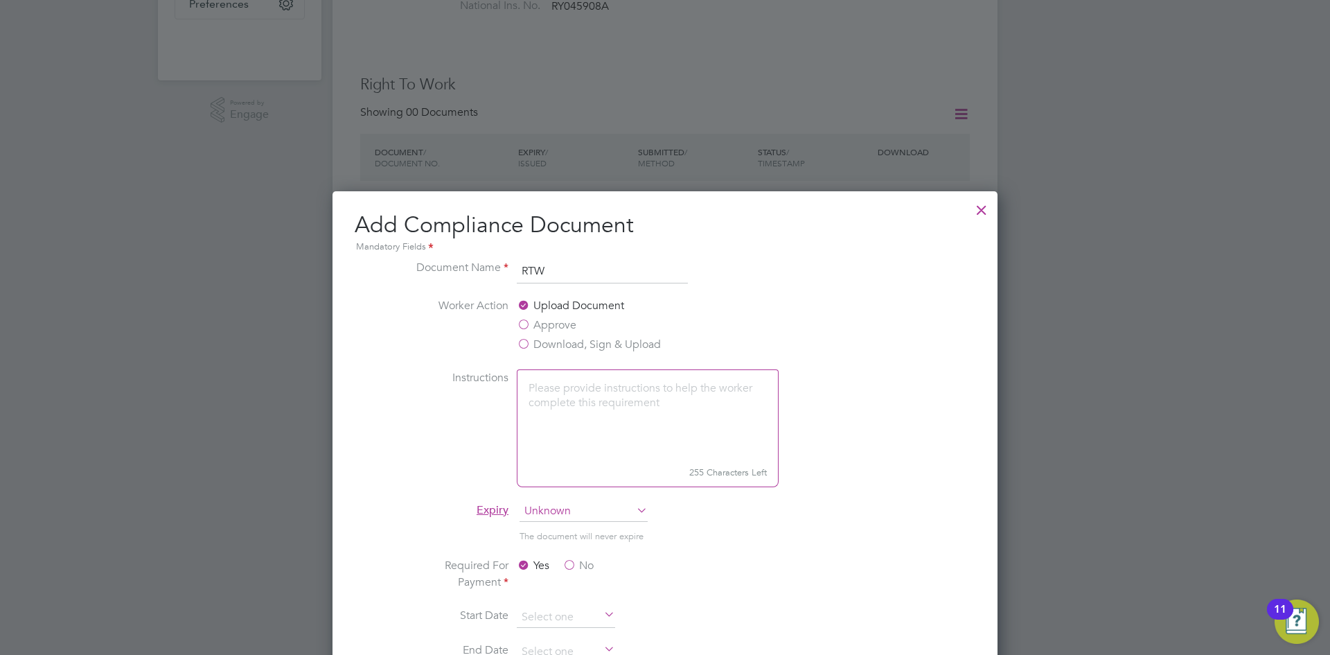
click at [975, 213] on div at bounding box center [981, 206] width 25 height 25
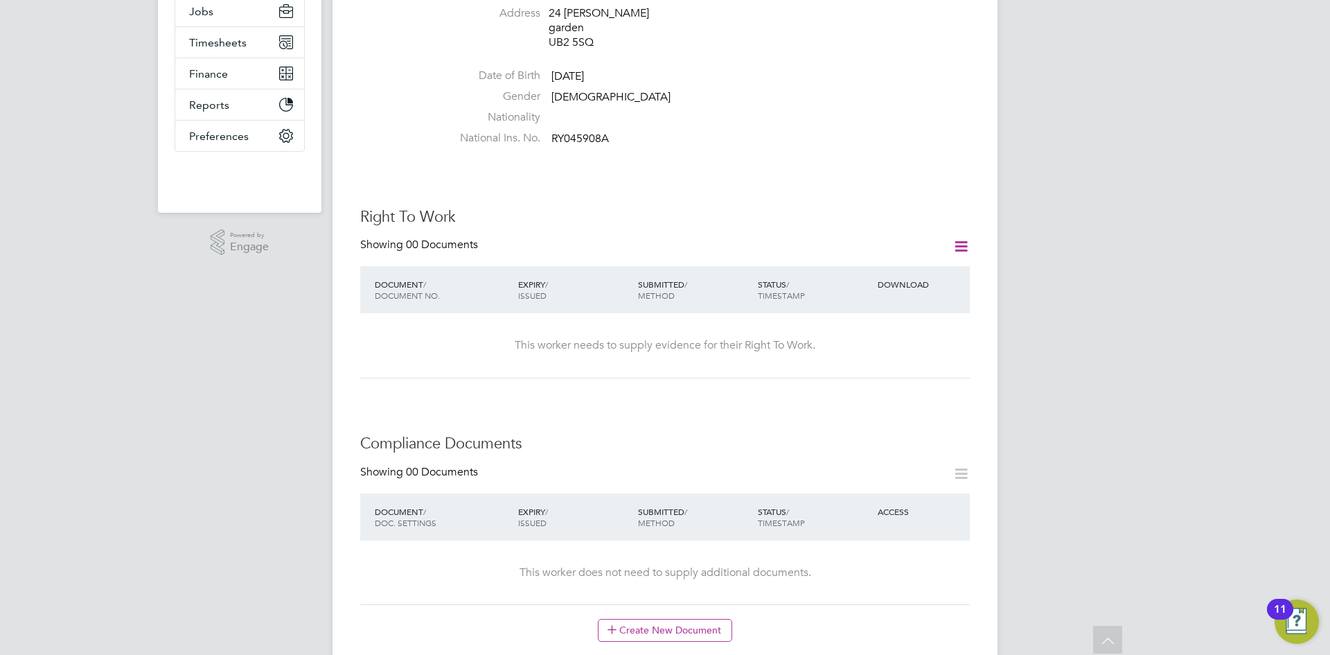
scroll to position [277, 0]
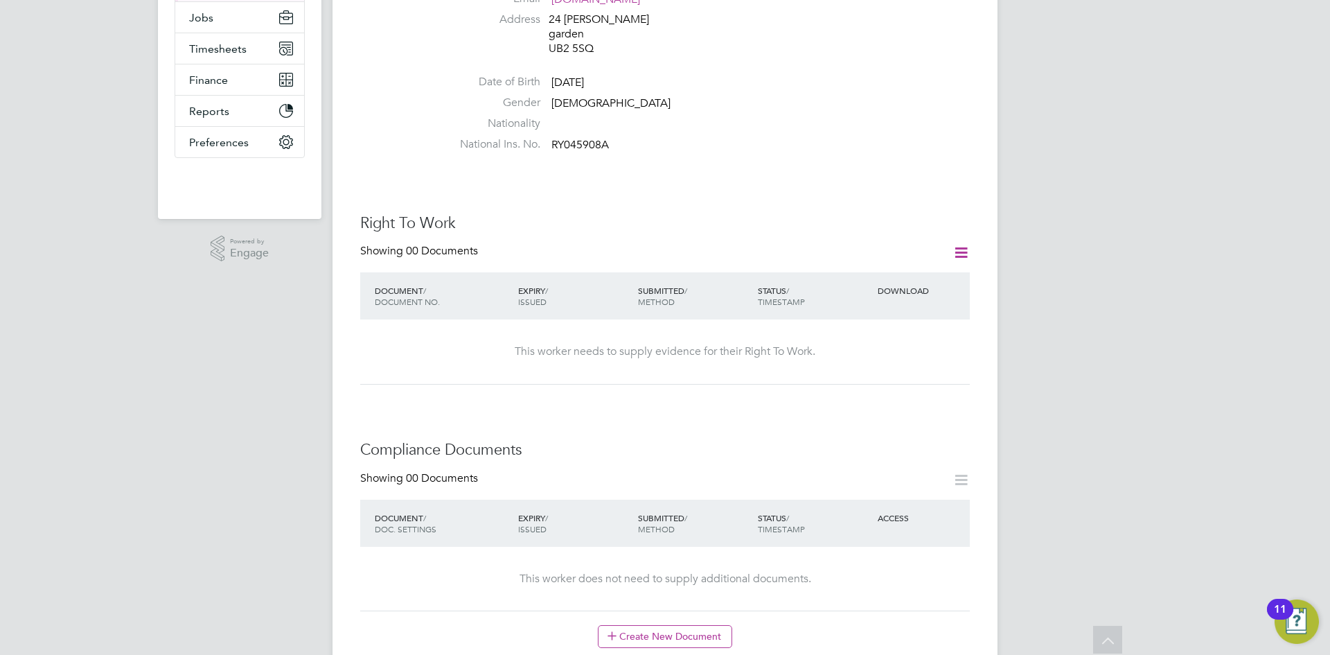
click at [954, 213] on div "Right To Work Showing 00 Documents DOCUMENT / DOCUMENT NO. EXPIRY / ISSUED SUBM…" at bounding box center [665, 298] width 610 height 171
click at [957, 244] on icon at bounding box center [960, 252] width 17 height 17
click at [879, 258] on li "Add Right To Work Document" at bounding box center [884, 257] width 167 height 19
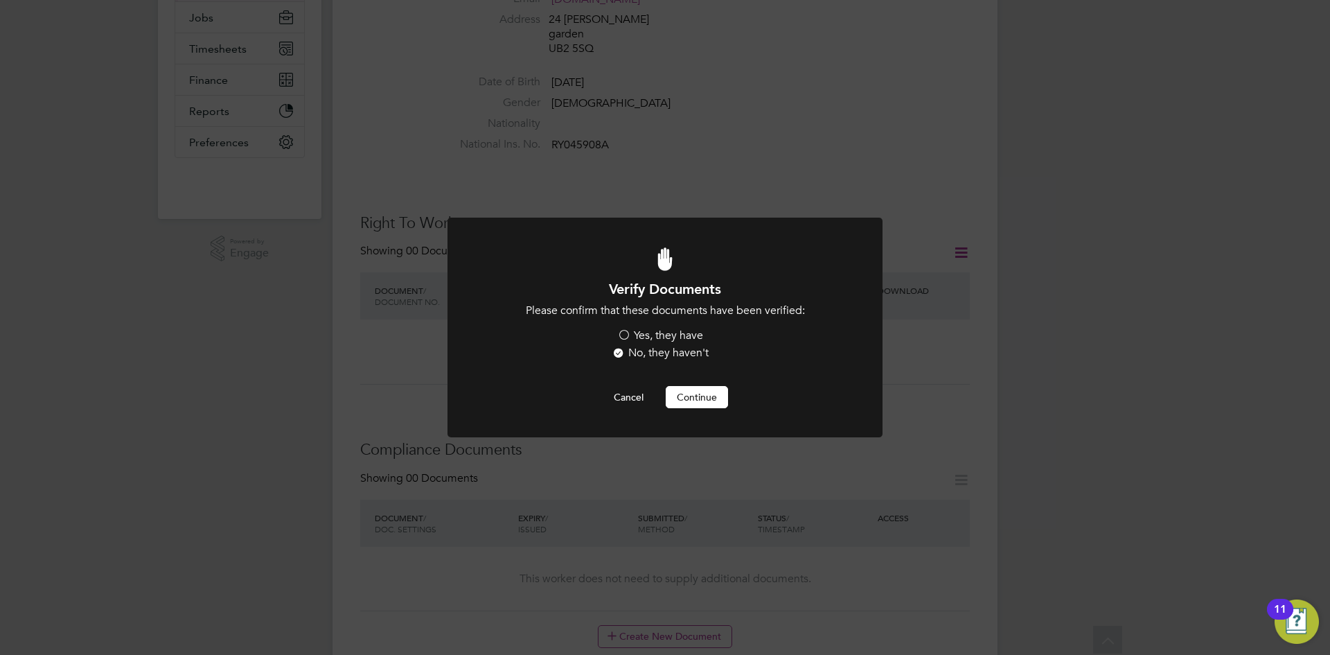
scroll to position [0, 0]
click at [683, 319] on li "Please confirm that these documents have been verified: Yes, they have No, they…" at bounding box center [665, 333] width 360 height 60
click at [684, 332] on label "Yes, they have" at bounding box center [660, 335] width 86 height 15
click at [0, 0] on input "Yes, they have" at bounding box center [0, 0] width 0 height 0
click at [691, 392] on button "Continue" at bounding box center [697, 397] width 62 height 22
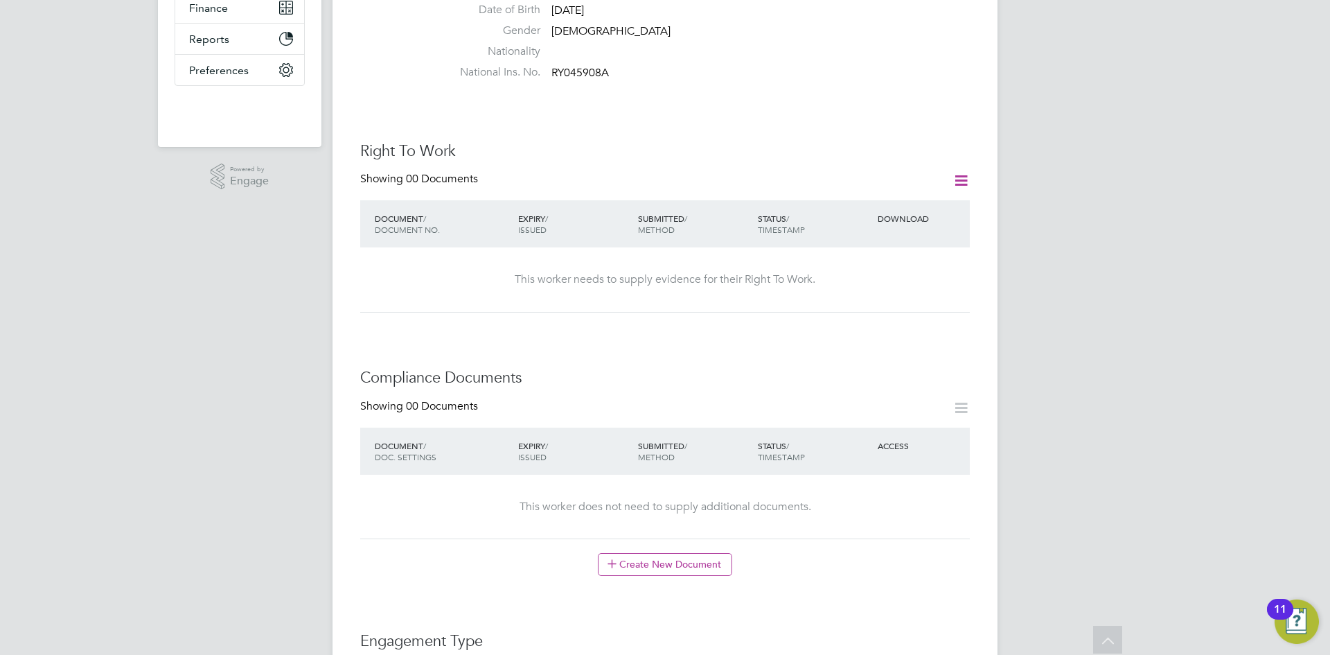
scroll to position [188, 0]
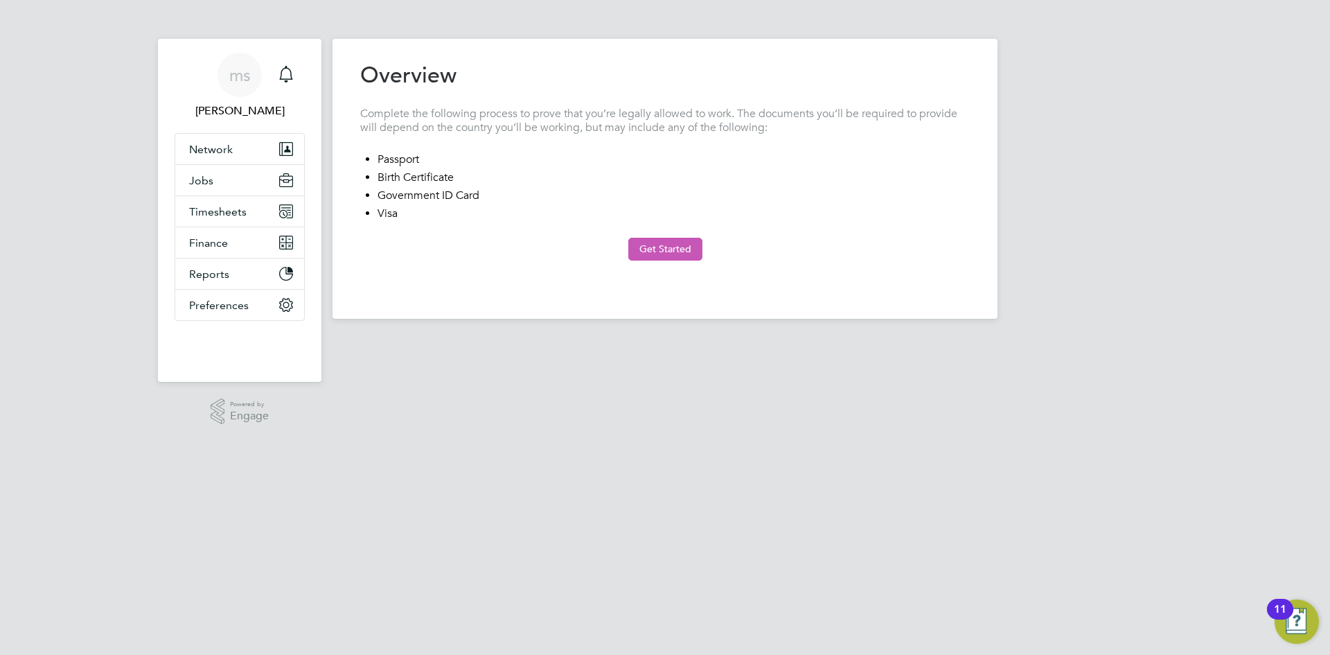
click at [661, 251] on button "Get Started" at bounding box center [665, 249] width 74 height 22
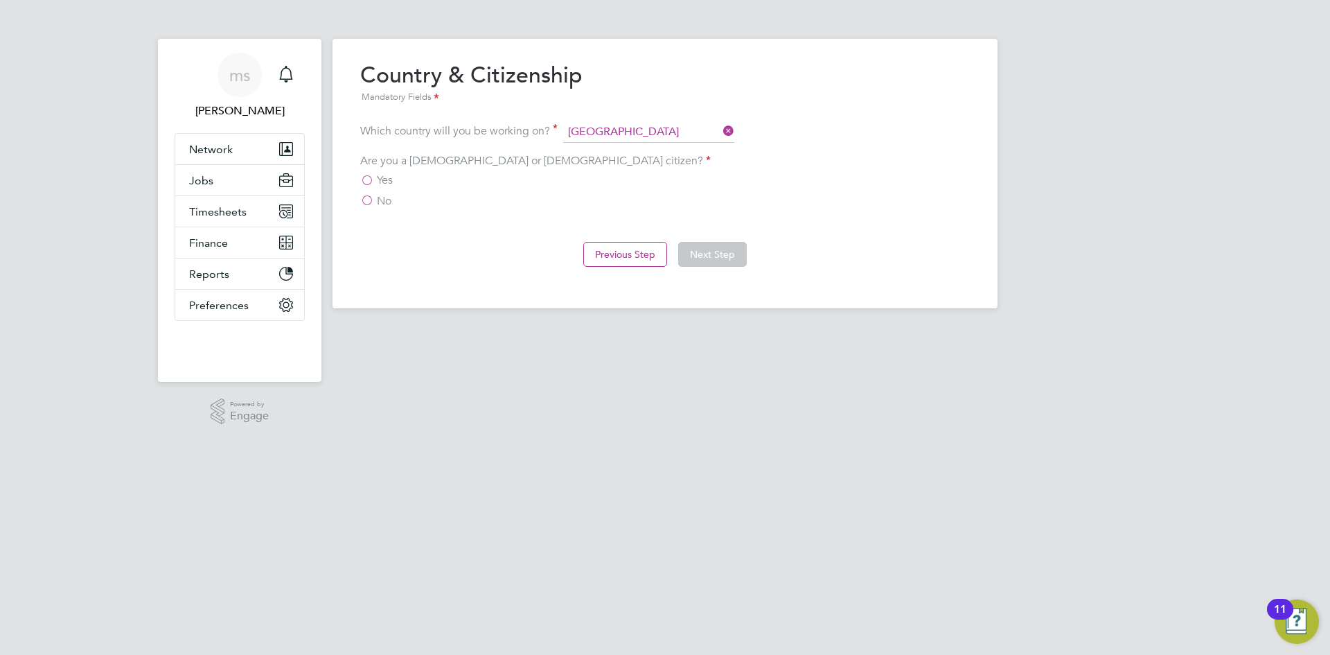
click at [372, 202] on label "No" at bounding box center [375, 201] width 31 height 14
click at [0, 0] on input "No" at bounding box center [0, 0] width 0 height 0
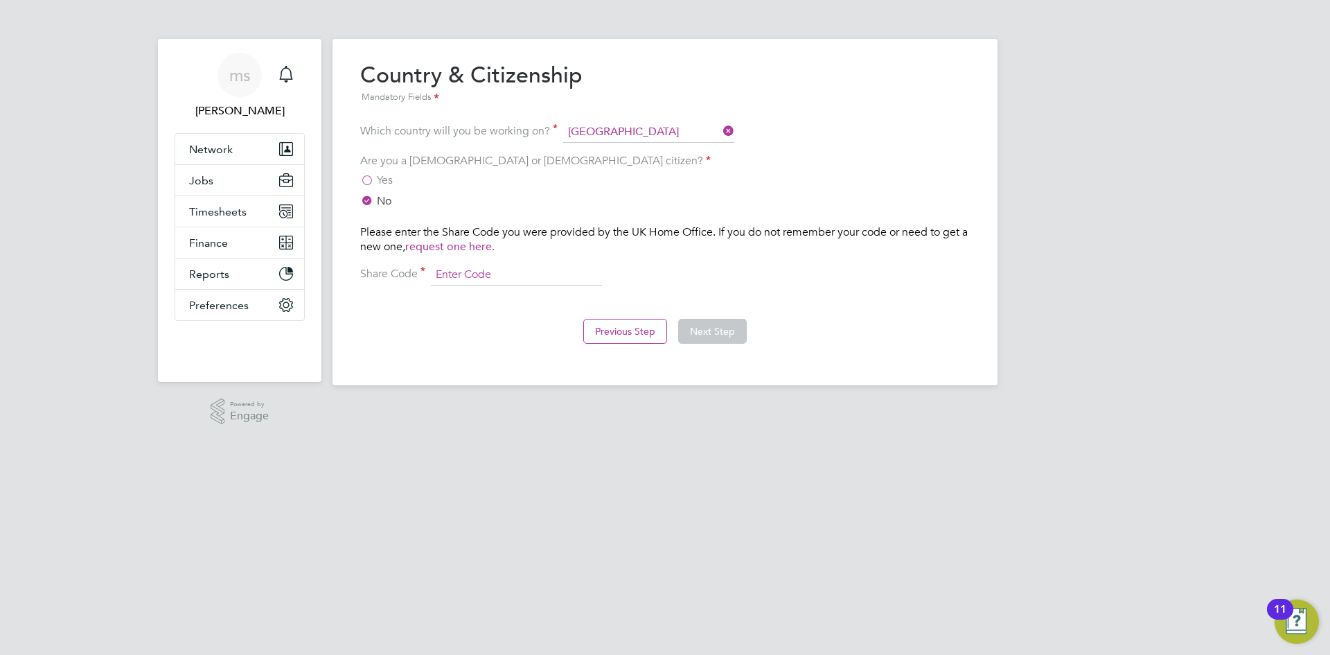
click at [502, 281] on input at bounding box center [516, 275] width 171 height 21
drag, startPoint x: 521, startPoint y: 292, endPoint x: 517, endPoint y: 284, distance: 9.0
click at [521, 292] on div "Overview Complete the following process to prove that you’re legally allowed to…" at bounding box center [665, 209] width 610 height 296
click at [517, 281] on input at bounding box center [516, 275] width 171 height 21
type input "WZL 4Z4 6TP"
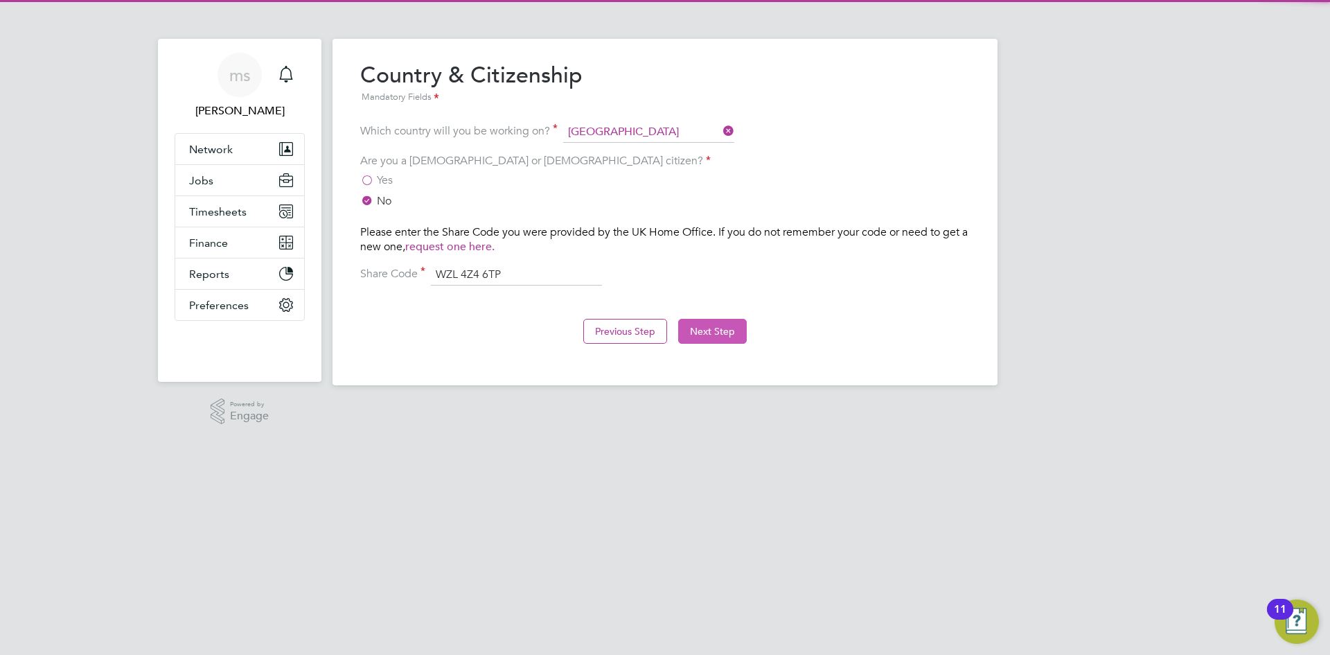
click at [702, 339] on button "Next Step" at bounding box center [712, 331] width 69 height 25
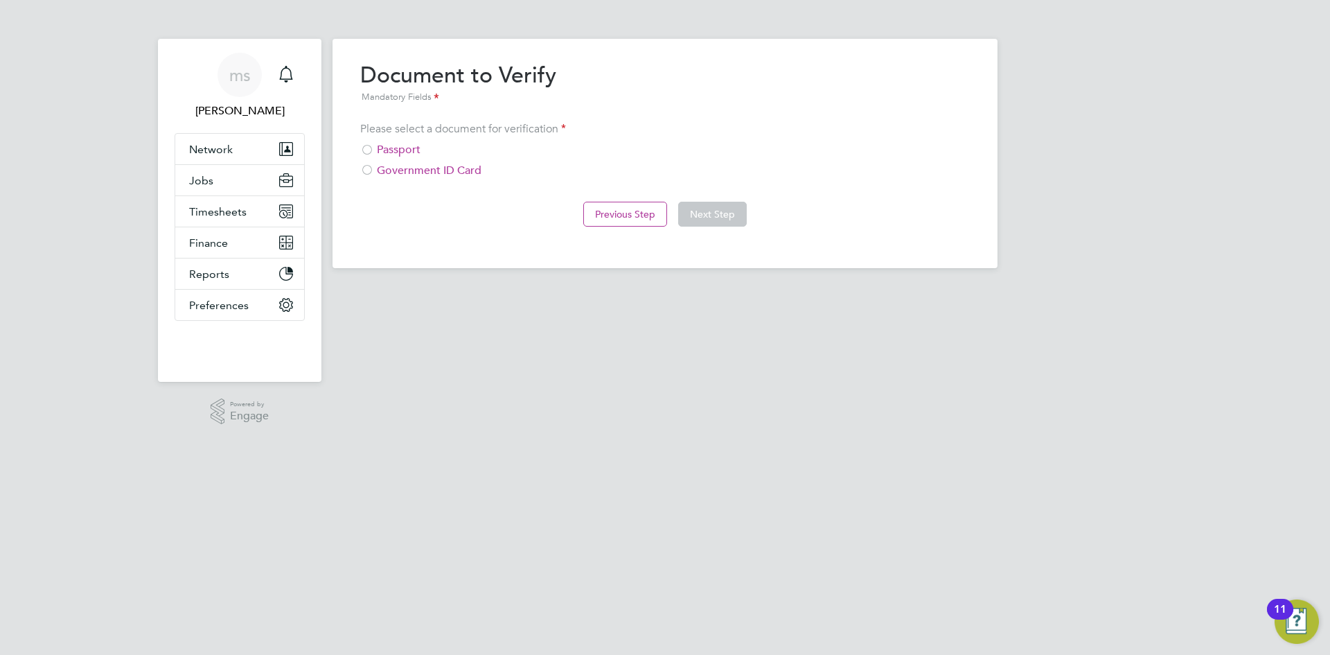
click at [419, 155] on div "Passport" at bounding box center [665, 150] width 610 height 15
click at [398, 154] on div "Passport" at bounding box center [665, 150] width 610 height 15
click at [713, 206] on button "Next Step" at bounding box center [712, 214] width 69 height 25
